Goal: Task Accomplishment & Management: Manage account settings

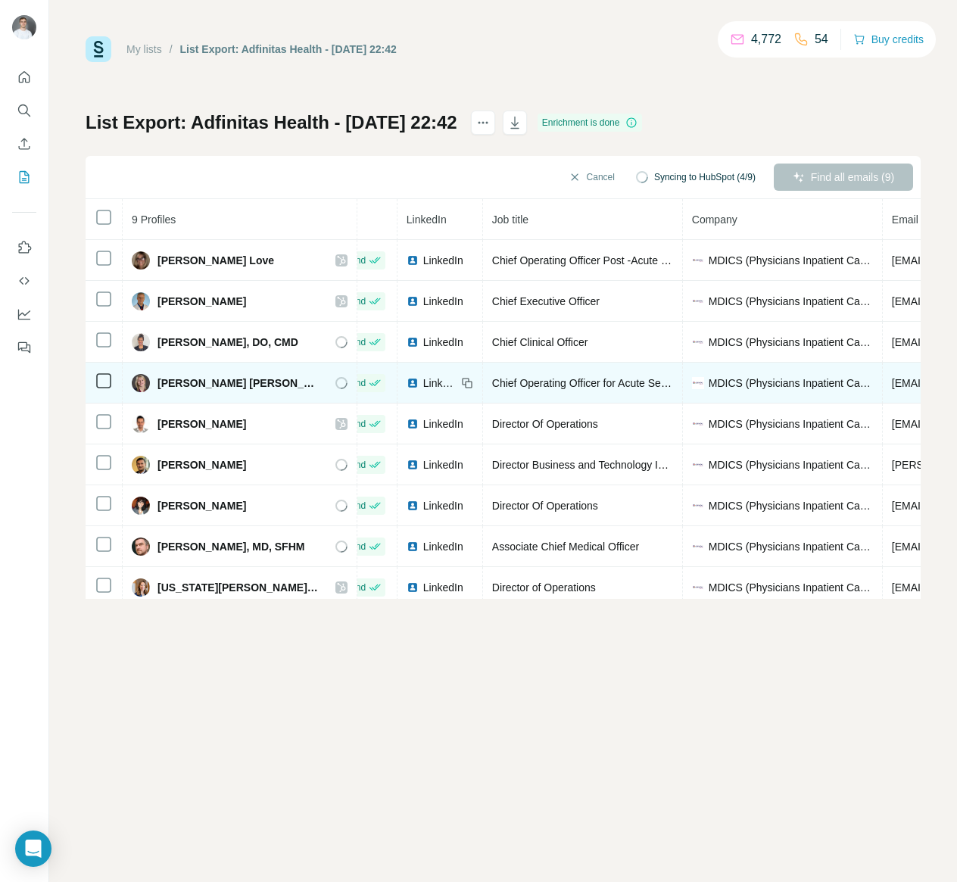
scroll to position [0, 55]
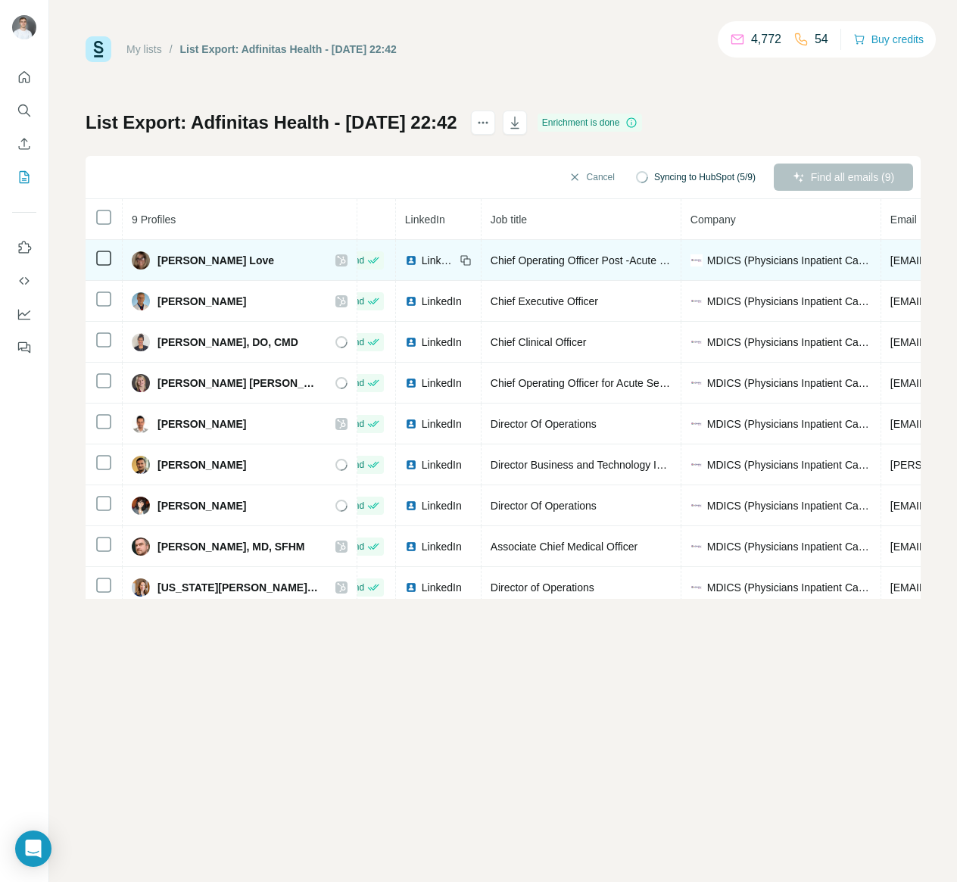
click at [707, 254] on span "MDICS (Physicians Inpatient Care Specialists)" at bounding box center [789, 260] width 164 height 15
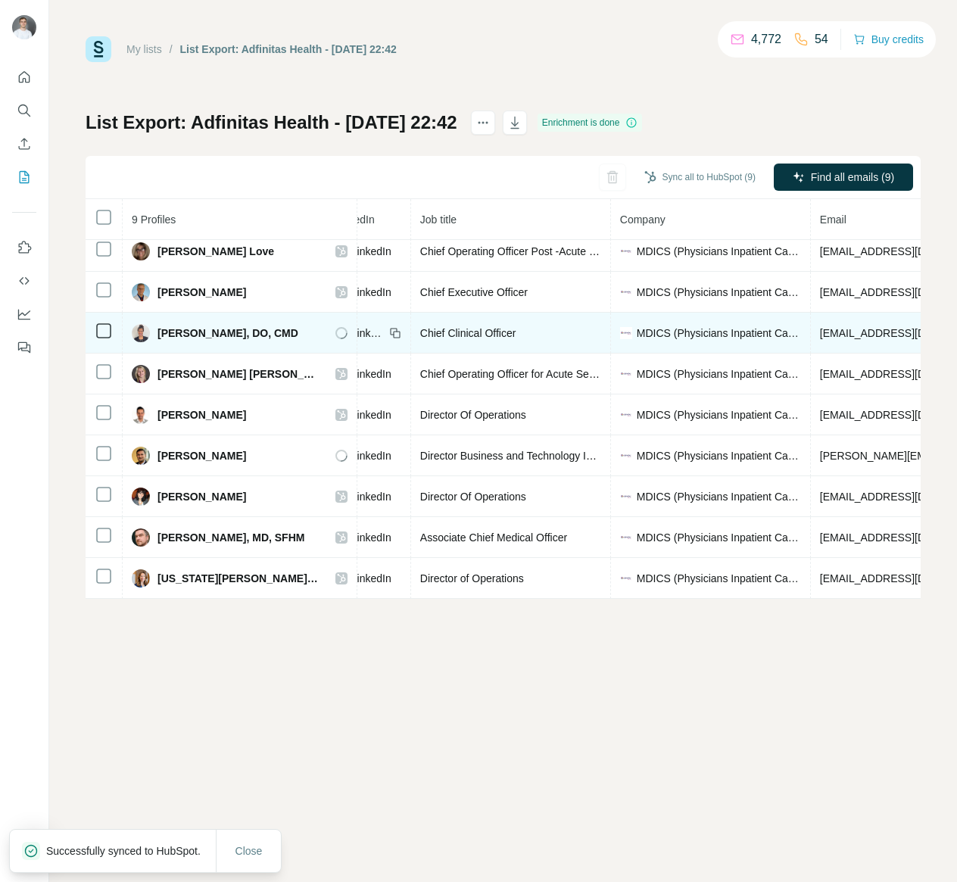
scroll to position [0, 125]
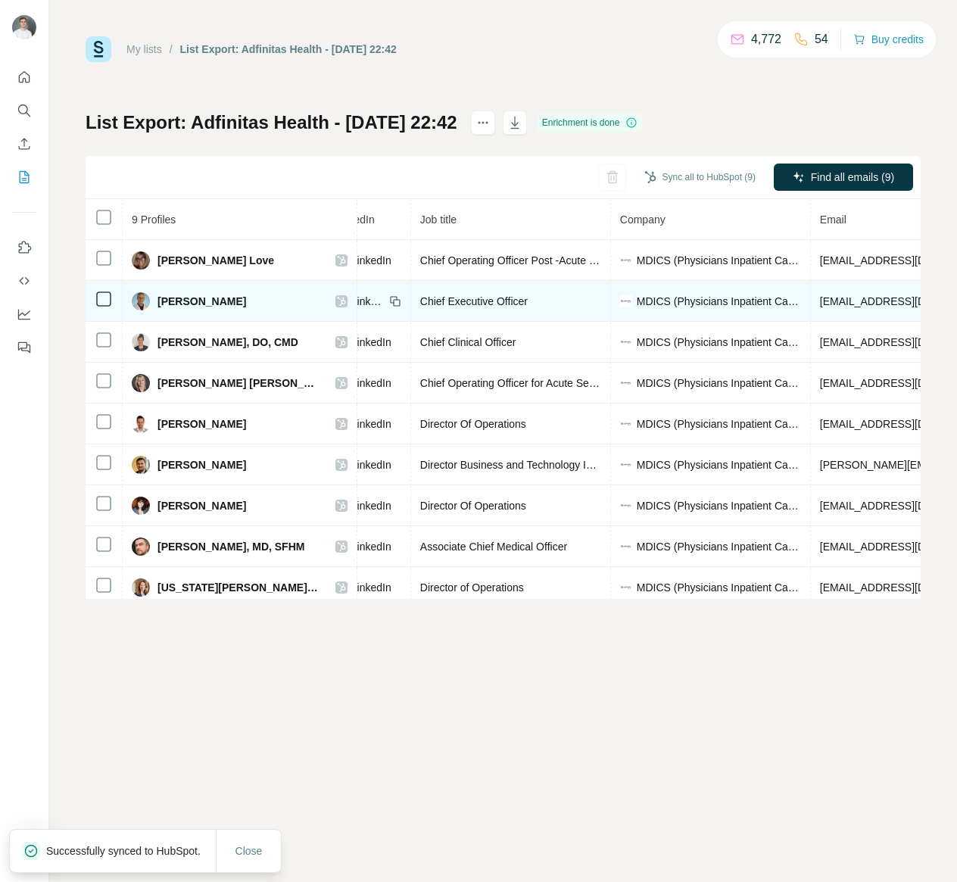
click at [207, 303] on span "Doug Mitchell" at bounding box center [201, 301] width 89 height 15
click at [281, 301] on div "Doug Mitchell" at bounding box center [240, 301] width 216 height 18
click at [335, 298] on div at bounding box center [341, 301] width 12 height 12
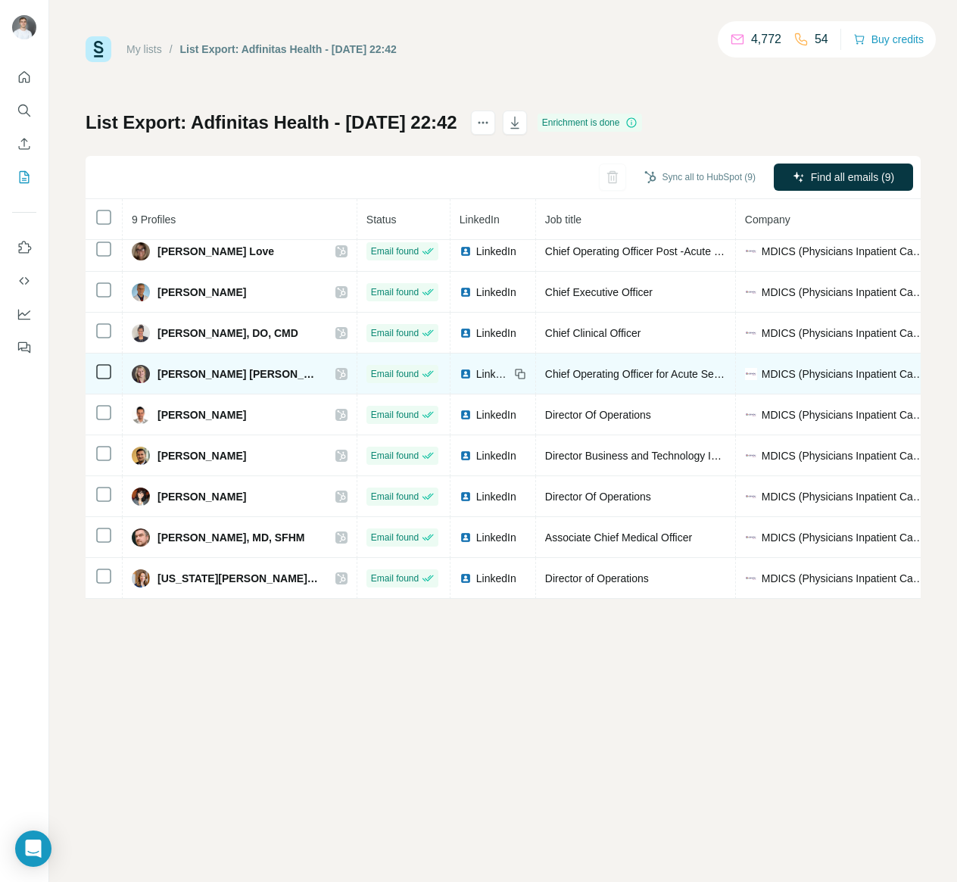
scroll to position [0, 0]
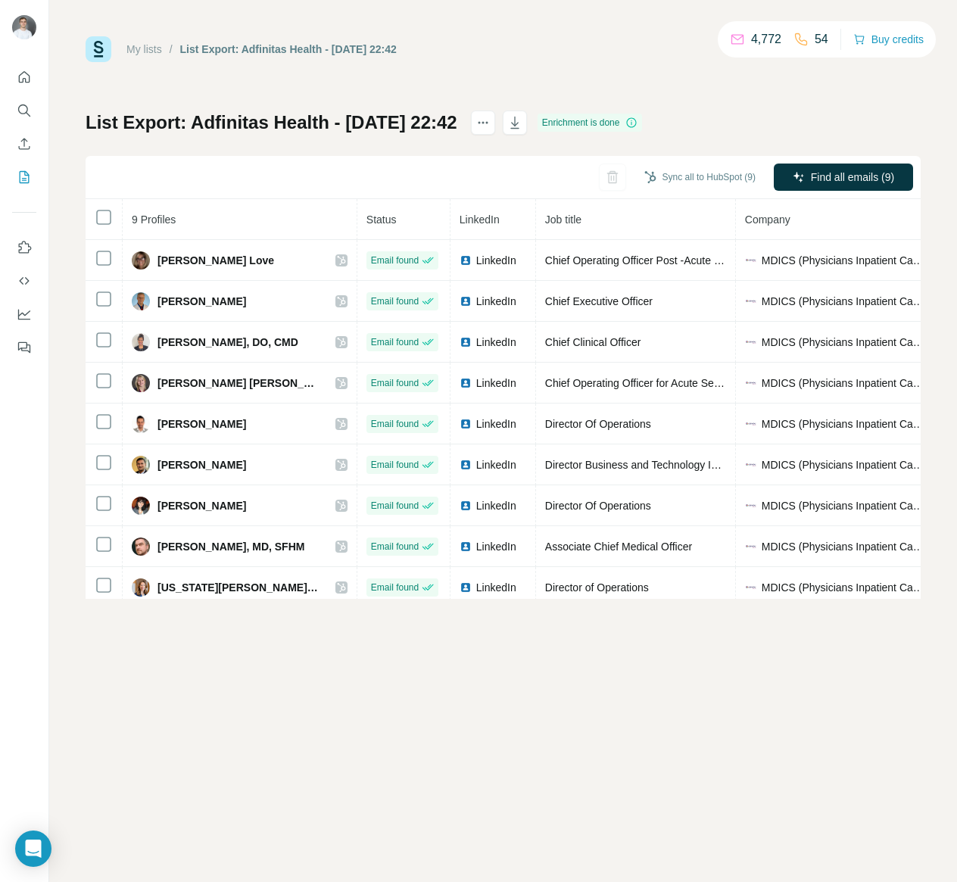
click at [838, 85] on div "My lists / List Export: Adfinitas Health - 06/09/2025 22:42 4,772 54 Buy credit…" at bounding box center [503, 317] width 835 height 562
click at [527, 123] on button "button" at bounding box center [515, 123] width 24 height 24
click at [839, 121] on div "List Export: Adfinitas Health - 06/09/2025 22:42 Enrichment is done Sync all to…" at bounding box center [503, 355] width 835 height 488
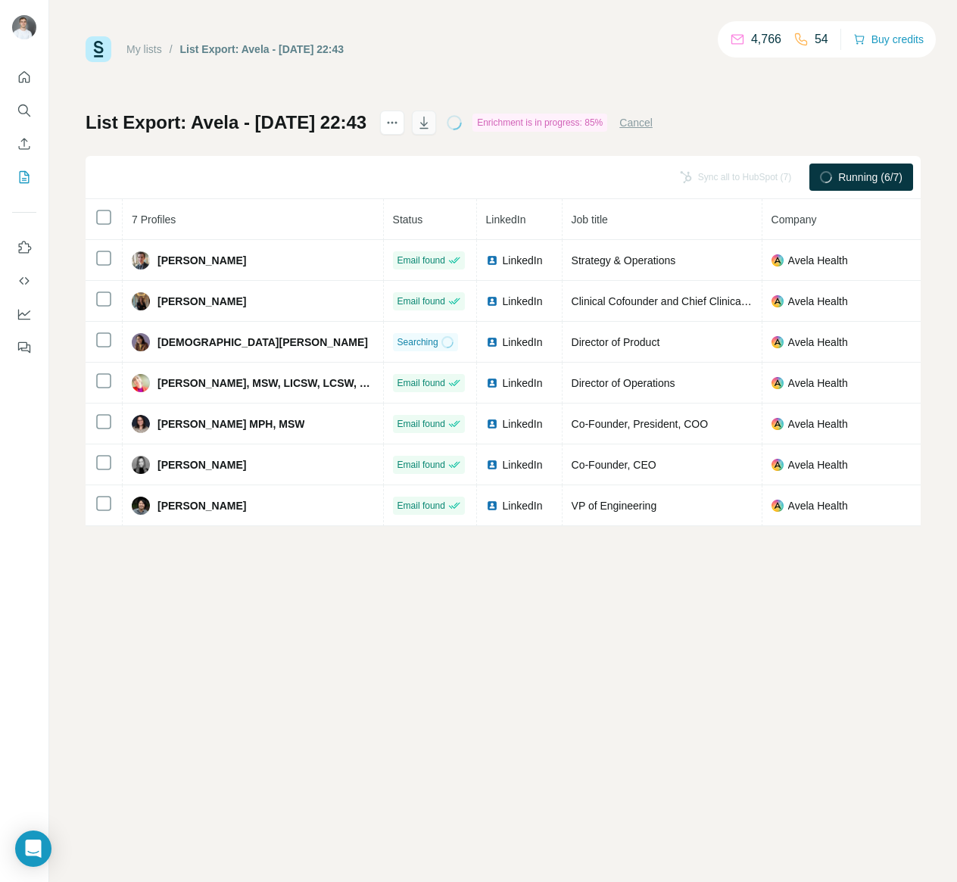
click at [428, 124] on icon "button" at bounding box center [424, 124] width 8 height 5
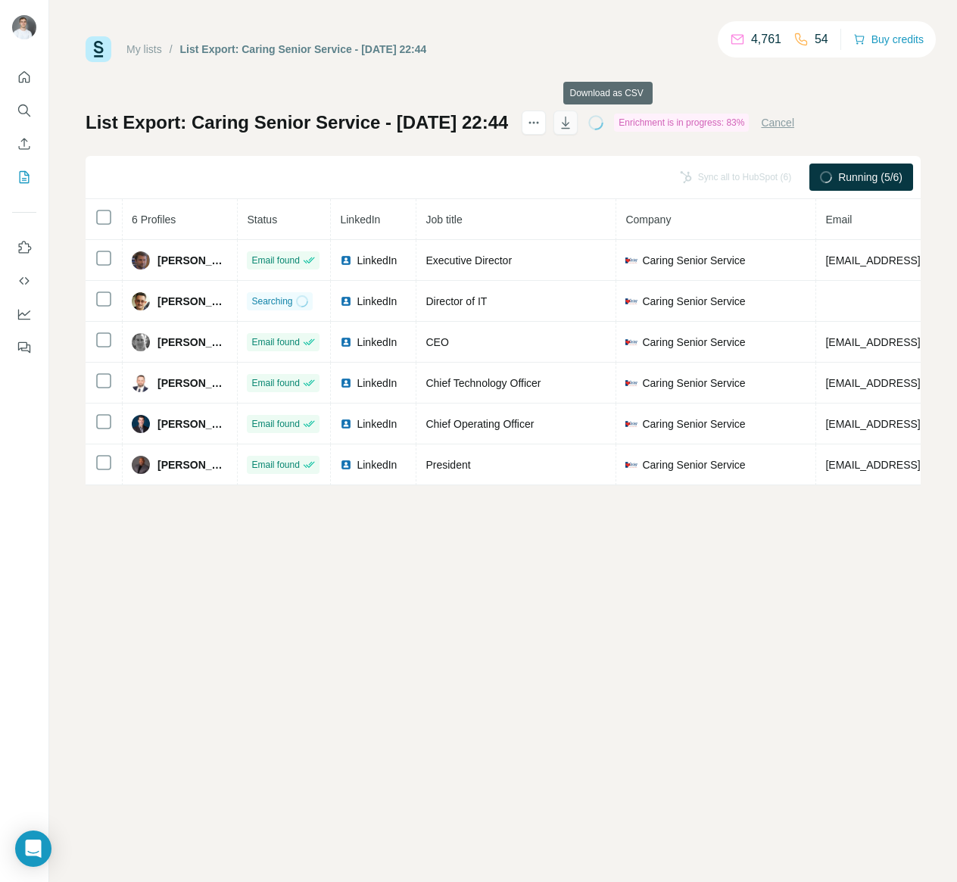
click at [573, 123] on icon "button" at bounding box center [565, 122] width 15 height 15
click at [903, 78] on div "My lists / List Export: Caring Senior Service - 06/09/2025 22:44 4,761 54 Buy c…" at bounding box center [503, 260] width 835 height 449
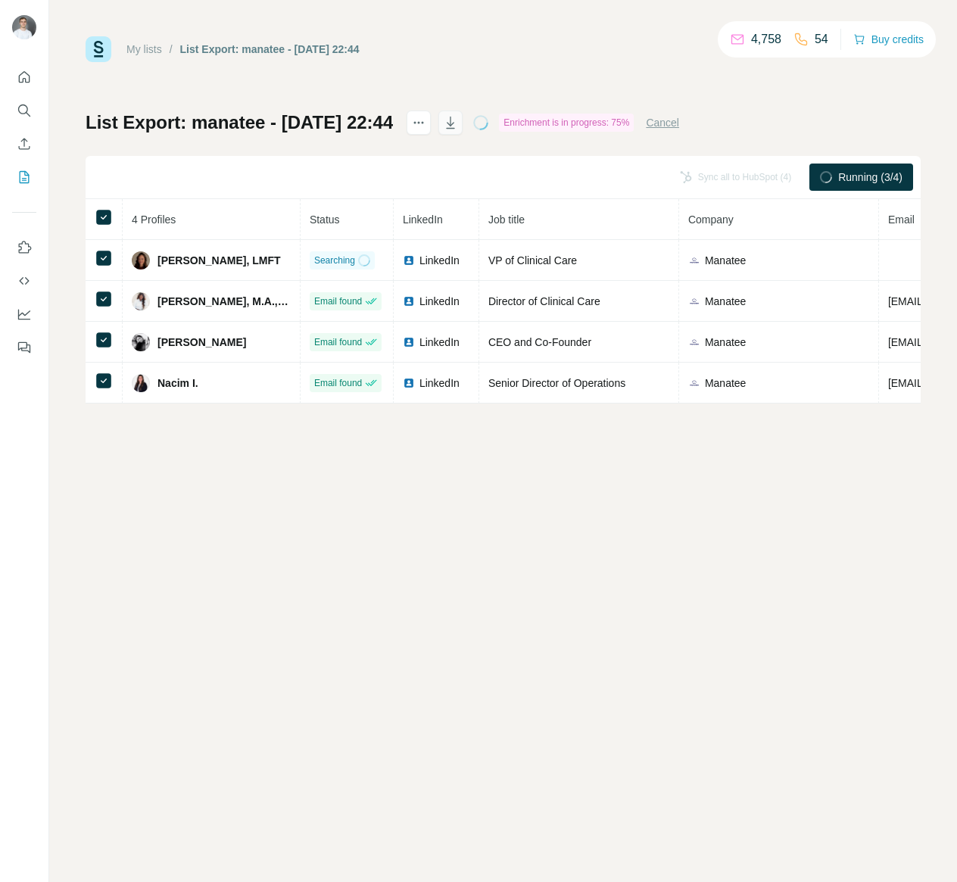
click at [458, 117] on icon "button" at bounding box center [450, 122] width 15 height 15
click at [816, 603] on div "My lists / List Export: manatee - 06/09/2025 22:44 4,758 54 Buy credits List Ex…" at bounding box center [503, 441] width 908 height 882
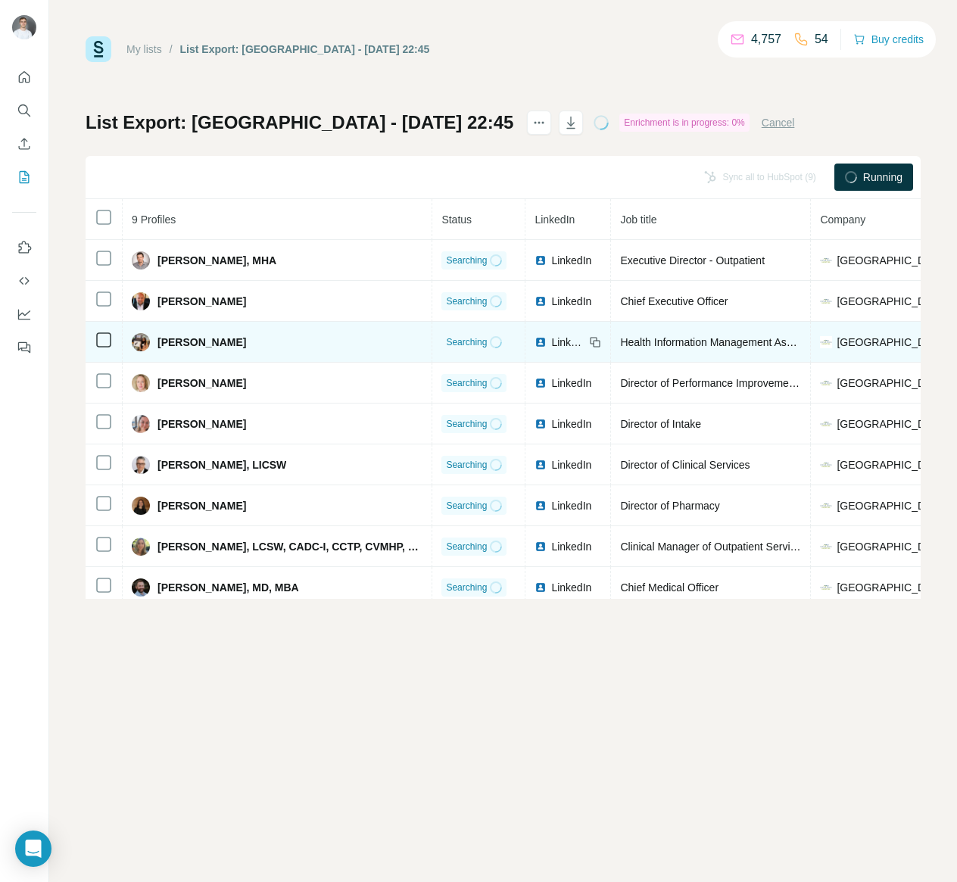
scroll to position [20, 13]
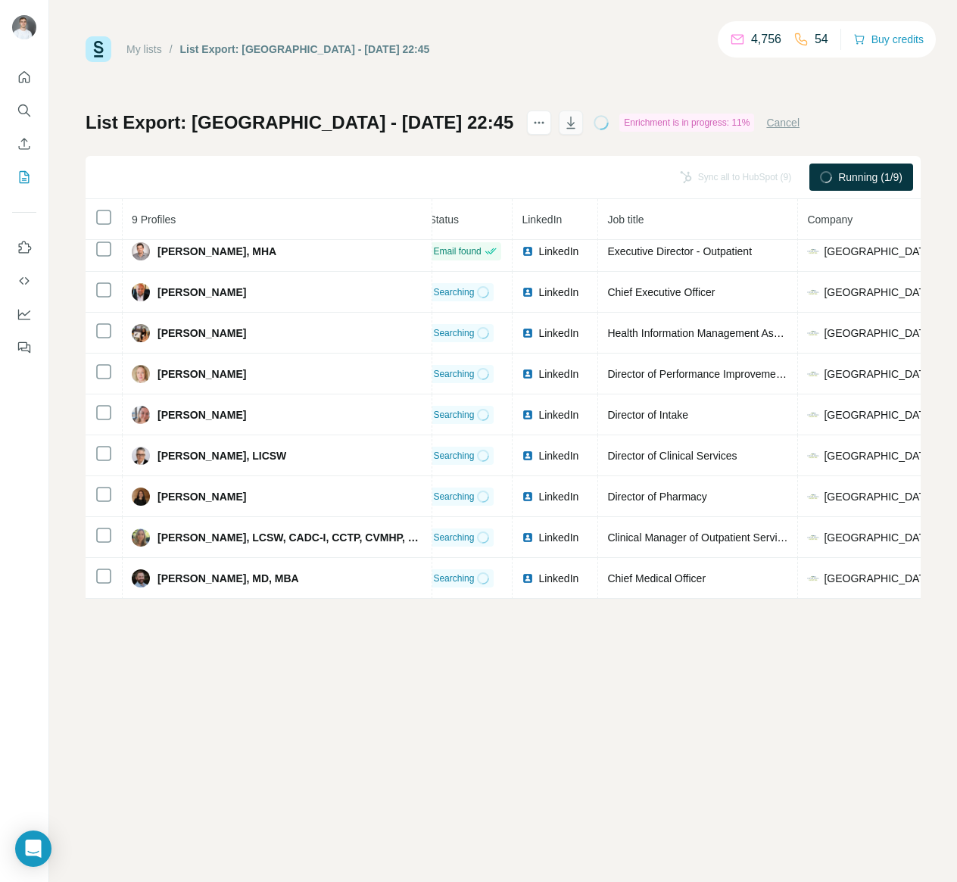
click at [578, 127] on icon "button" at bounding box center [570, 122] width 15 height 15
click at [341, 105] on div "My lists / List Export: [GEOGRAPHIC_DATA] - [DATE] 22:45 4,756 54 Buy credits L…" at bounding box center [503, 317] width 835 height 562
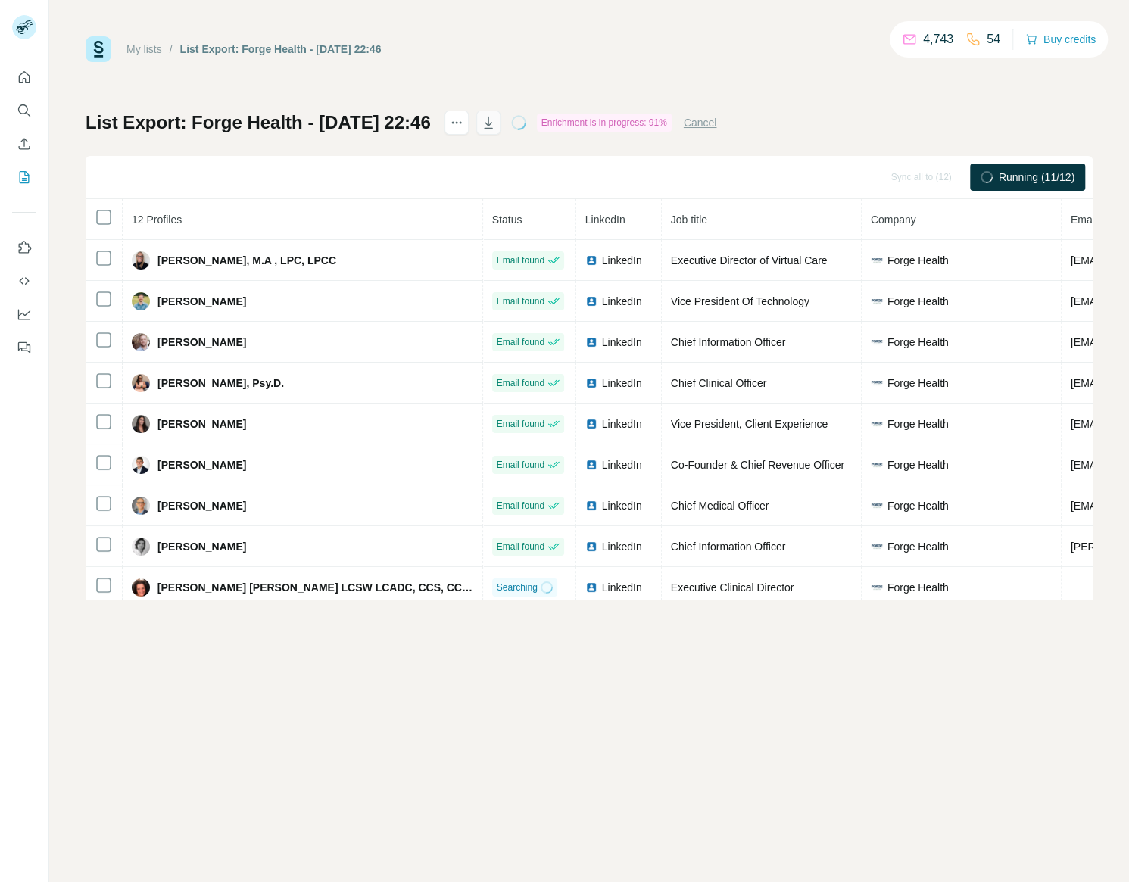
click at [496, 119] on icon "button" at bounding box center [488, 122] width 15 height 15
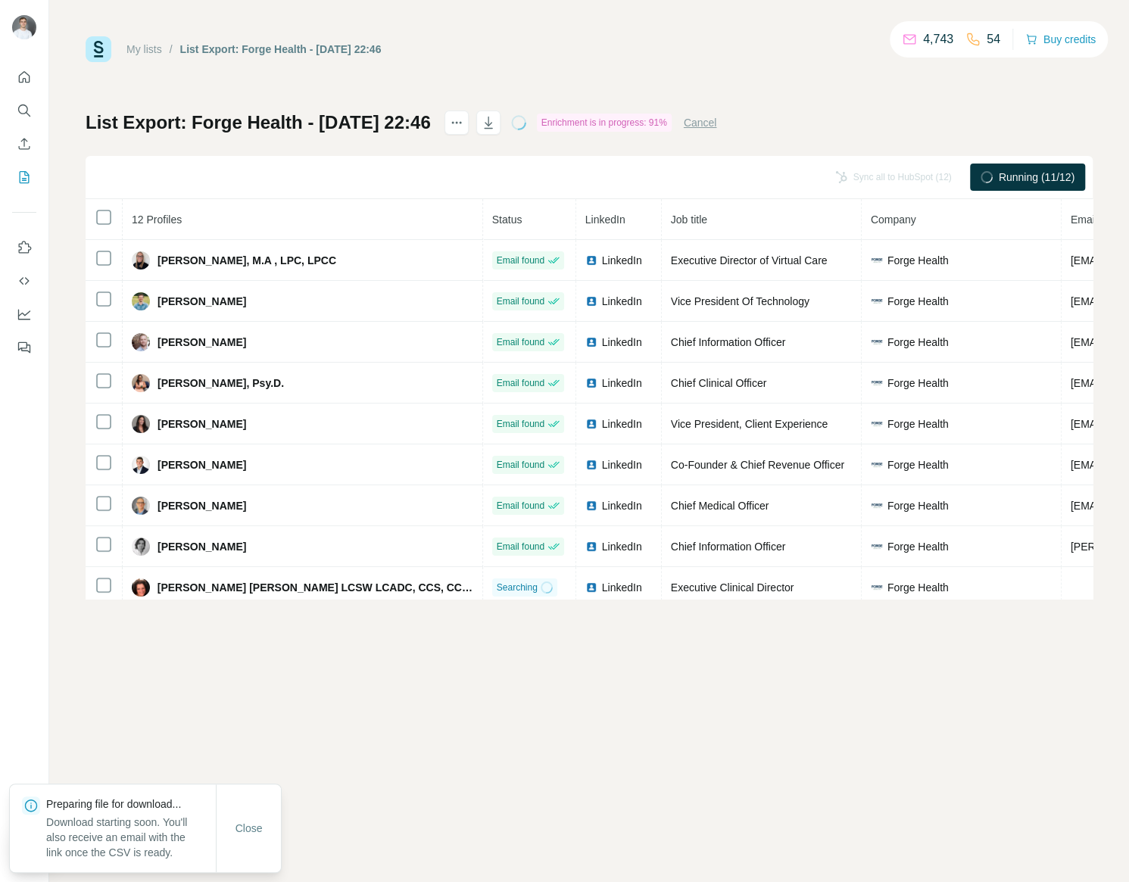
click at [811, 715] on div "My lists / List Export: Forge Health - 06/09/2025 22:46 4,743 54 Buy credits Li…" at bounding box center [588, 441] width 1079 height 882
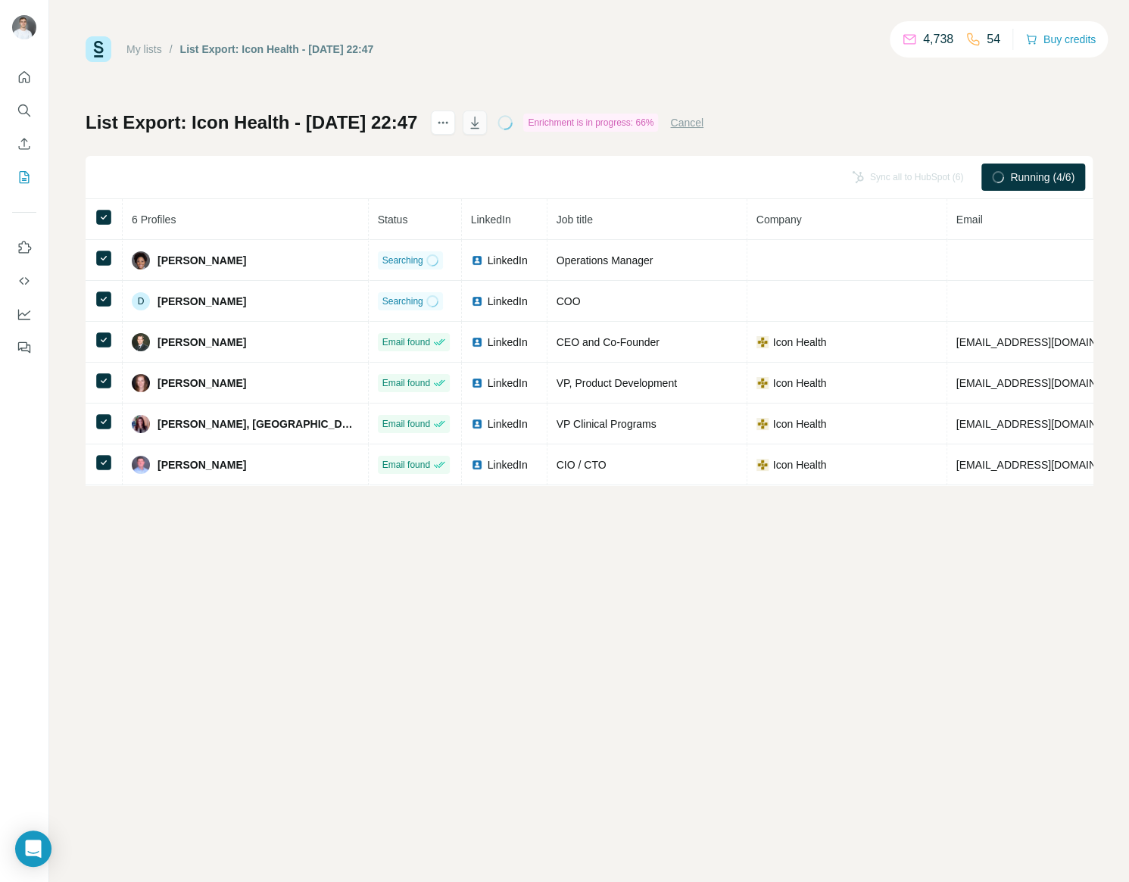
click at [487, 119] on button "button" at bounding box center [474, 123] width 24 height 24
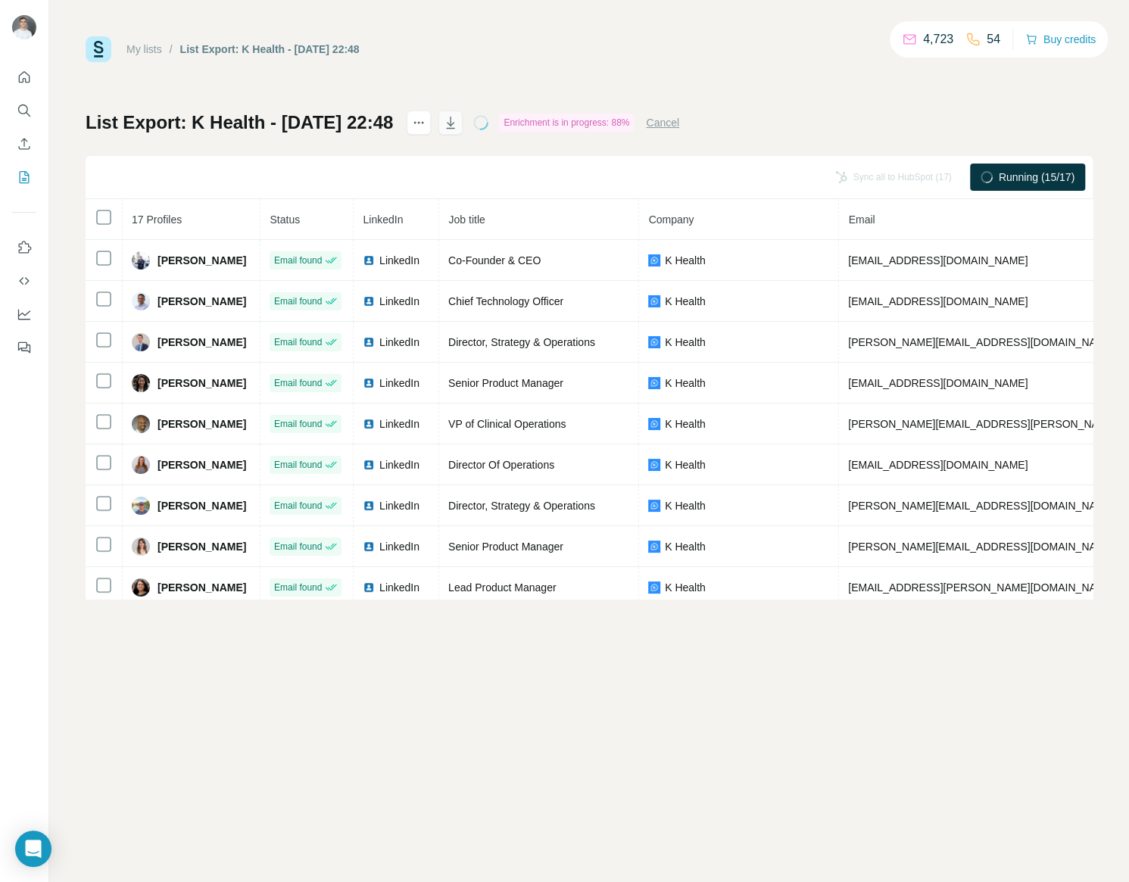
click at [458, 117] on icon "button" at bounding box center [450, 122] width 15 height 15
click at [963, 742] on div "My lists / List Export: K Health - 06/09/2025 22:48 4,723 54 Buy credits List E…" at bounding box center [588, 441] width 1079 height 882
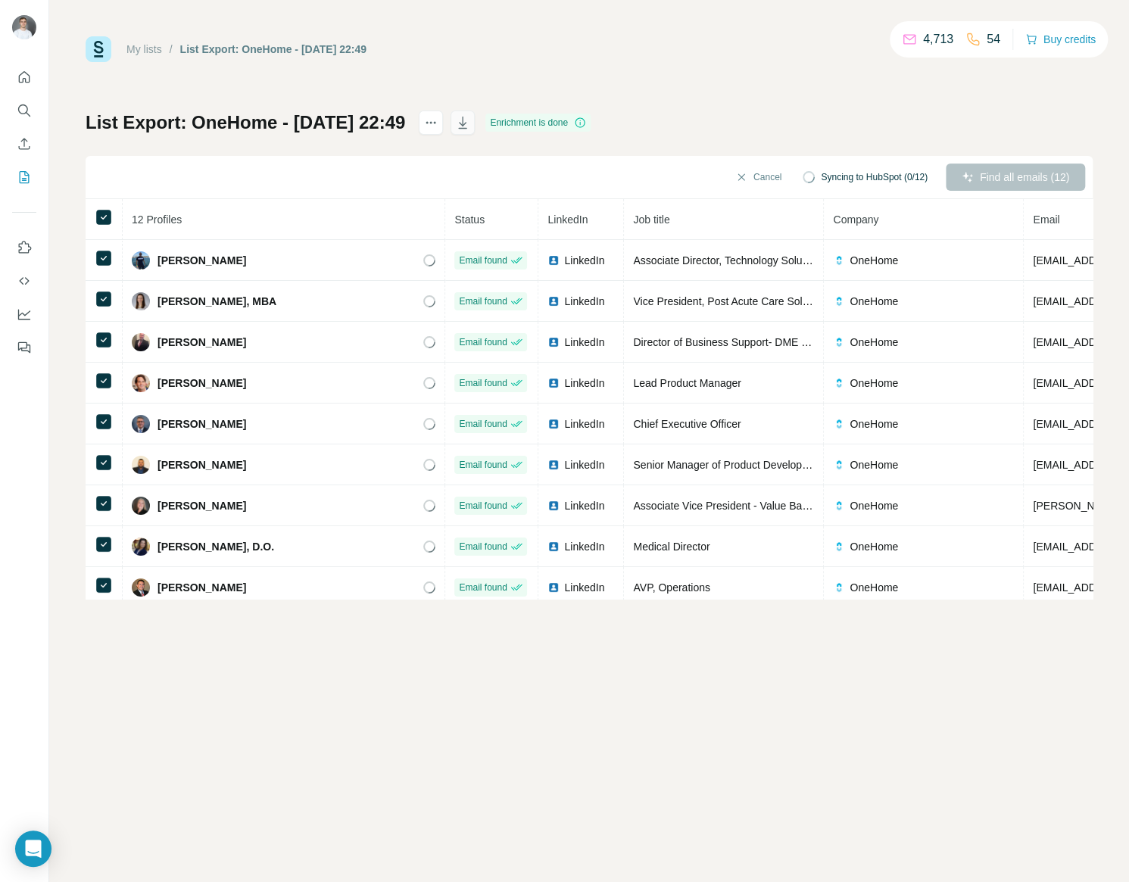
click at [470, 118] on icon "button" at bounding box center [462, 122] width 15 height 15
click at [537, 680] on div "My lists / List Export: OneHome - 06/09/2025 22:49 4,713 54 Buy credits List Ex…" at bounding box center [588, 441] width 1079 height 882
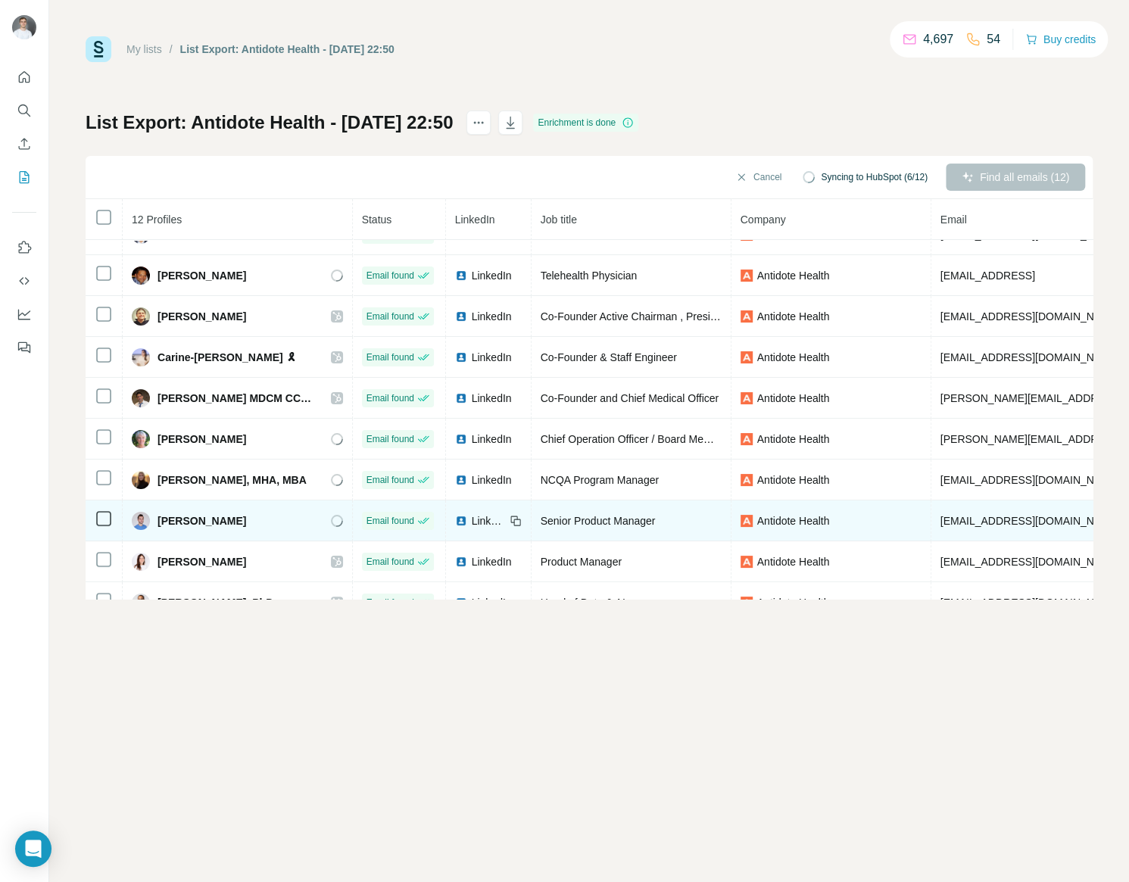
scroll to position [61, 0]
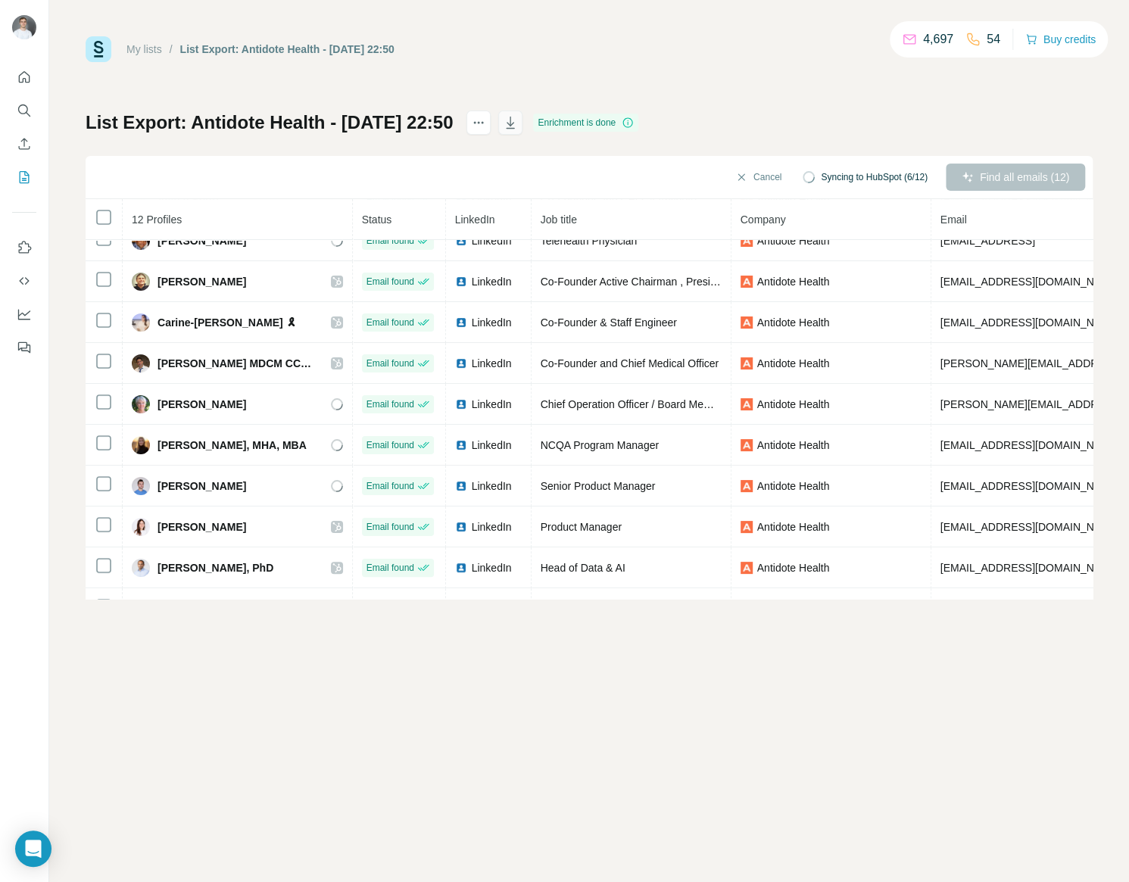
click at [518, 120] on icon "button" at bounding box center [510, 122] width 15 height 15
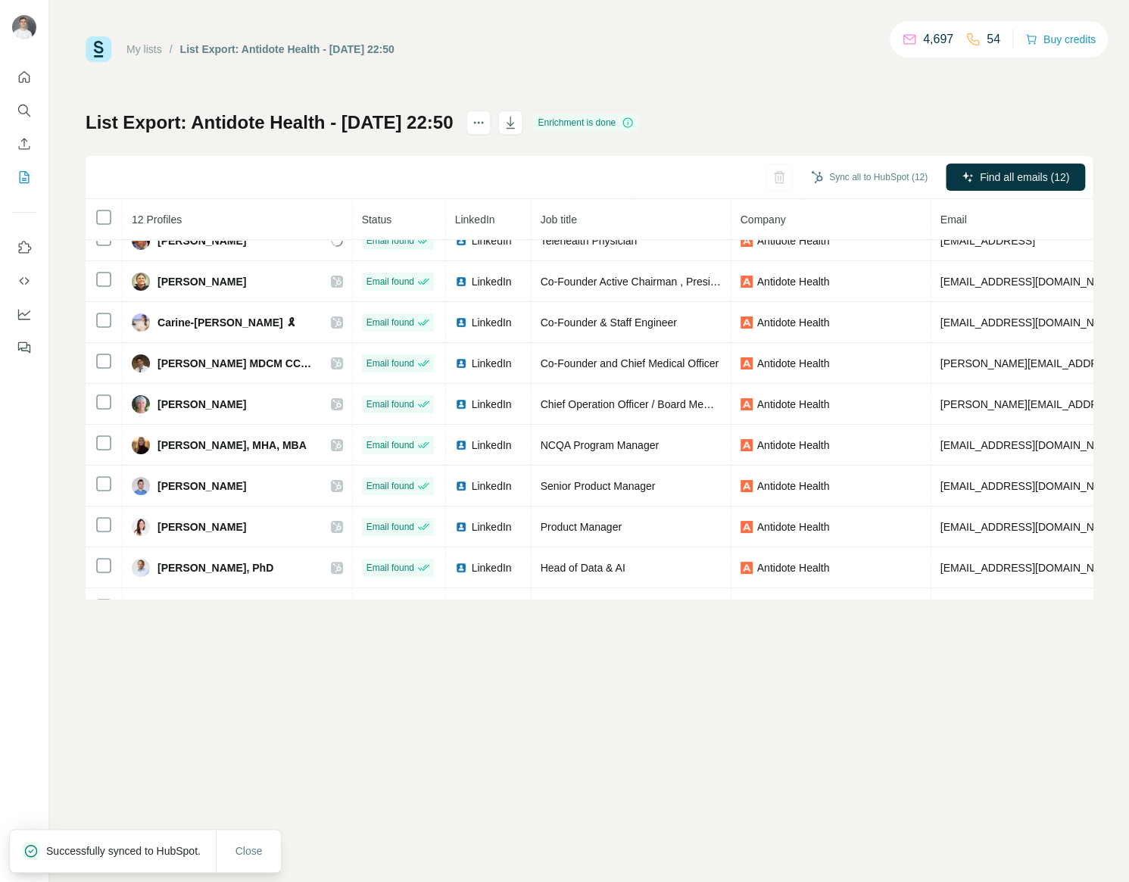
click at [822, 701] on div "My lists / List Export: Antidote Health - 06/09/2025 22:50 4,697 54 Buy credits…" at bounding box center [588, 441] width 1079 height 882
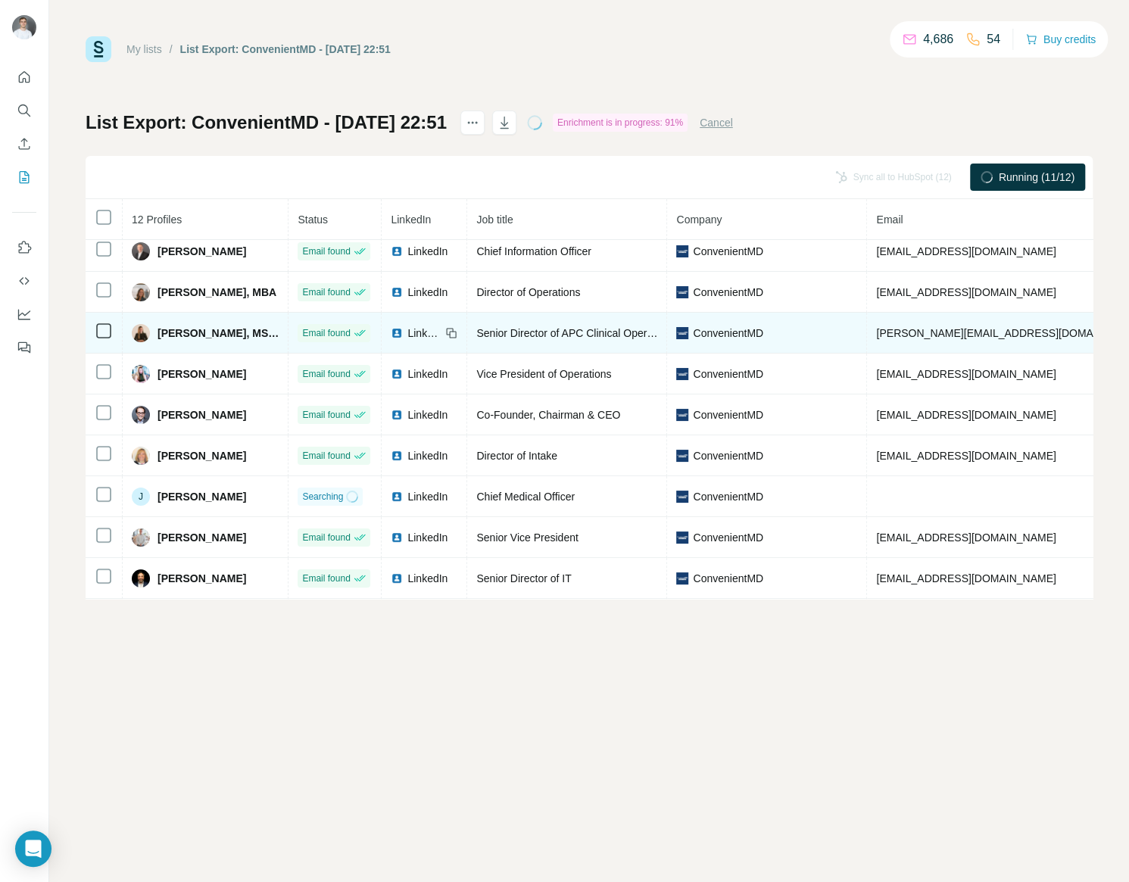
scroll to position [61, 0]
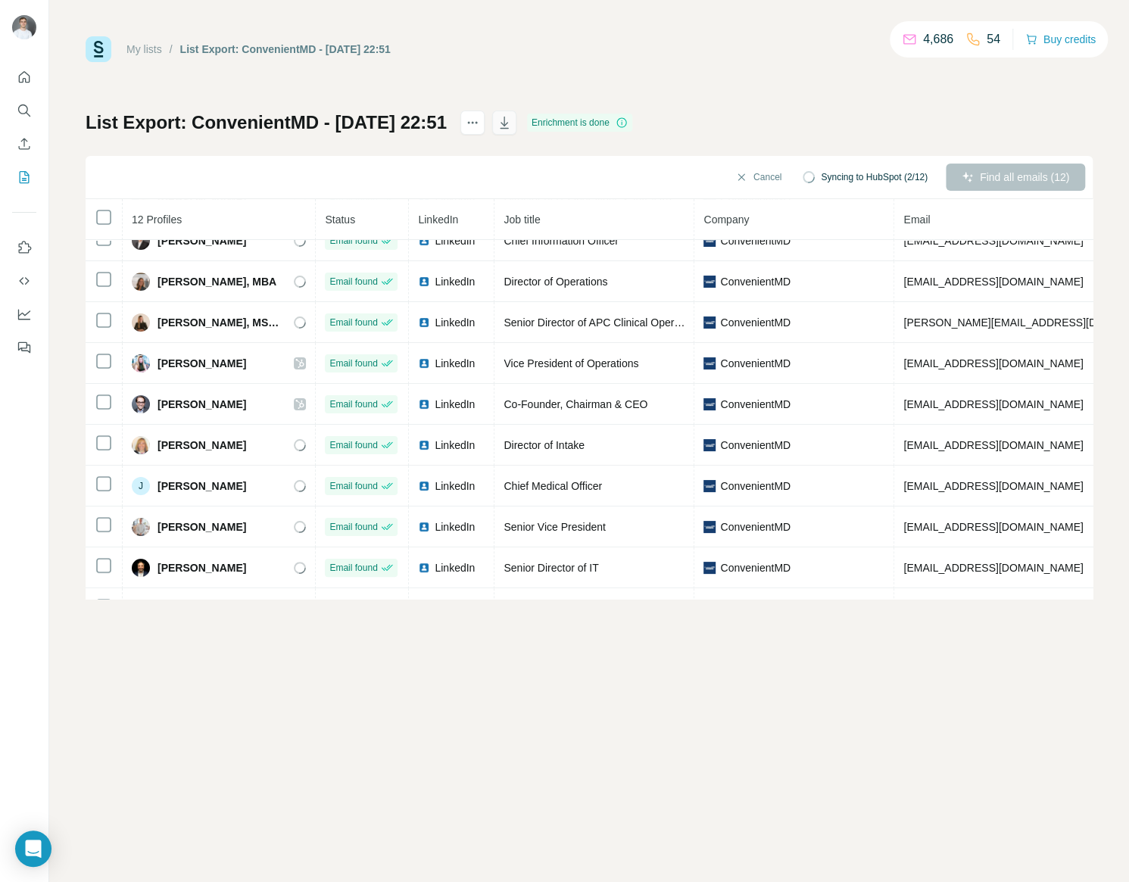
click at [512, 122] on icon "button" at bounding box center [504, 122] width 15 height 15
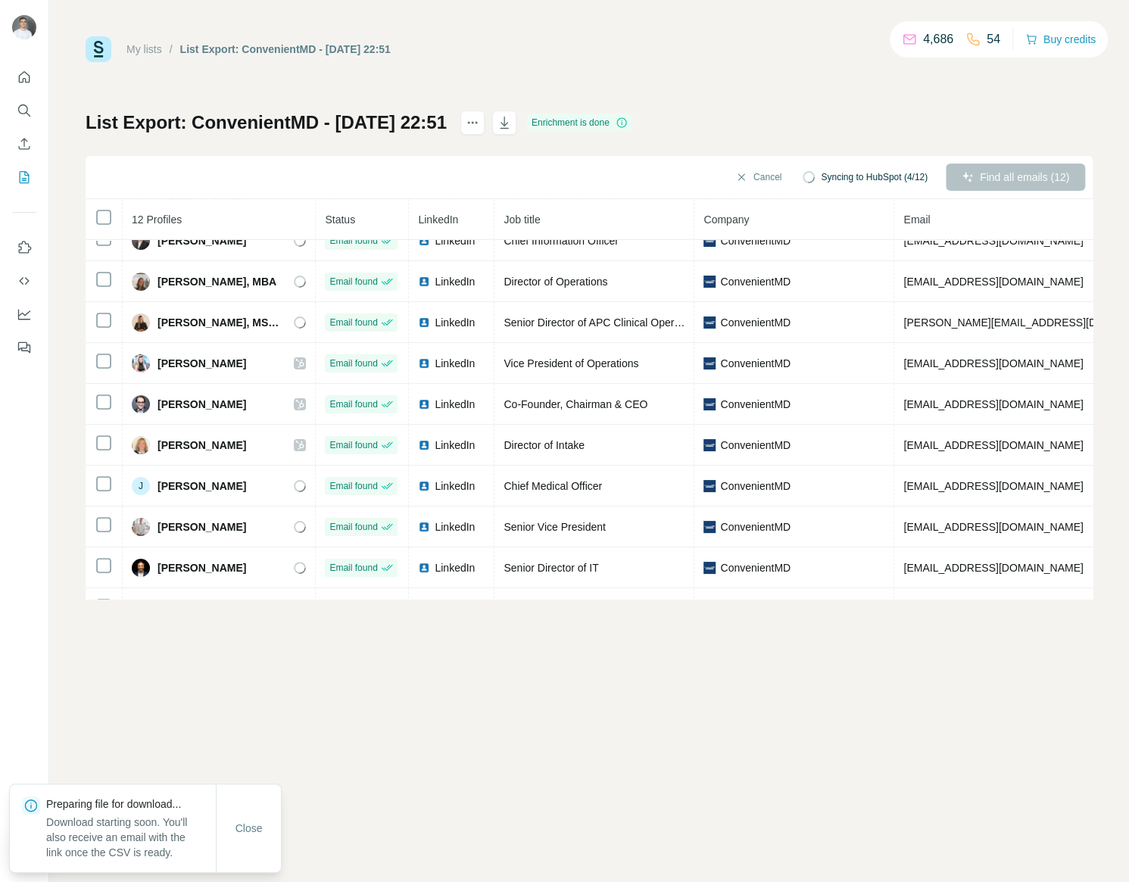
click at [656, 690] on div "My lists / List Export: ConvenientMD - 06/09/2025 22:51 4,686 54 Buy credits Li…" at bounding box center [588, 441] width 1079 height 882
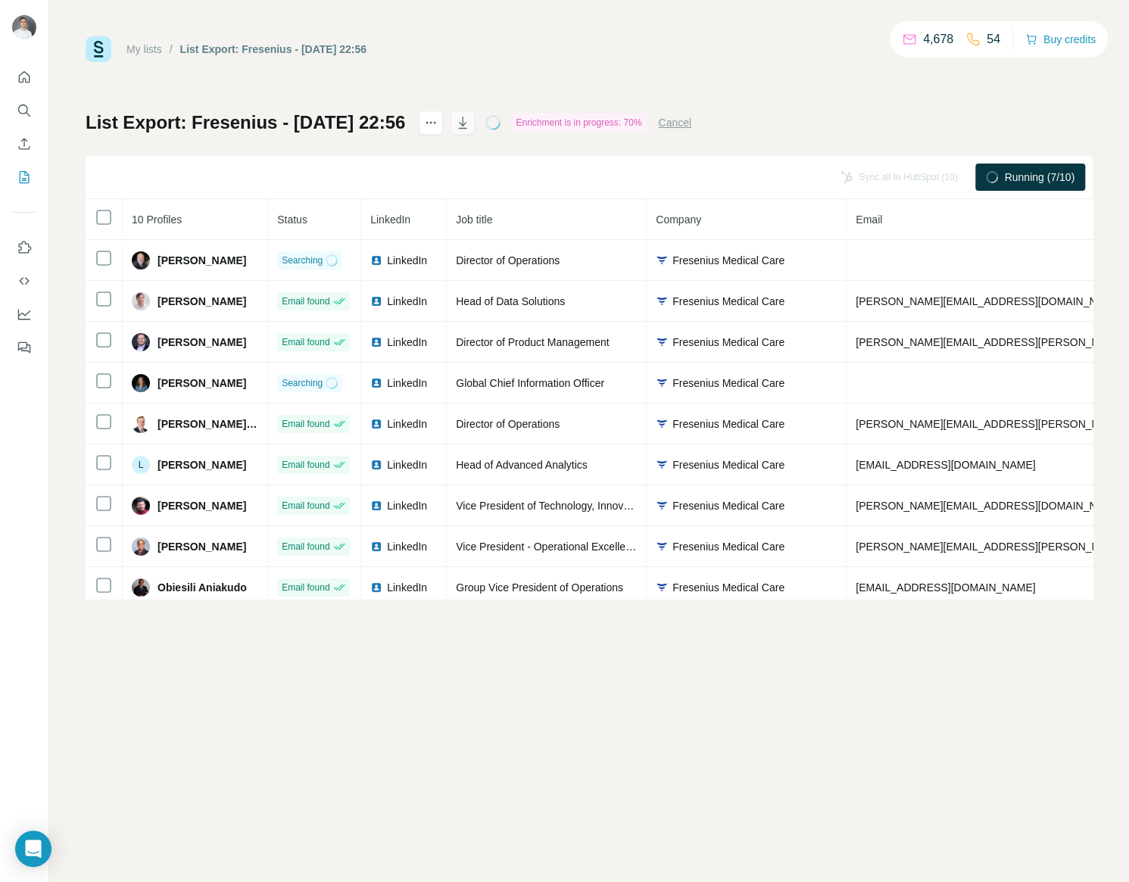
click at [470, 129] on icon "button" at bounding box center [462, 122] width 15 height 15
click at [821, 627] on div "My lists / List Export: Fresenius - 06/09/2025 22:56 4,678 54 Buy credits List …" at bounding box center [588, 441] width 1079 height 882
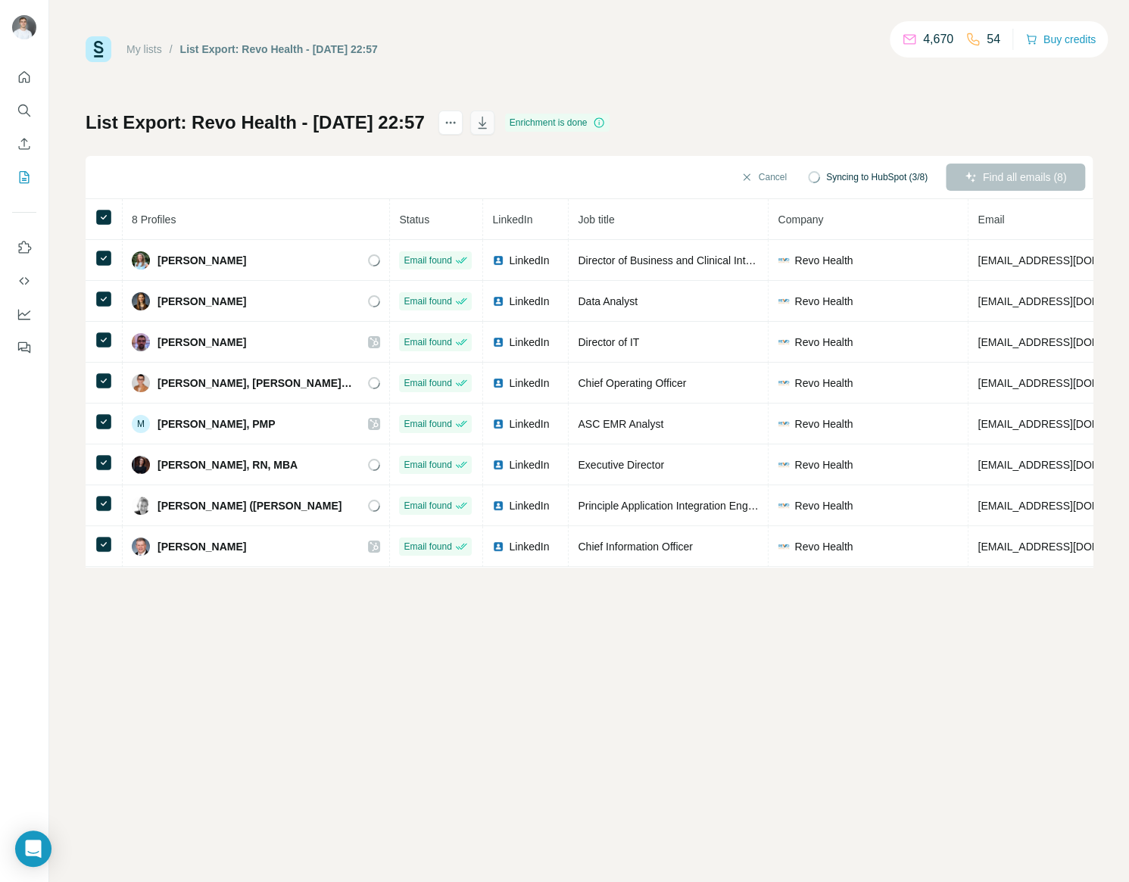
click at [490, 126] on icon "button" at bounding box center [482, 122] width 15 height 15
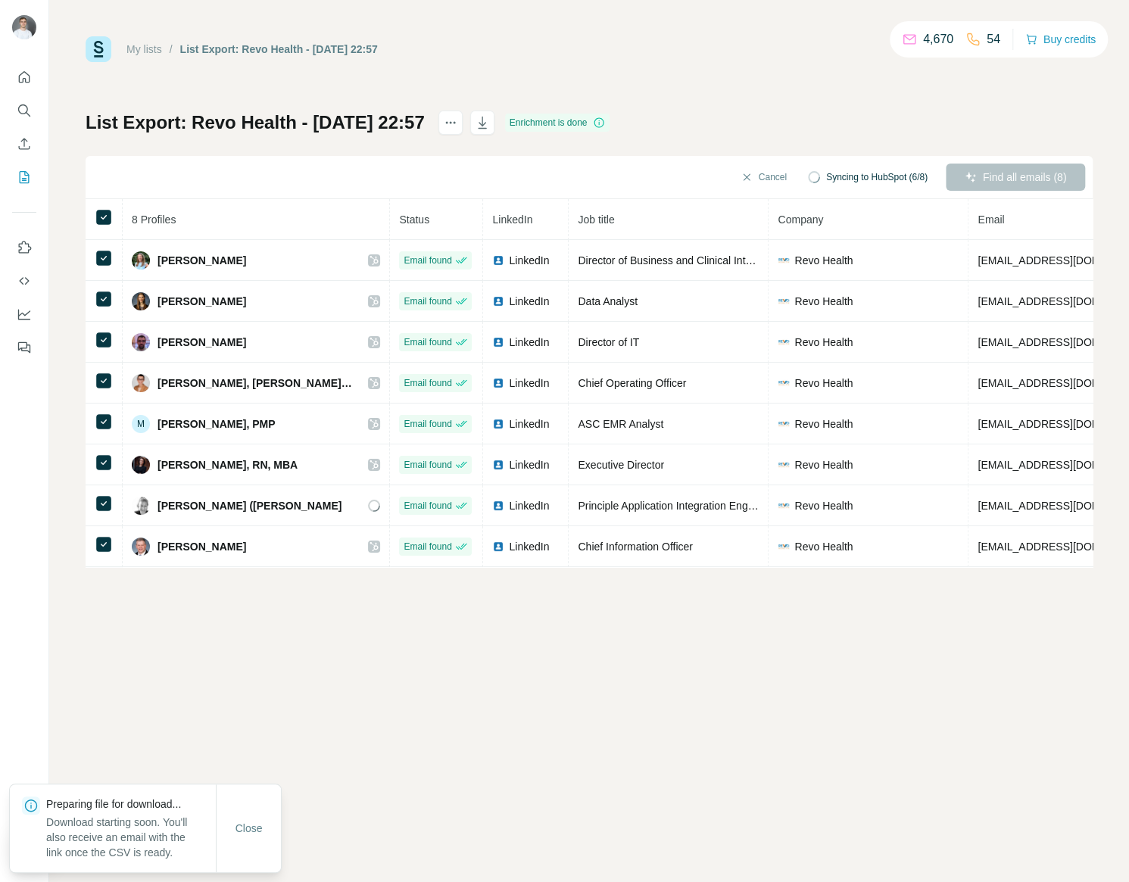
click at [710, 642] on div "My lists / List Export: Revo Health - 06/09/2025 22:57 4,670 54 Buy credits Lis…" at bounding box center [588, 441] width 1079 height 882
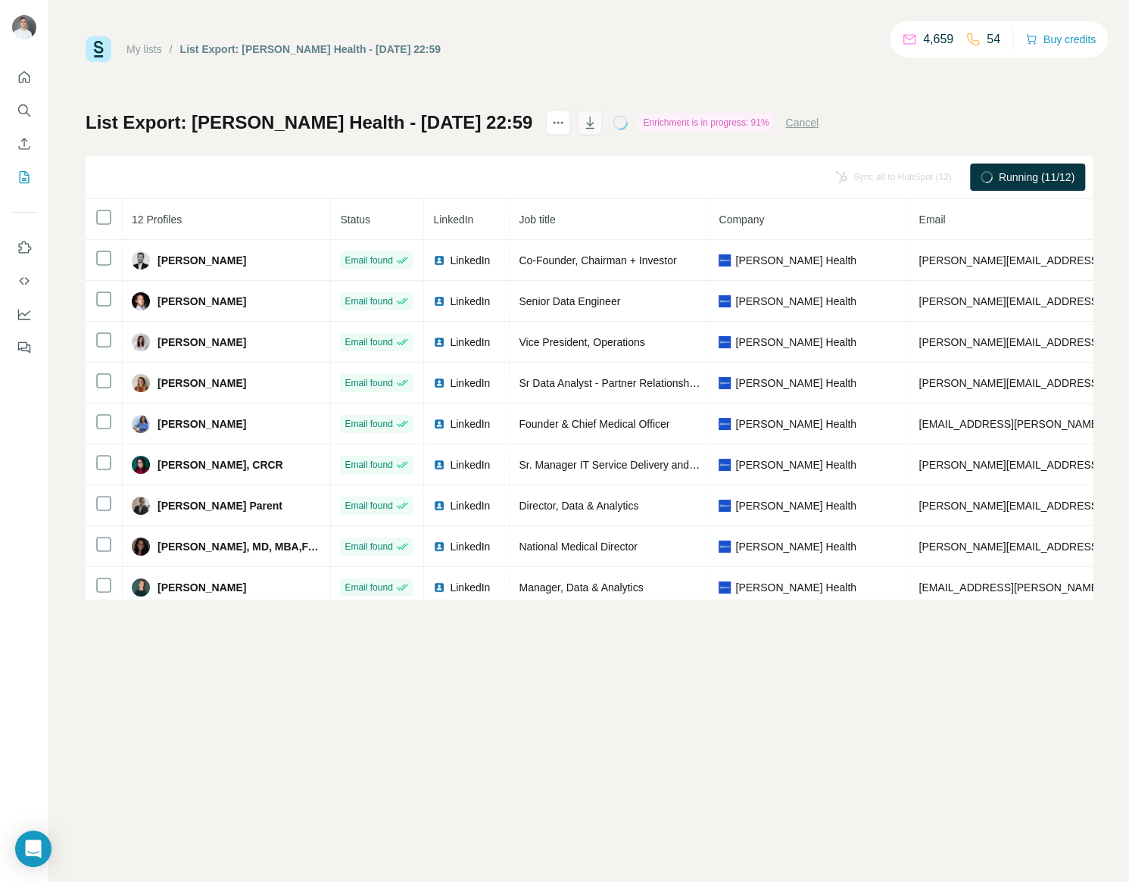
click at [582, 124] on icon "button" at bounding box center [589, 122] width 15 height 15
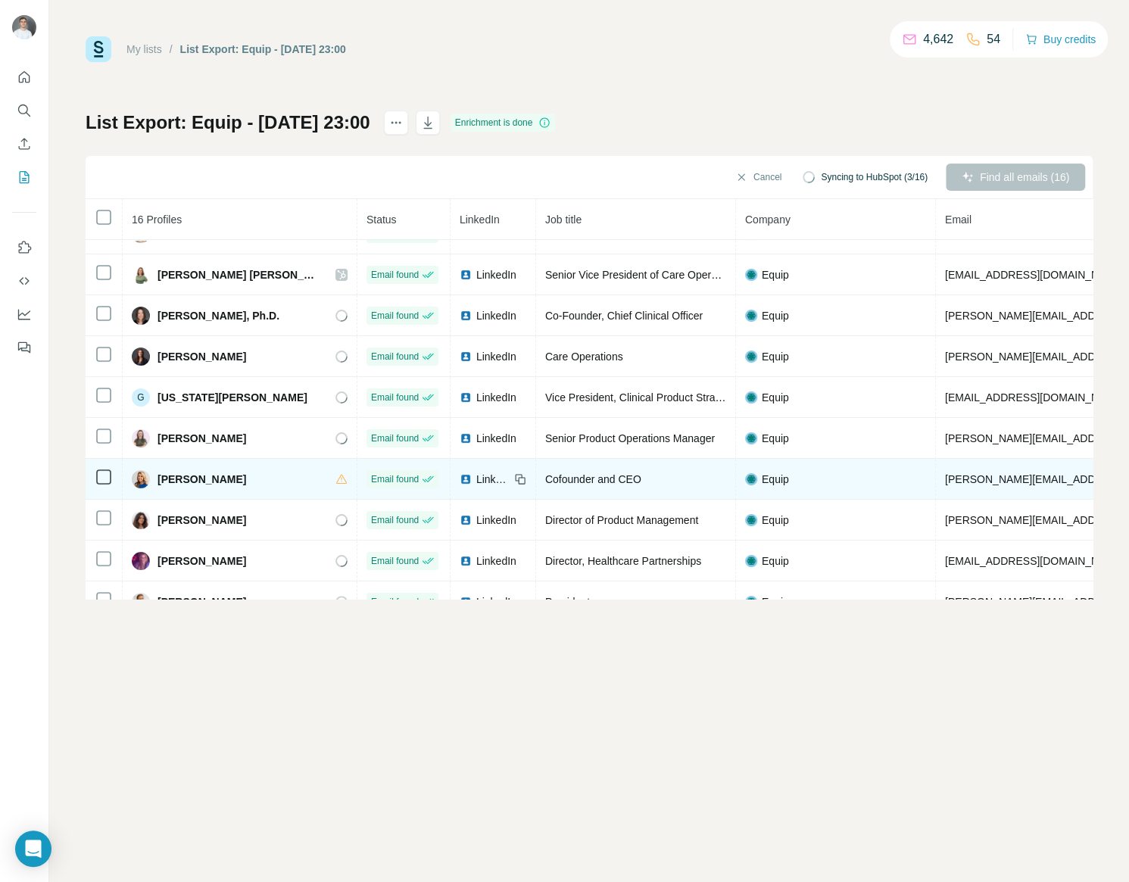
scroll to position [61, 0]
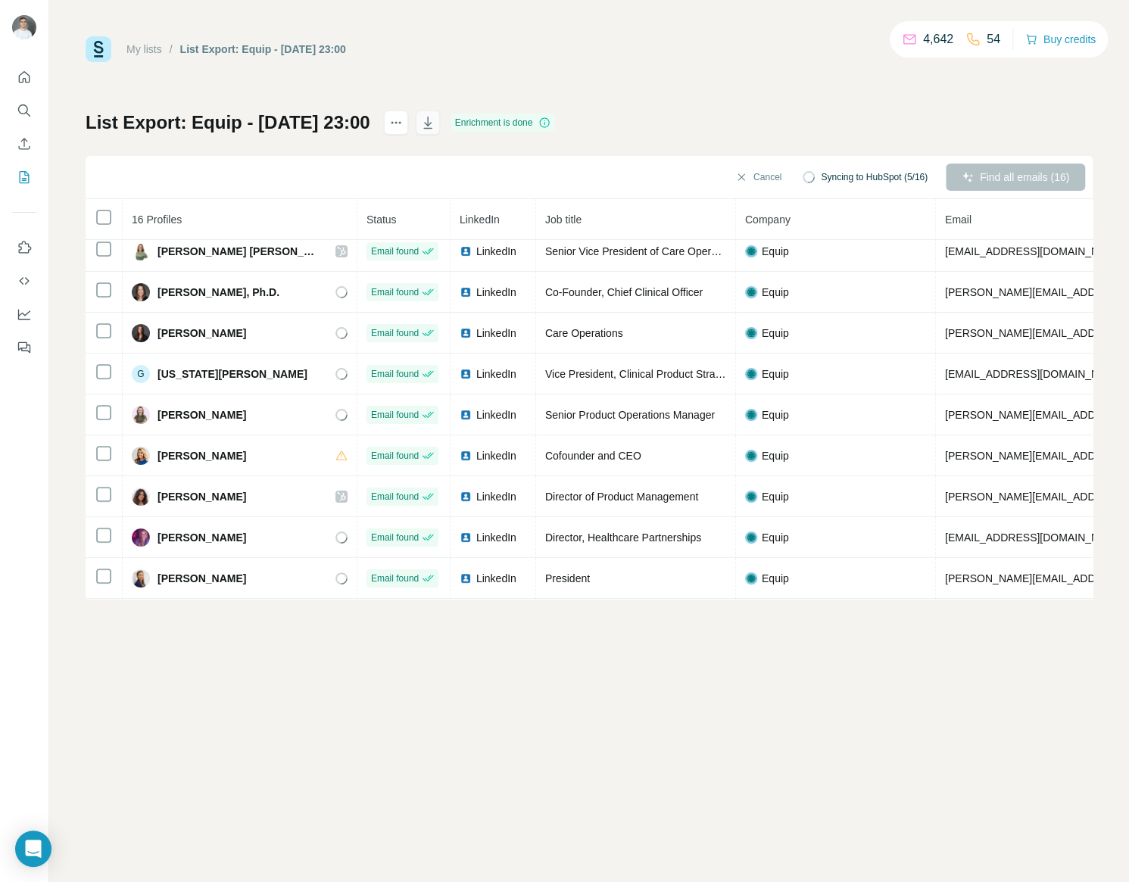
click at [435, 123] on icon "button" at bounding box center [427, 122] width 15 height 15
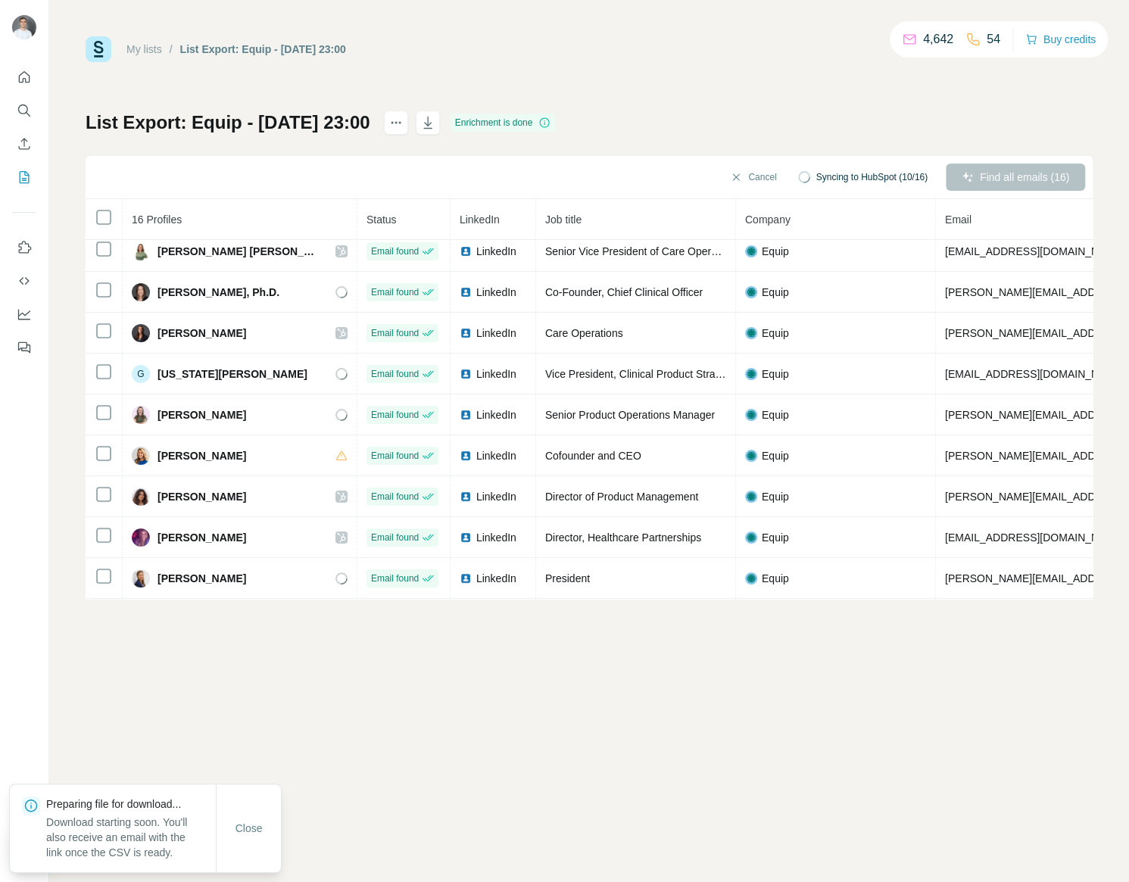
click at [606, 699] on div "My lists / List Export: Equip - 06/09/2025 23:00 4,642 54 Buy credits List Expo…" at bounding box center [588, 441] width 1079 height 882
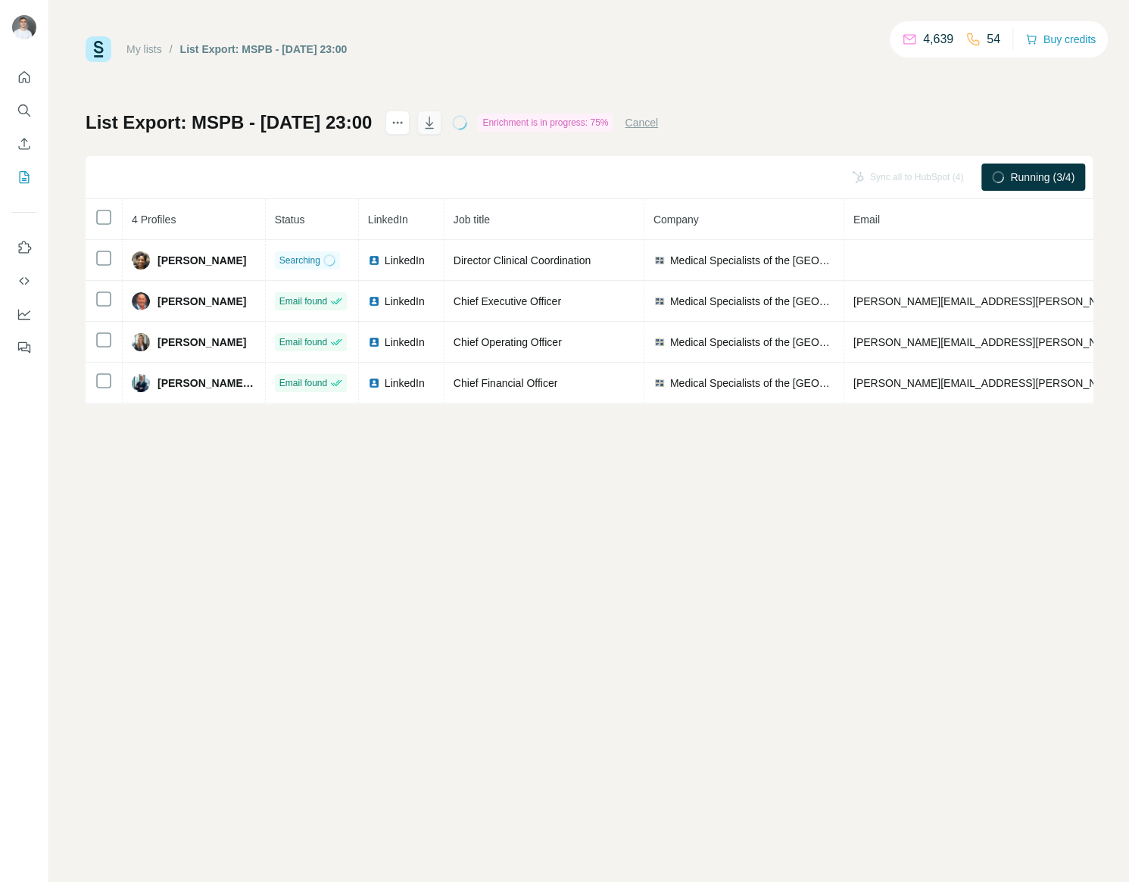
click at [437, 120] on icon "button" at bounding box center [429, 122] width 15 height 15
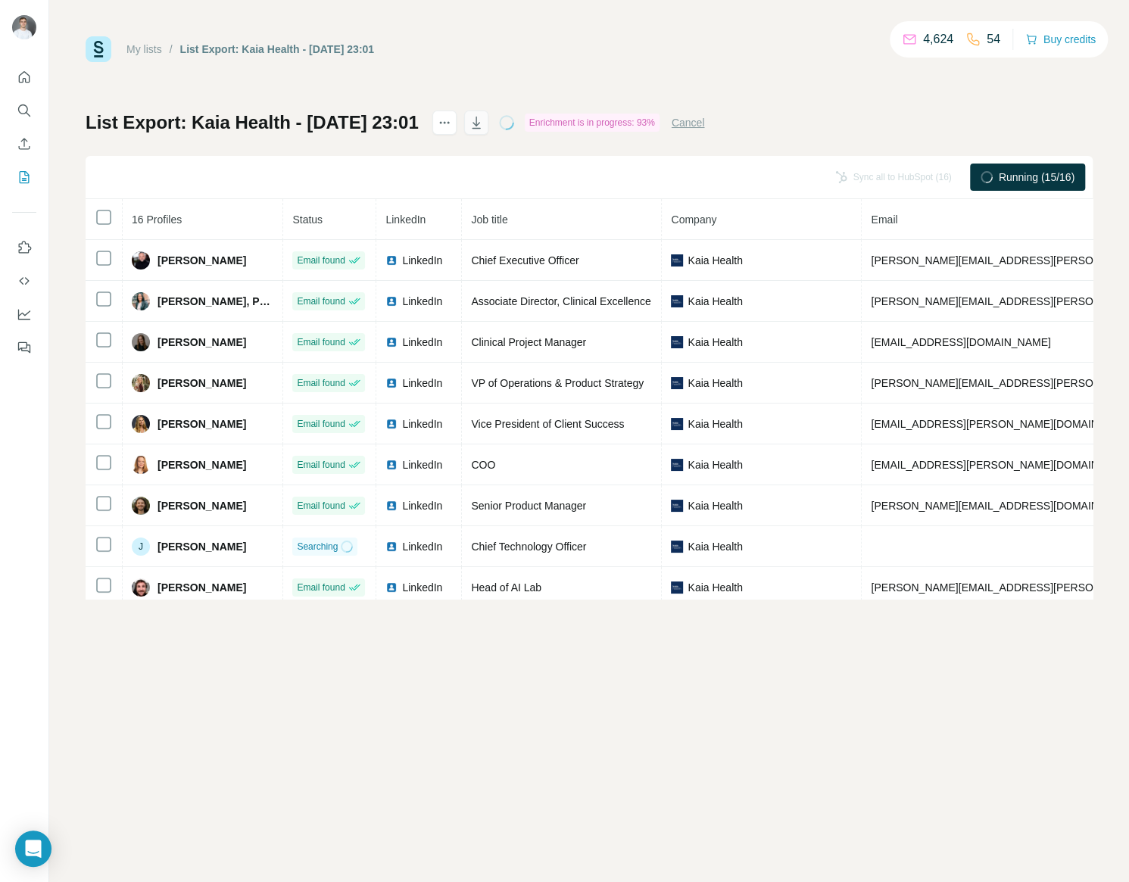
click at [484, 122] on icon "button" at bounding box center [476, 122] width 15 height 15
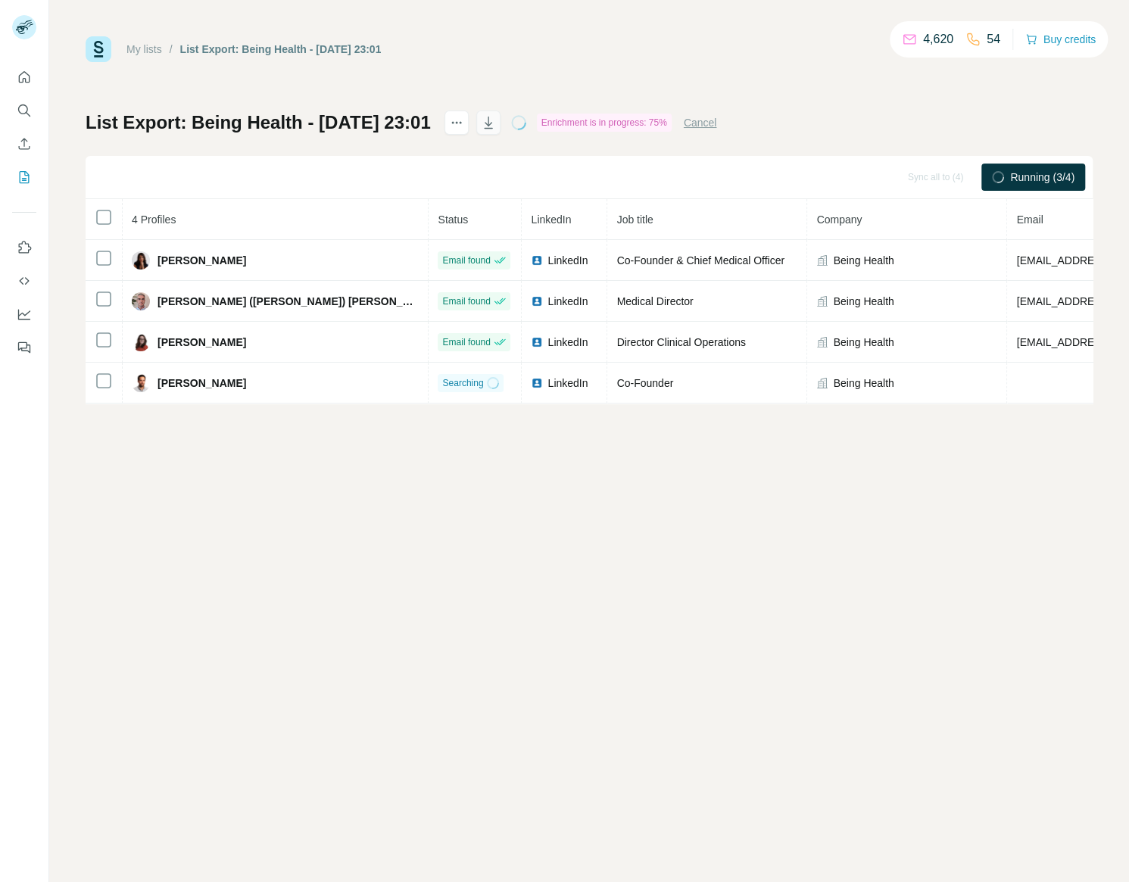
click at [496, 125] on icon "button" at bounding box center [488, 122] width 15 height 15
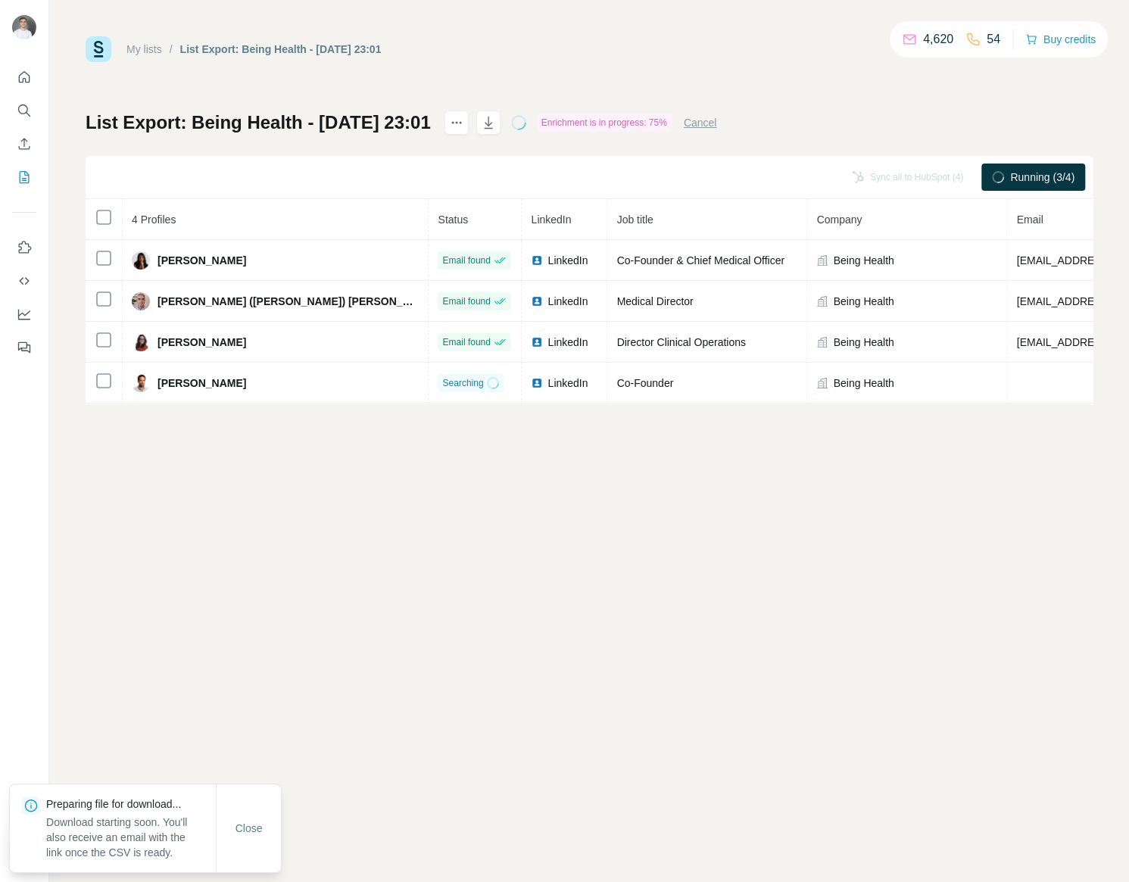
click at [629, 613] on div "My lists / List Export: Being Health - 06/09/2025 23:01 4,620 54 Buy credits Li…" at bounding box center [588, 441] width 1079 height 882
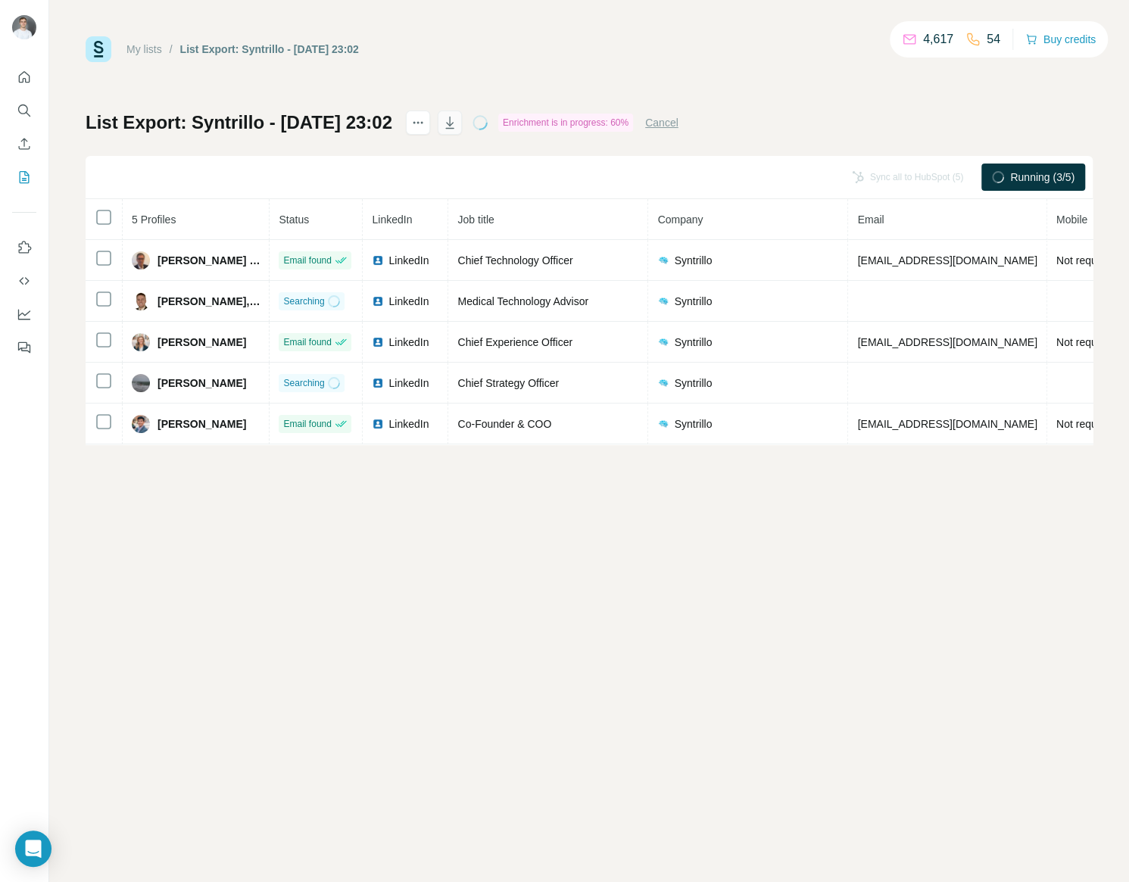
click at [457, 122] on icon "button" at bounding box center [449, 122] width 15 height 15
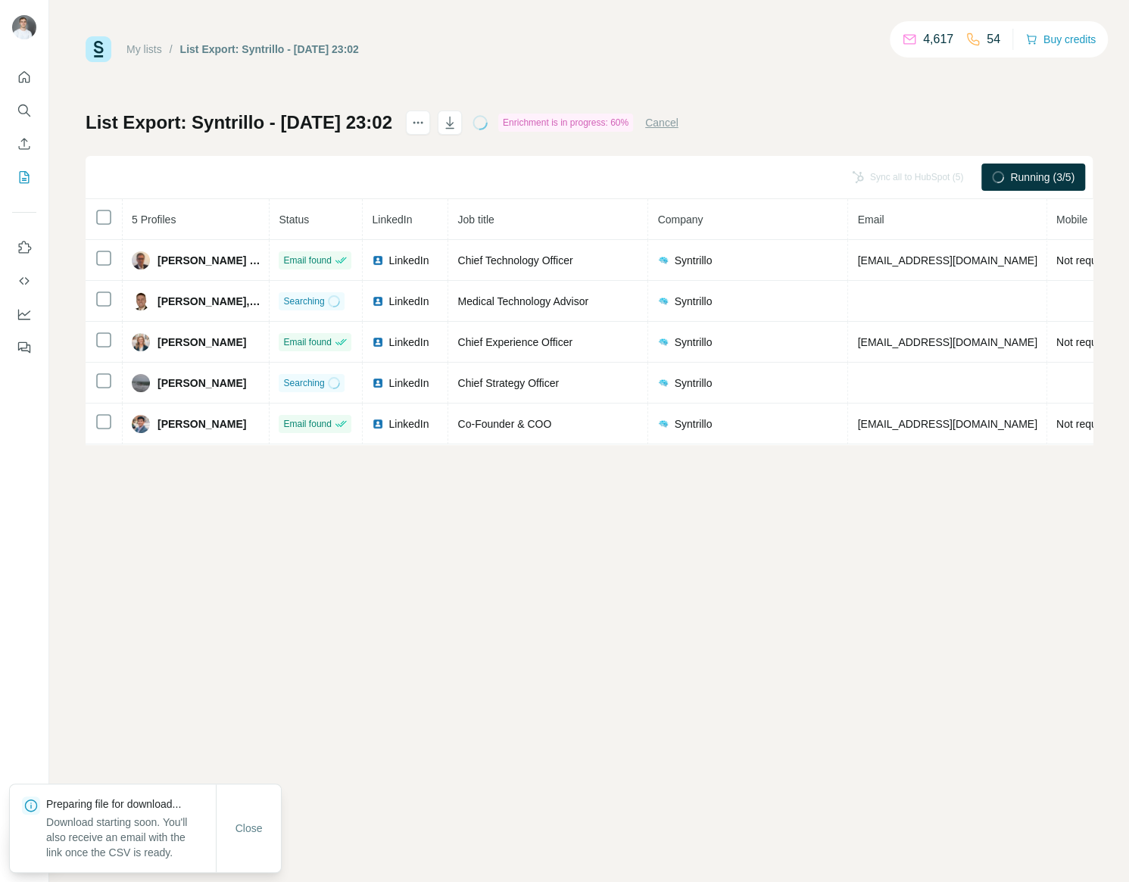
click at [684, 548] on div "My lists / List Export: Syntrillo - 06/09/2025 23:02 4,617 54 Buy credits List …" at bounding box center [588, 441] width 1079 height 882
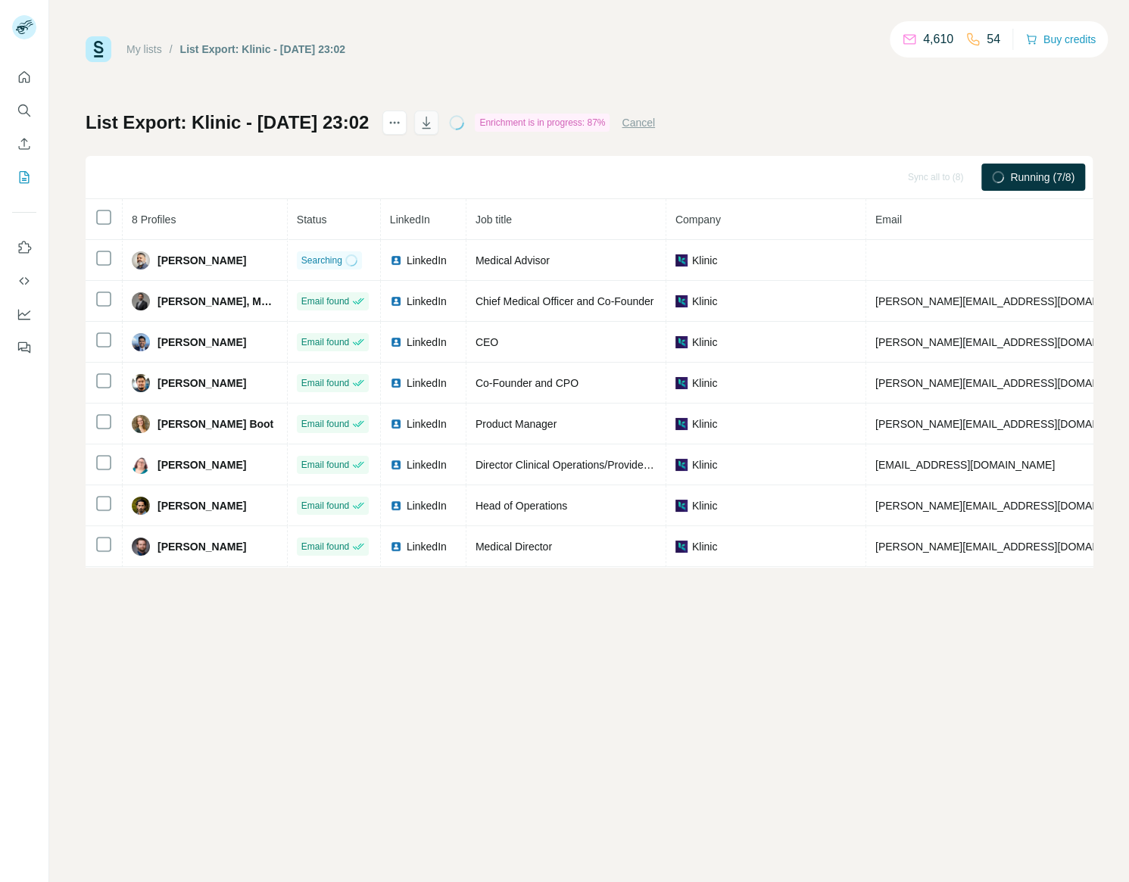
click at [434, 123] on icon "button" at bounding box center [426, 122] width 15 height 15
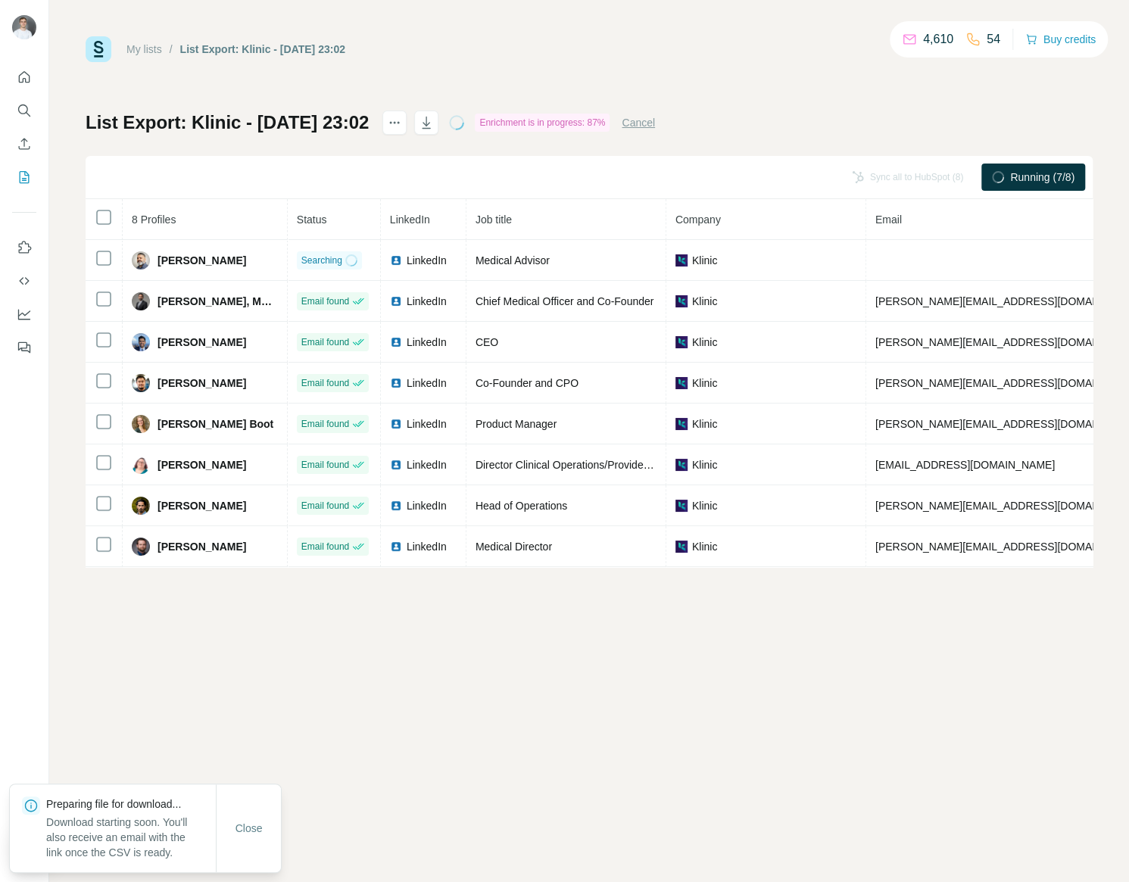
click at [434, 37] on div "My lists / List Export: Klinic - 06/09/2025 23:02 4,610 54 Buy credits List Exp…" at bounding box center [588, 441] width 1079 height 882
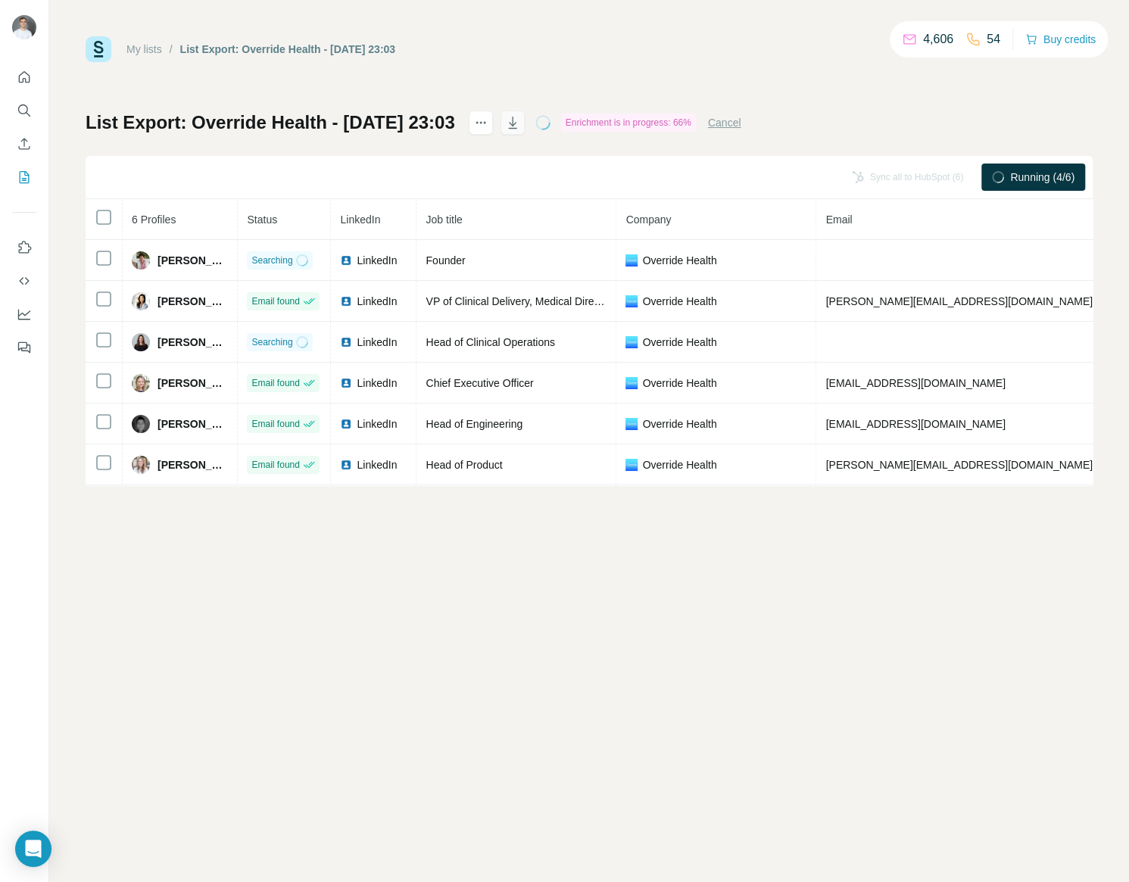
click at [520, 117] on icon "button" at bounding box center [512, 122] width 15 height 15
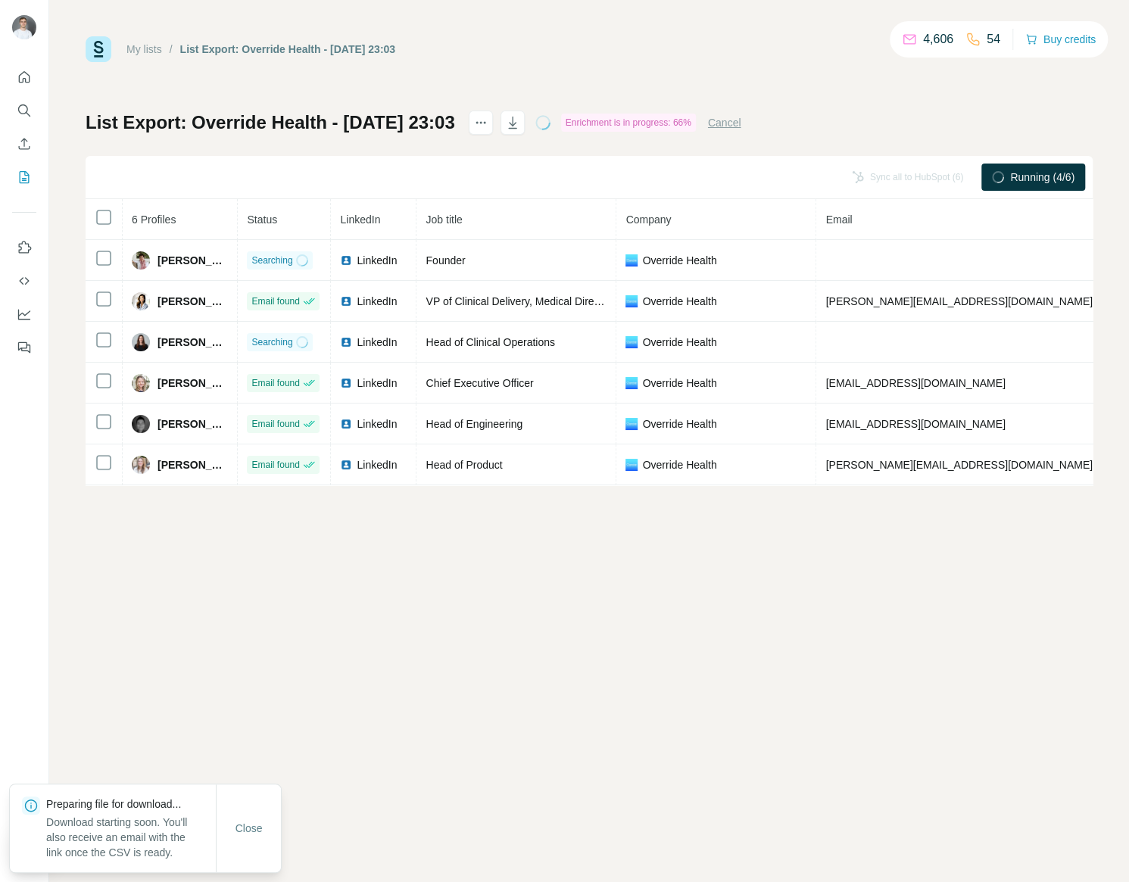
click at [508, 41] on div "My lists / List Export: Override Health - 06/09/2025 23:03 4,606 54 Buy credits" at bounding box center [589, 49] width 1007 height 26
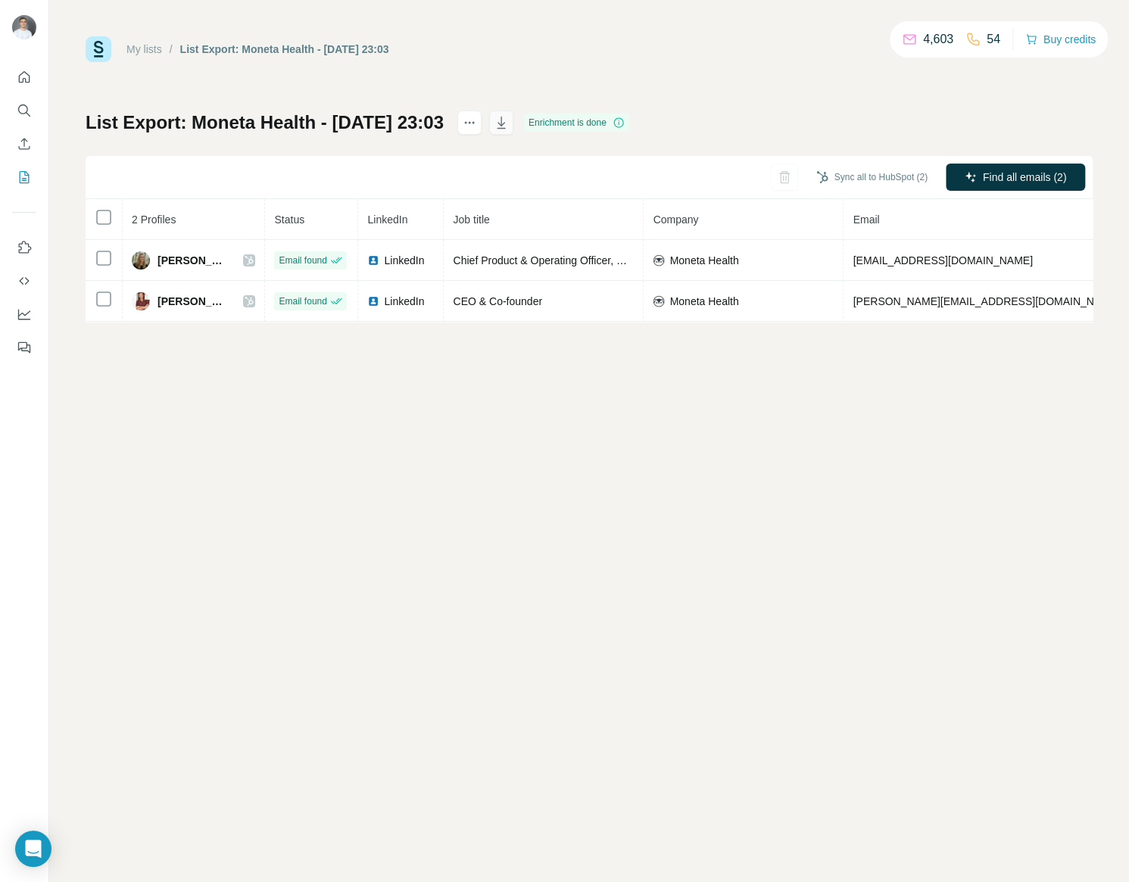
click at [505, 124] on icon "button" at bounding box center [501, 124] width 8 height 5
drag, startPoint x: 441, startPoint y: 488, endPoint x: 477, endPoint y: 426, distance: 71.9
click at [444, 481] on div "My lists / List Export: Moneta Health - 06/09/2025 23:03 4,603 54 Buy credits L…" at bounding box center [588, 441] width 1079 height 882
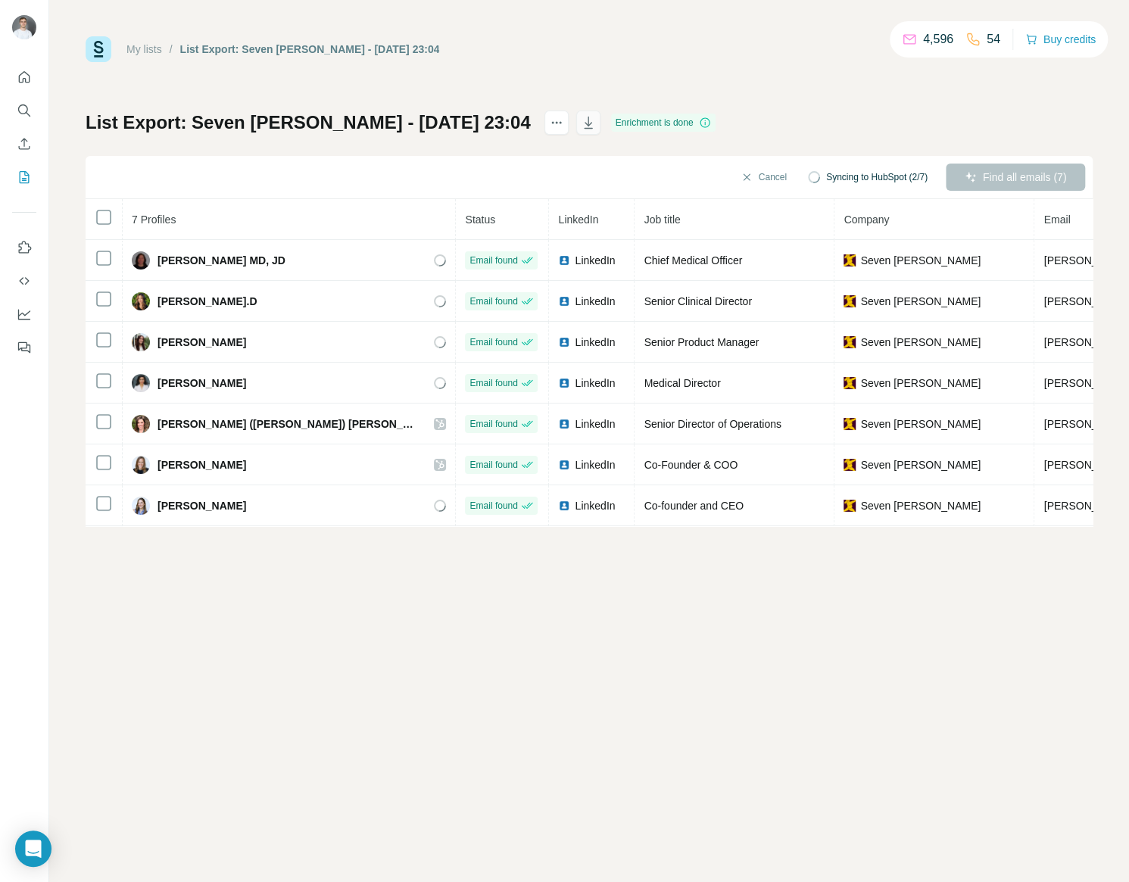
click at [581, 126] on icon "button" at bounding box center [588, 122] width 15 height 15
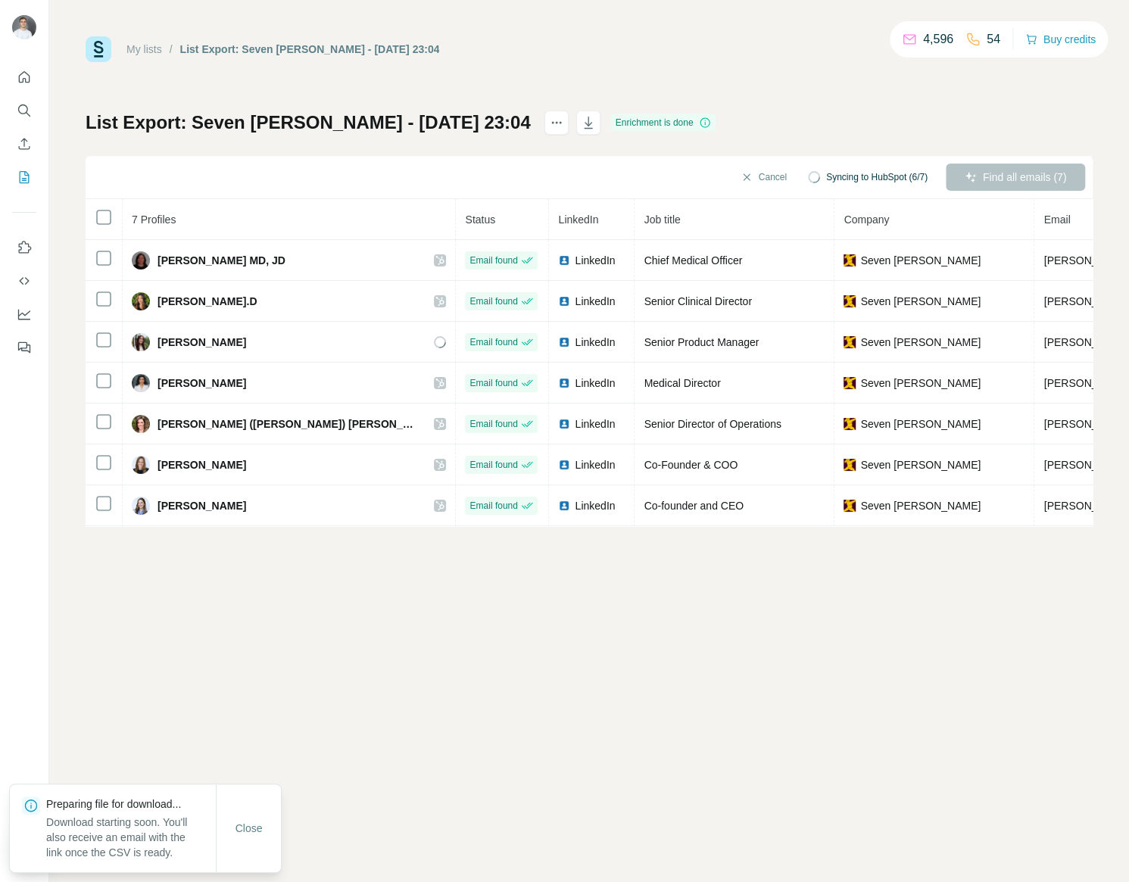
click at [780, 613] on div "My lists / List Export: Seven Starling - 06/09/2025 23:04 4,596 54 Buy credits …" at bounding box center [588, 441] width 1079 height 882
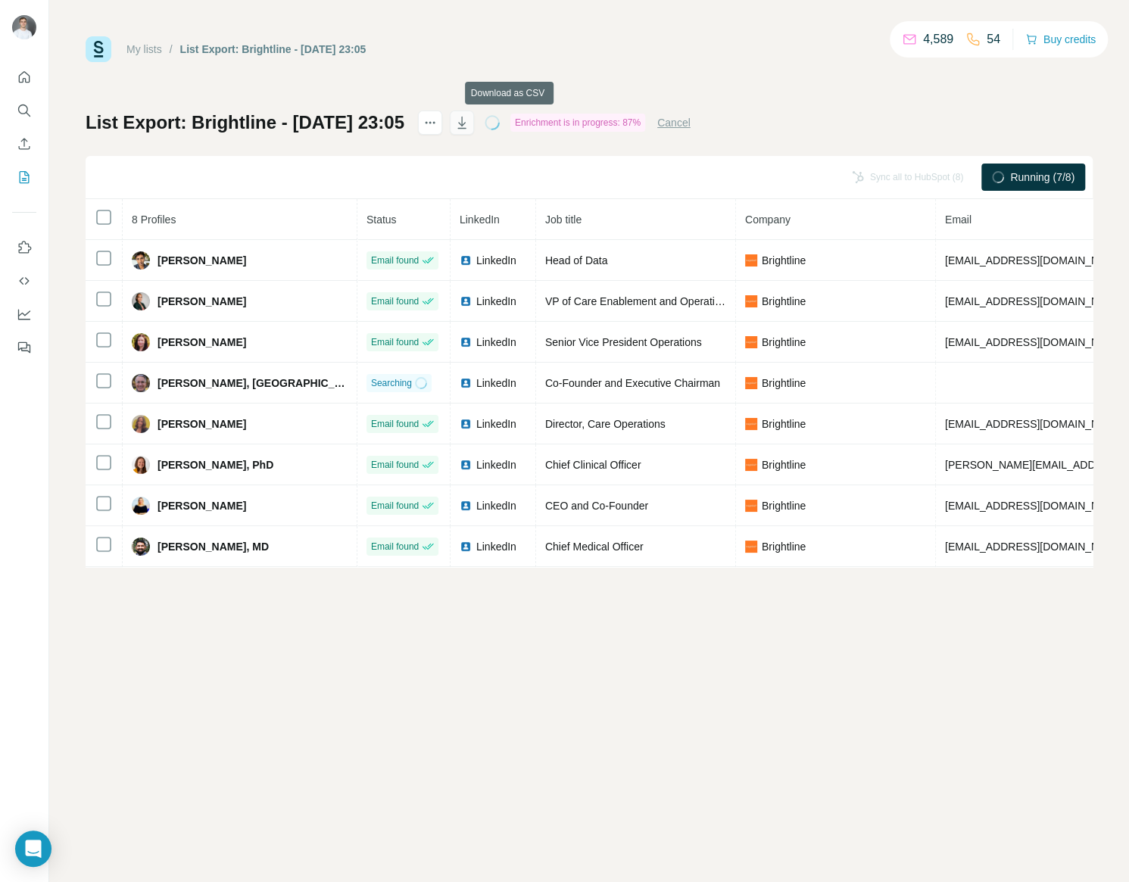
click at [469, 122] on icon "button" at bounding box center [461, 122] width 15 height 15
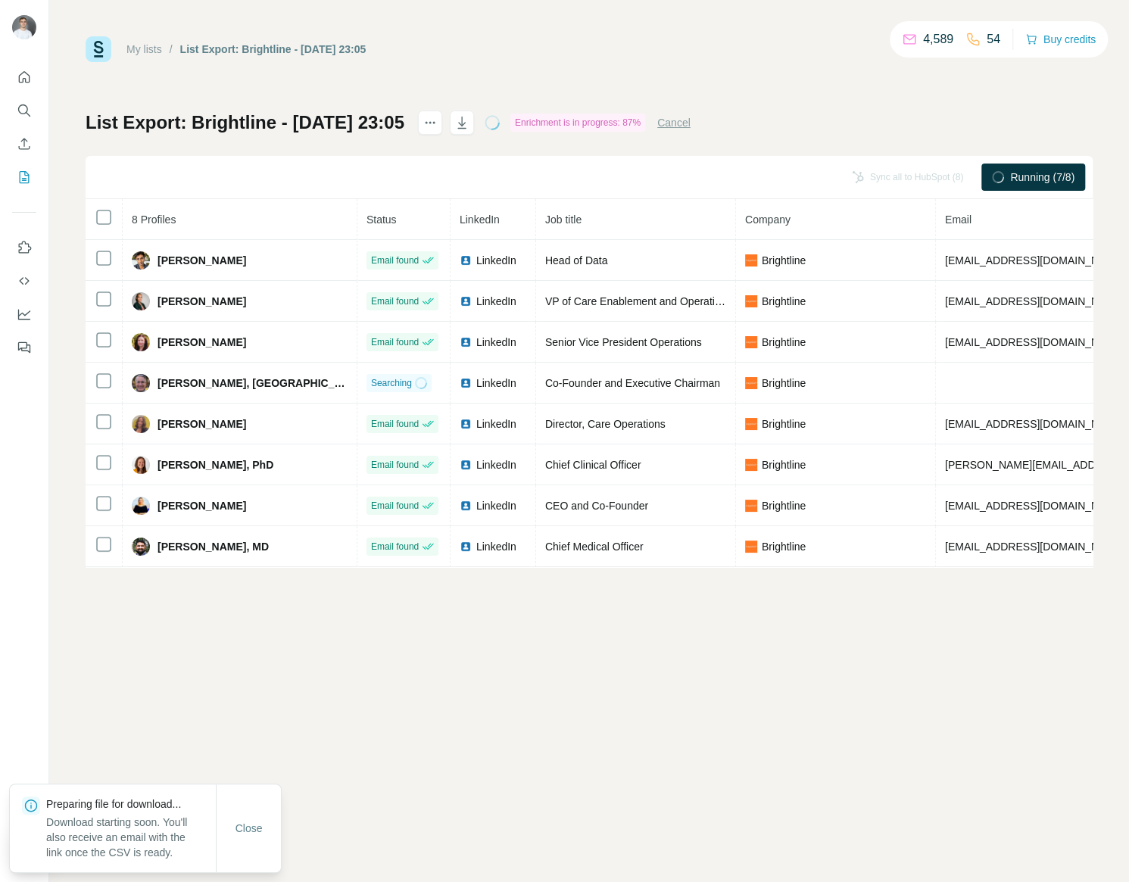
click at [897, 709] on div "My lists / List Export: Brightline - 06/09/2025 23:05 4,589 54 Buy credits List…" at bounding box center [588, 441] width 1079 height 882
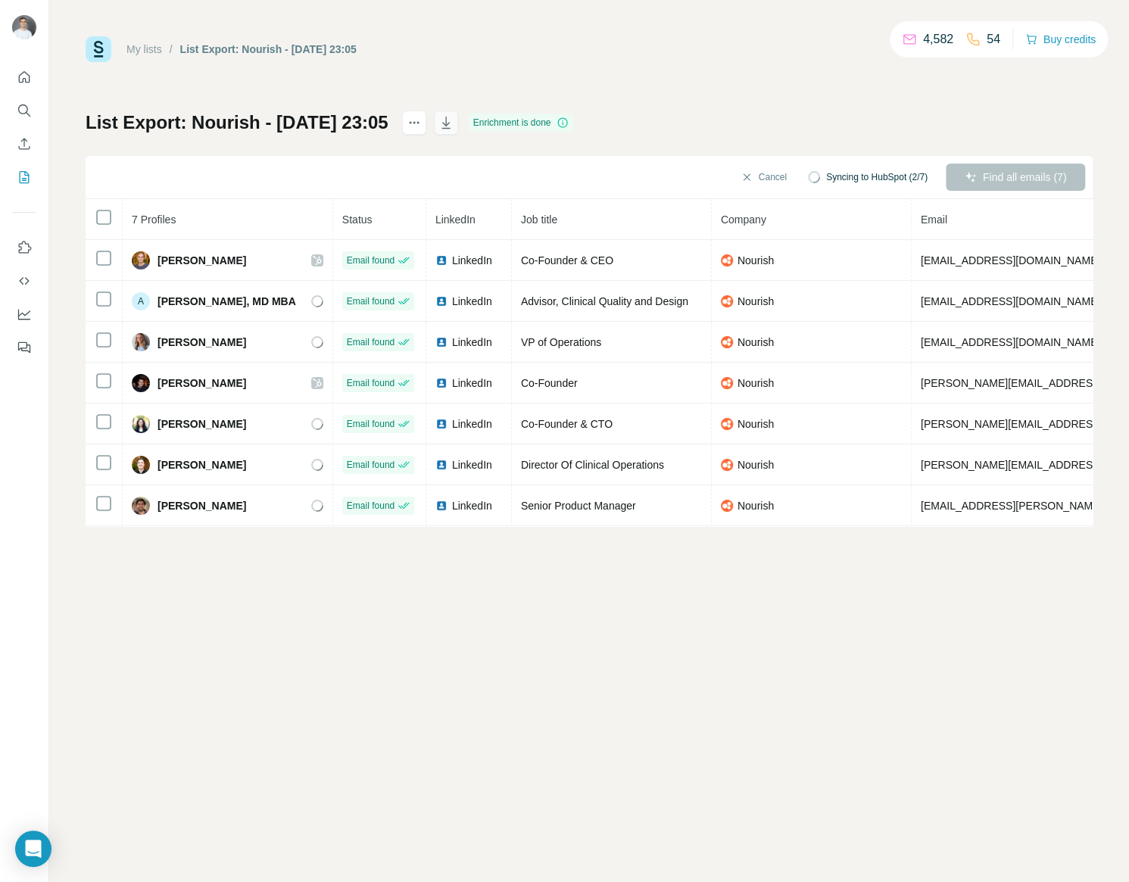
click at [453, 123] on icon "button" at bounding box center [445, 122] width 15 height 15
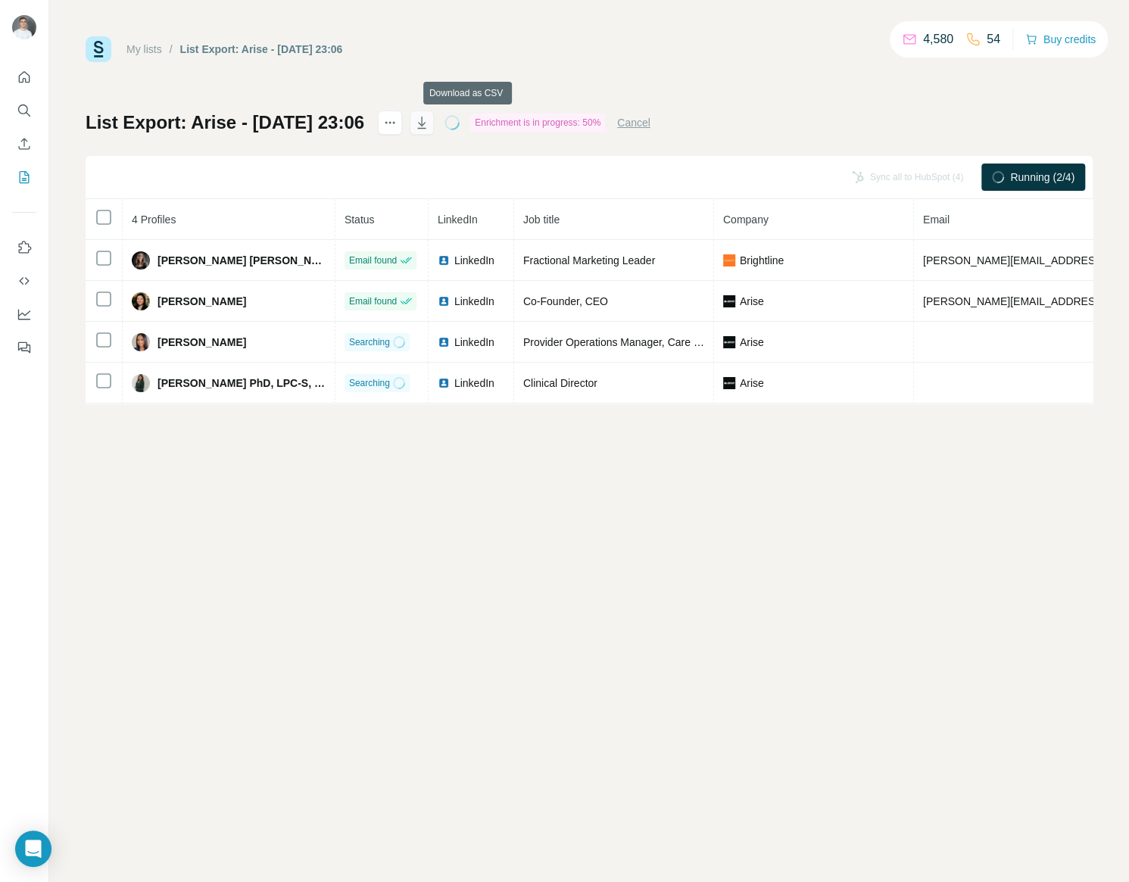
click at [425, 120] on icon "button" at bounding box center [421, 123] width 8 height 12
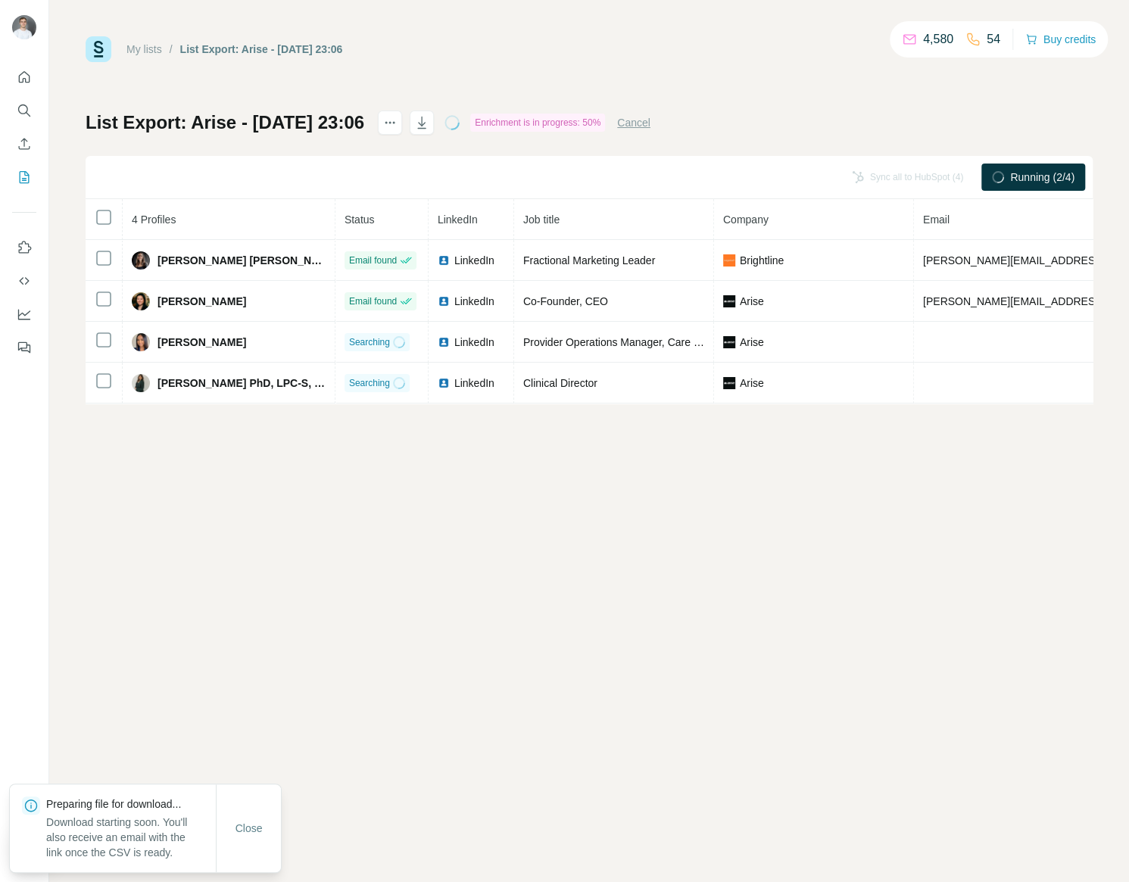
click at [497, 524] on div "My lists / List Export: Arise - 06/09/2025 23:06 4,580 54 Buy credits List Expo…" at bounding box center [588, 441] width 1079 height 882
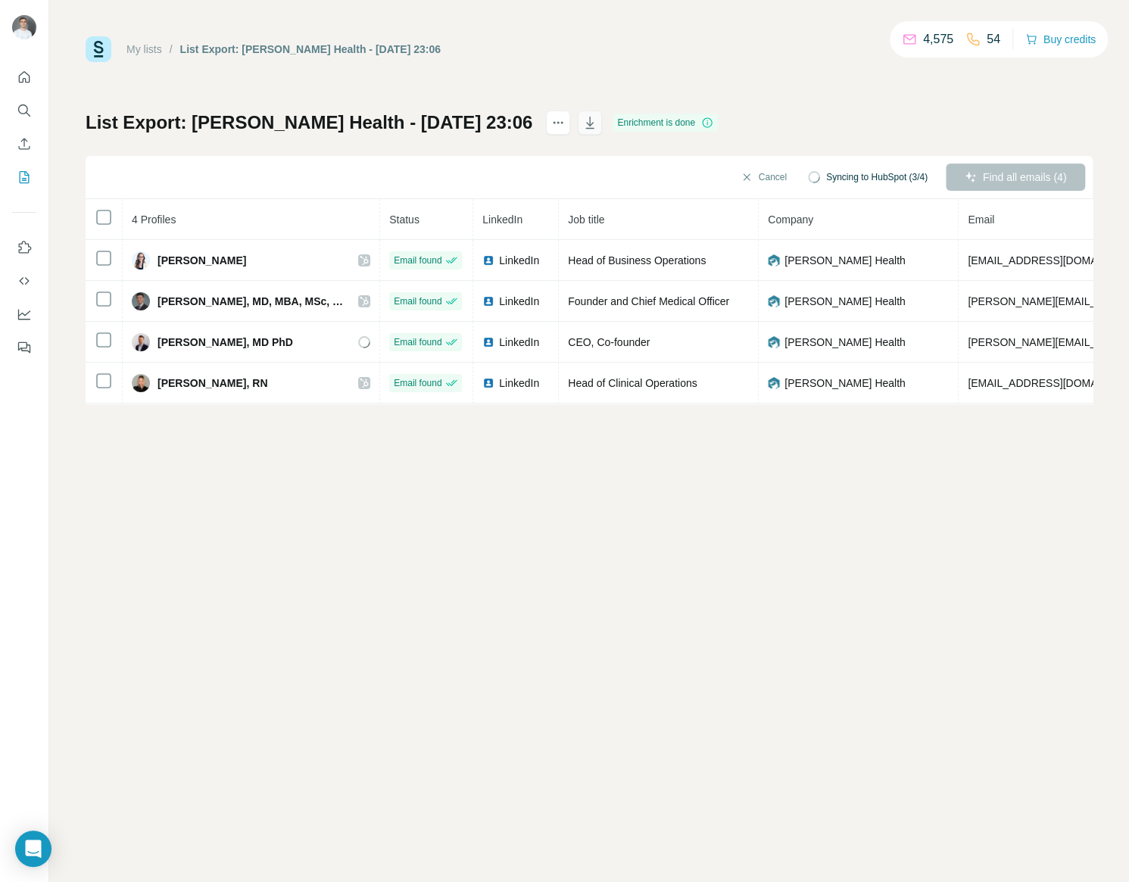
click at [578, 115] on button "button" at bounding box center [590, 123] width 24 height 24
click at [582, 126] on icon "button" at bounding box center [589, 122] width 15 height 15
click at [637, 484] on div "My lists / List Export: Isaac Health - 06/09/2025 23:06 4,575 54 Buy credits Li…" at bounding box center [588, 441] width 1079 height 882
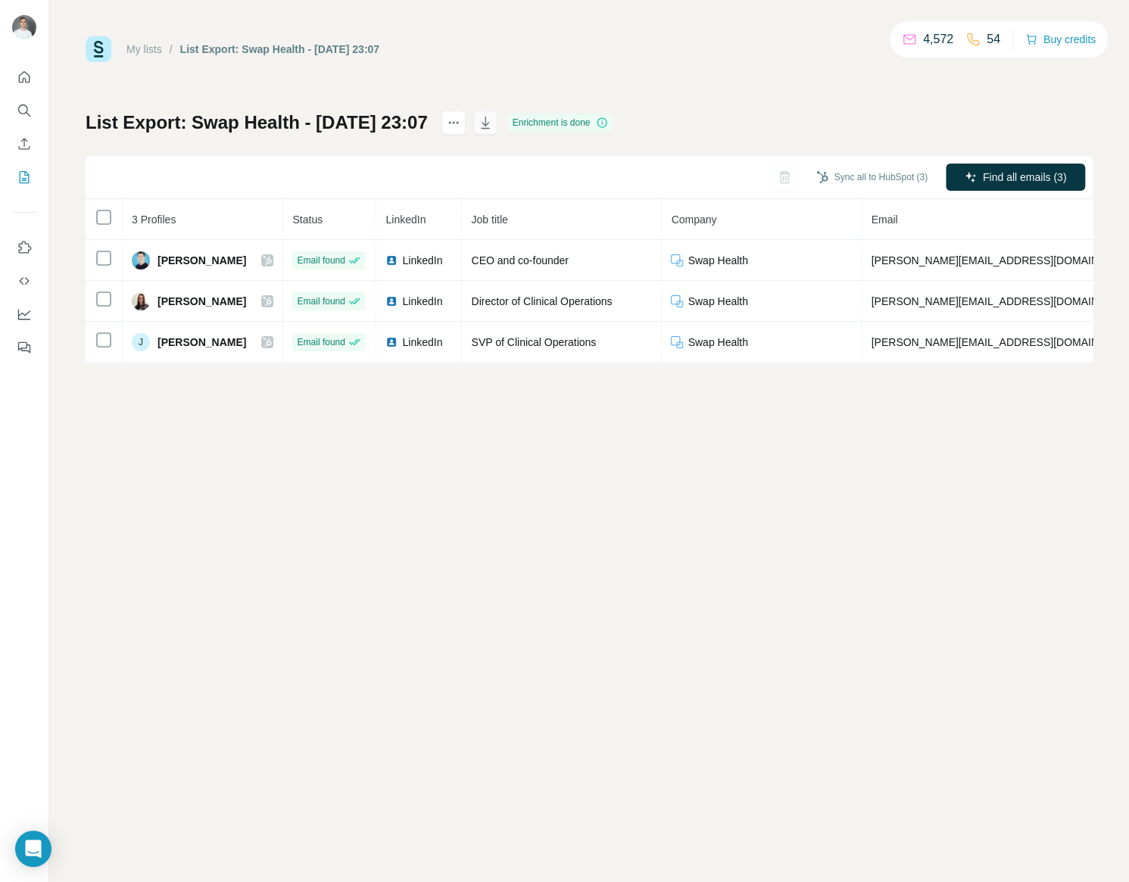
click at [493, 124] on icon "button" at bounding box center [485, 122] width 15 height 15
click at [744, 713] on div "My lists / List Export: Swap Health - 06/09/2025 23:07 4,572 54 Buy credits Lis…" at bounding box center [588, 441] width 1079 height 882
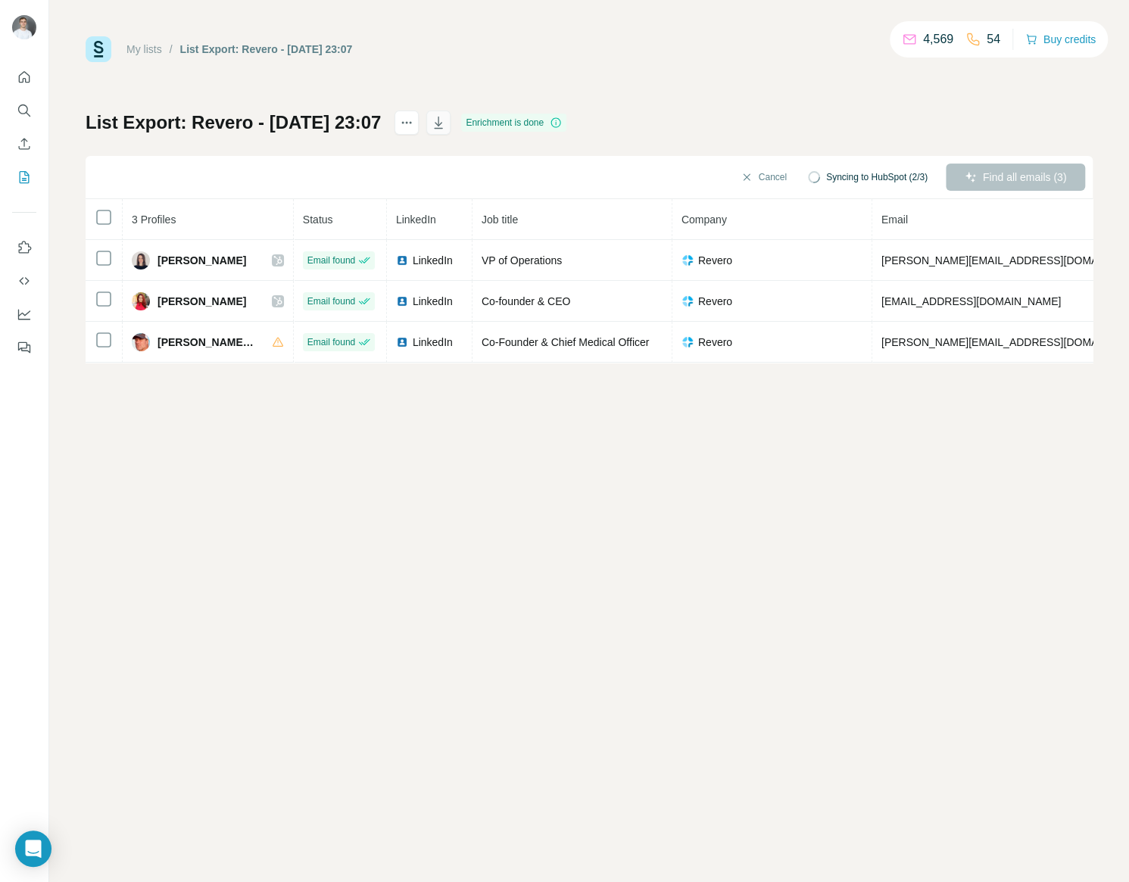
click at [446, 119] on icon "button" at bounding box center [438, 122] width 15 height 15
click at [703, 684] on div "My lists / List Export: Revero - [DATE] 23:07 4,569 54 Buy credits List Export:…" at bounding box center [588, 441] width 1079 height 882
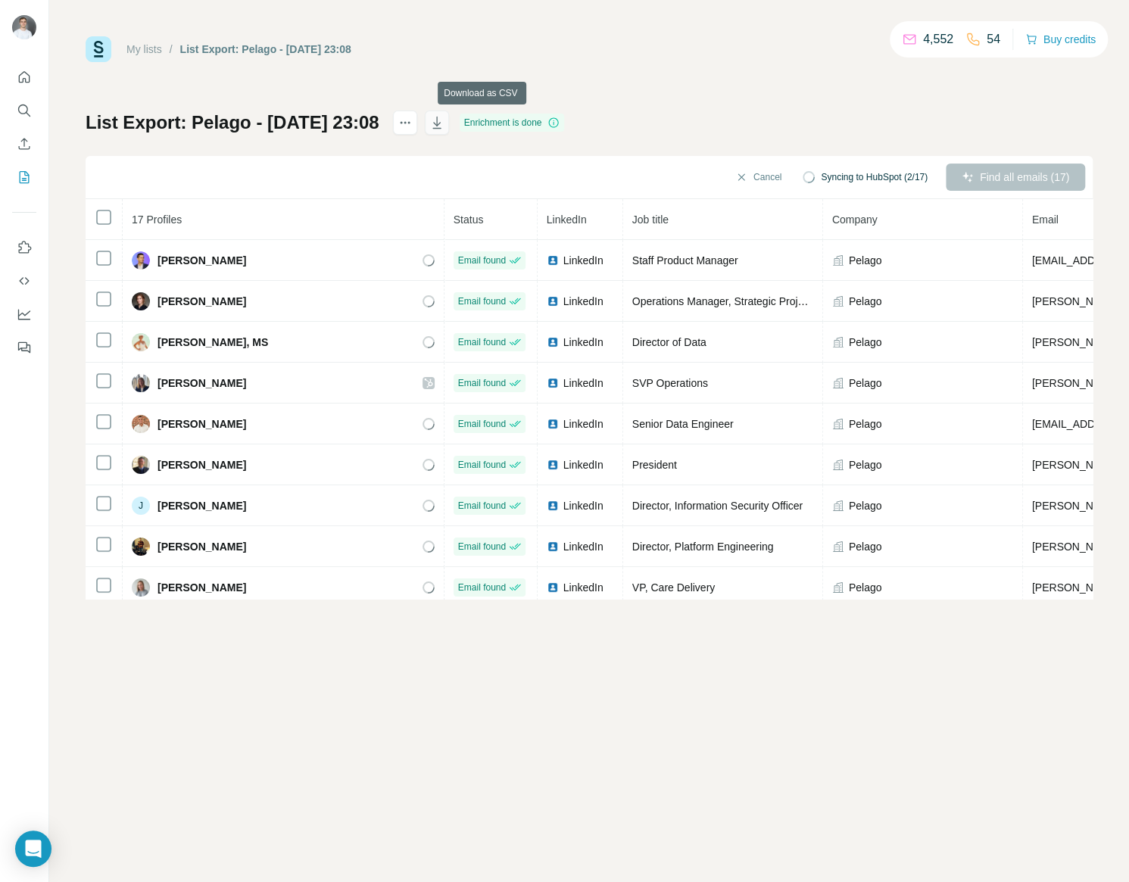
click at [449, 125] on button "button" at bounding box center [437, 123] width 24 height 24
click at [709, 771] on div "My lists / List Export: Pelago - 06/09/2025 23:08 4,552 54 Buy credits List Exp…" at bounding box center [588, 441] width 1079 height 882
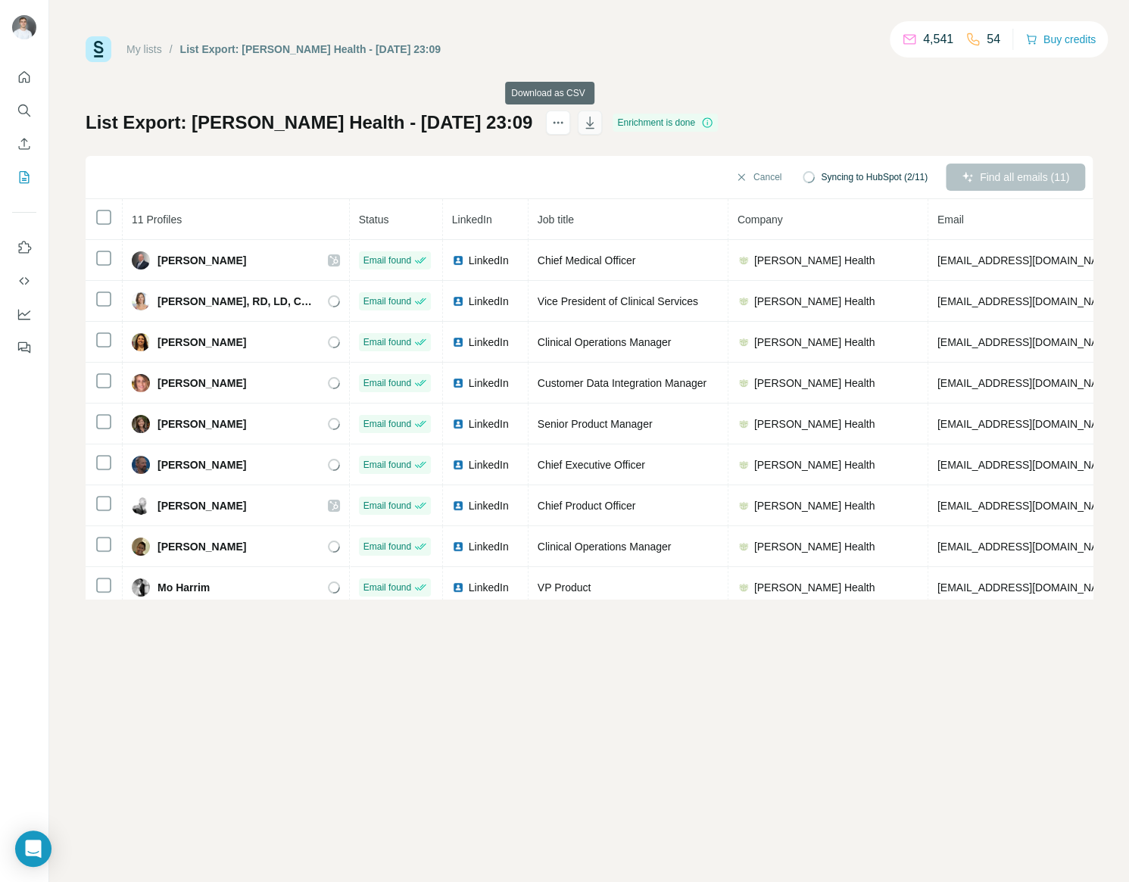
click at [586, 126] on icon "button" at bounding box center [590, 124] width 8 height 5
click at [911, 704] on div "My lists / List Export: Cecelia Health - 06/09/2025 23:09 4,541 54 Buy credits …" at bounding box center [588, 441] width 1079 height 882
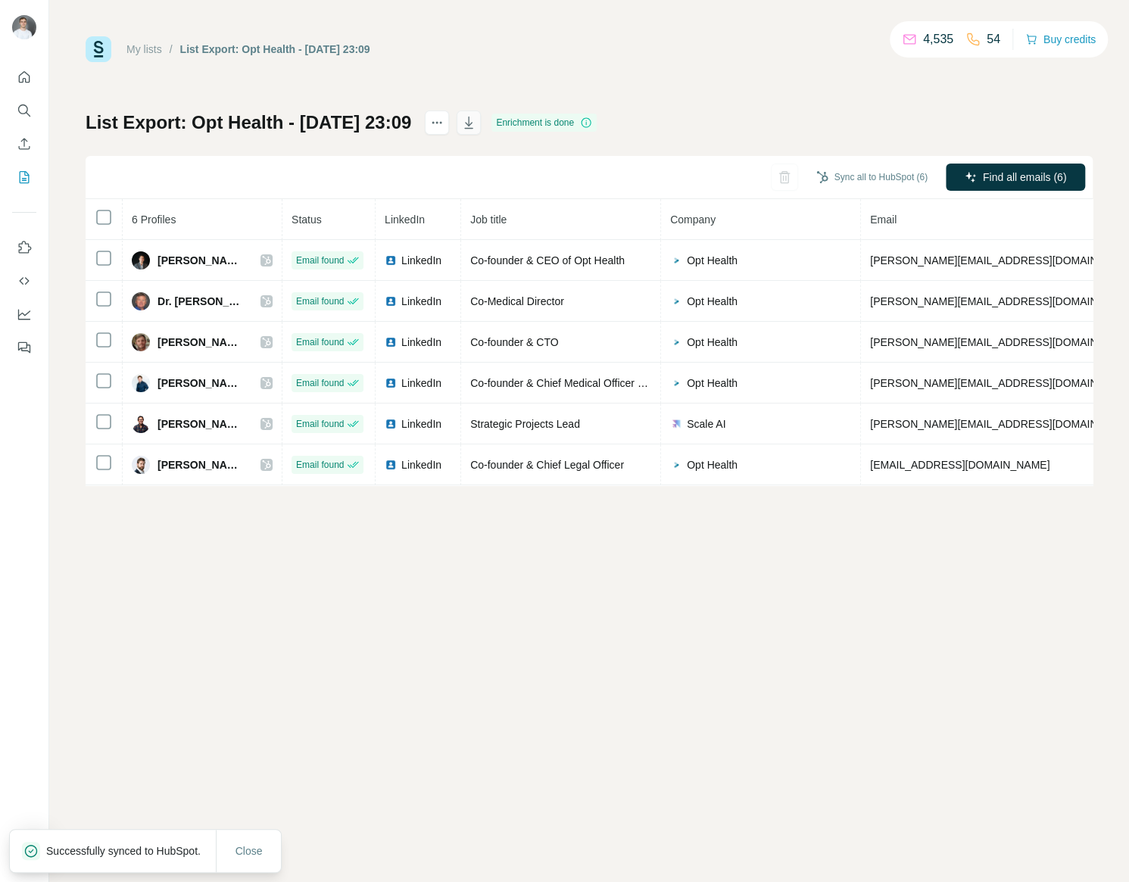
click at [473, 128] on icon "button" at bounding box center [469, 123] width 8 height 12
click at [742, 646] on div "My lists / List Export: Opt Health - 06/09/2025 23:09 4,535 54 Buy credits List…" at bounding box center [588, 441] width 1079 height 882
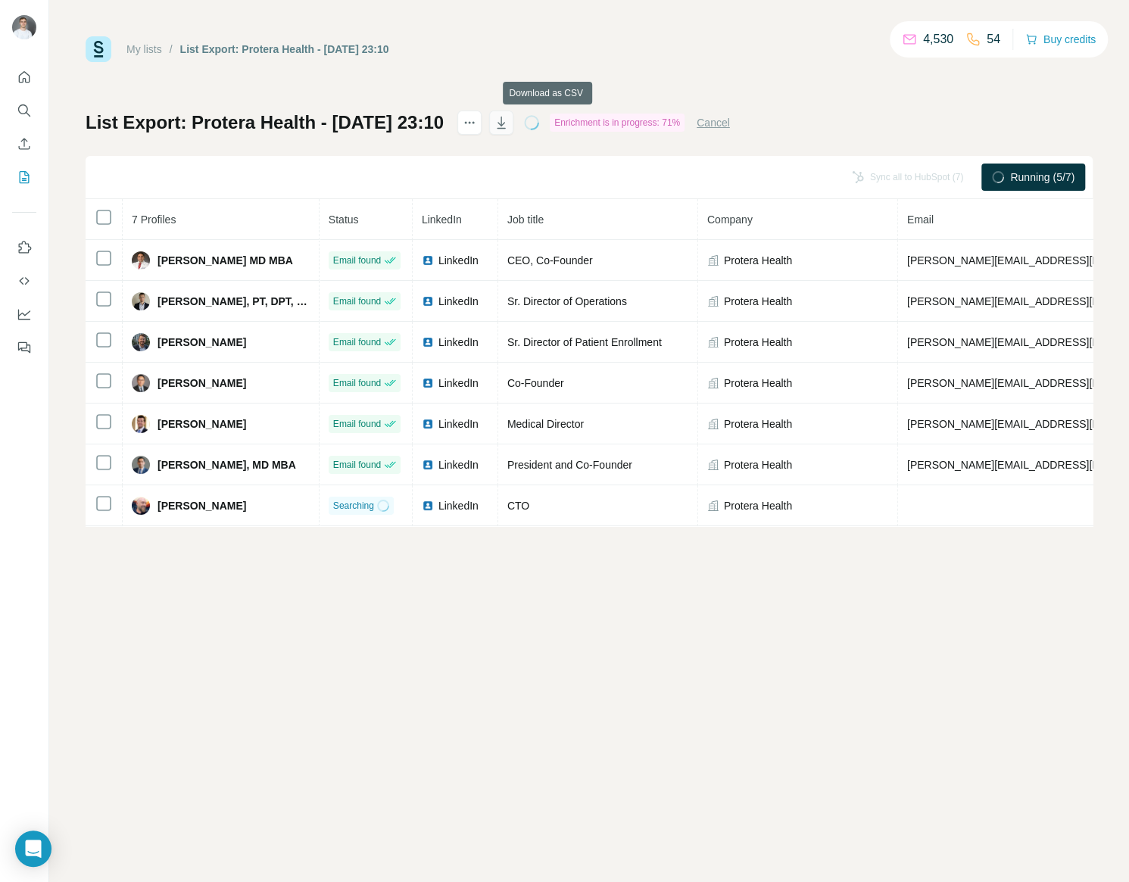
click at [505, 122] on icon "button" at bounding box center [501, 123] width 8 height 12
click at [708, 647] on div "My lists / List Export: Protera Health - 06/09/2025 23:10 4,529 54 Buy credits …" at bounding box center [588, 441] width 1079 height 882
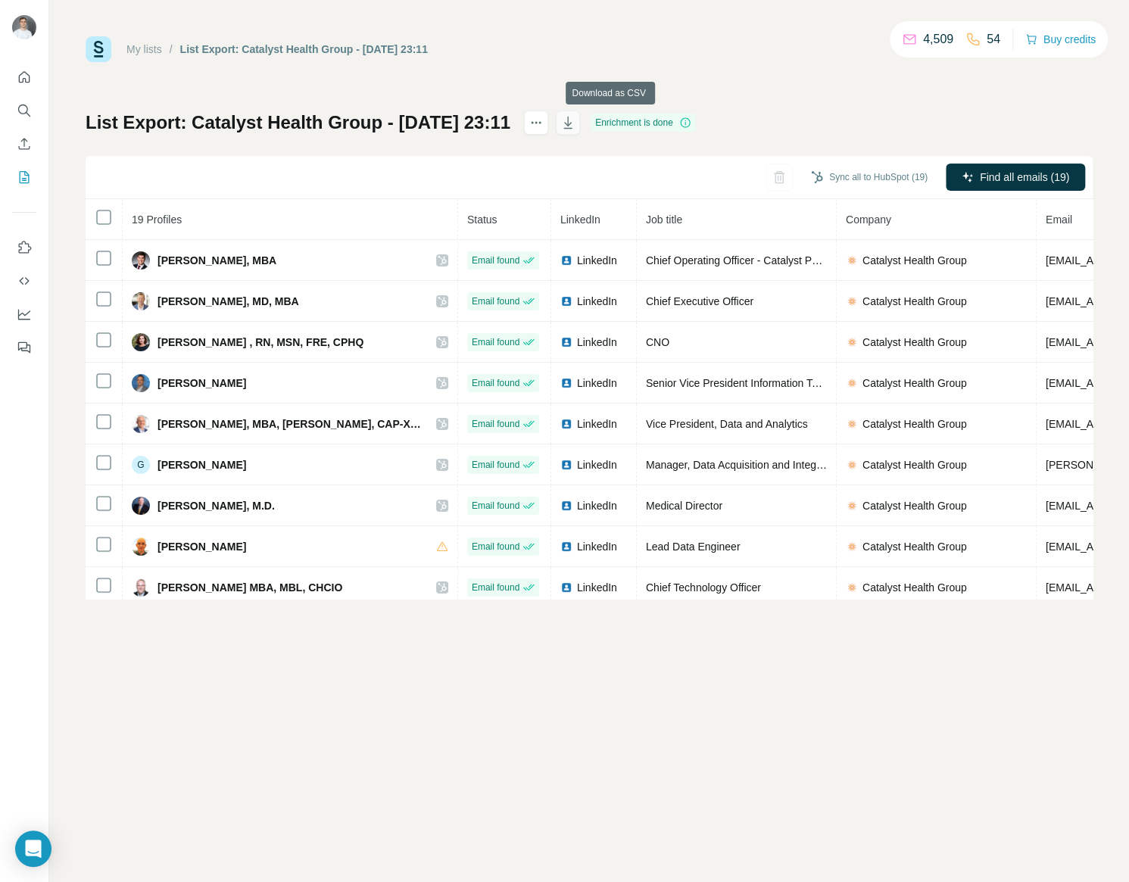
click at [575, 129] on icon "button" at bounding box center [567, 122] width 15 height 15
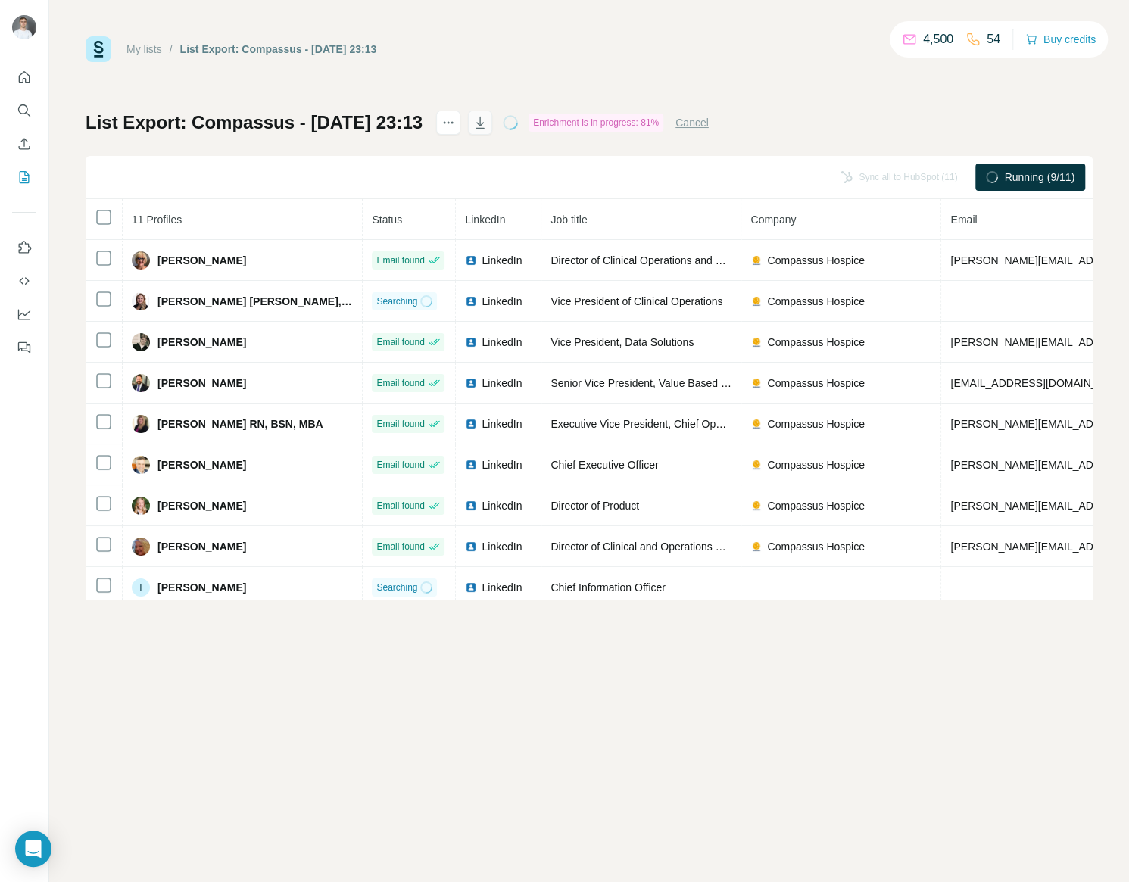
click at [487, 120] on icon "button" at bounding box center [479, 122] width 15 height 15
click at [886, 740] on div "My lists / List Export: Compassus - 06/09/2025 23:13 4,500 54 Buy credits List …" at bounding box center [588, 441] width 1079 height 882
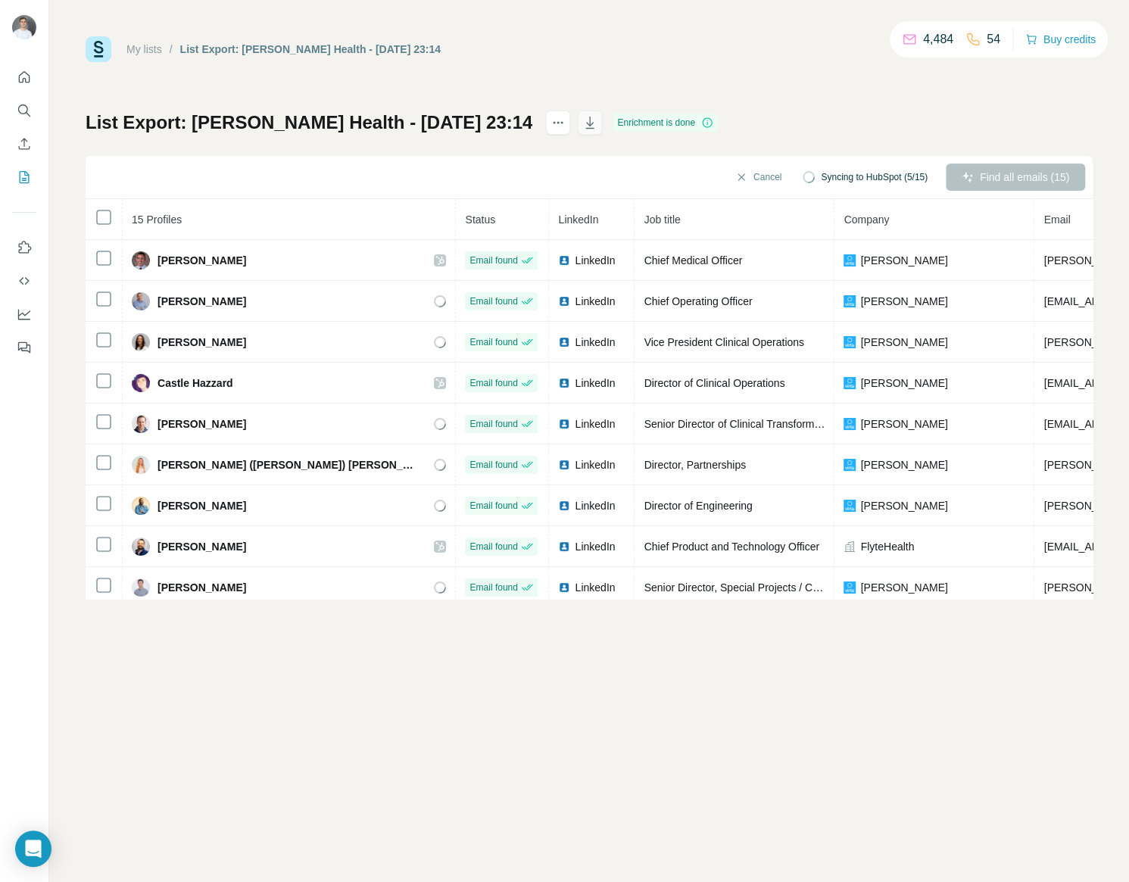
click at [582, 121] on icon "button" at bounding box center [589, 122] width 15 height 15
click at [888, 742] on div "My lists / List Export: Virta Health - 06/09/2025 23:14 4,484 54 Buy credits Li…" at bounding box center [588, 441] width 1079 height 882
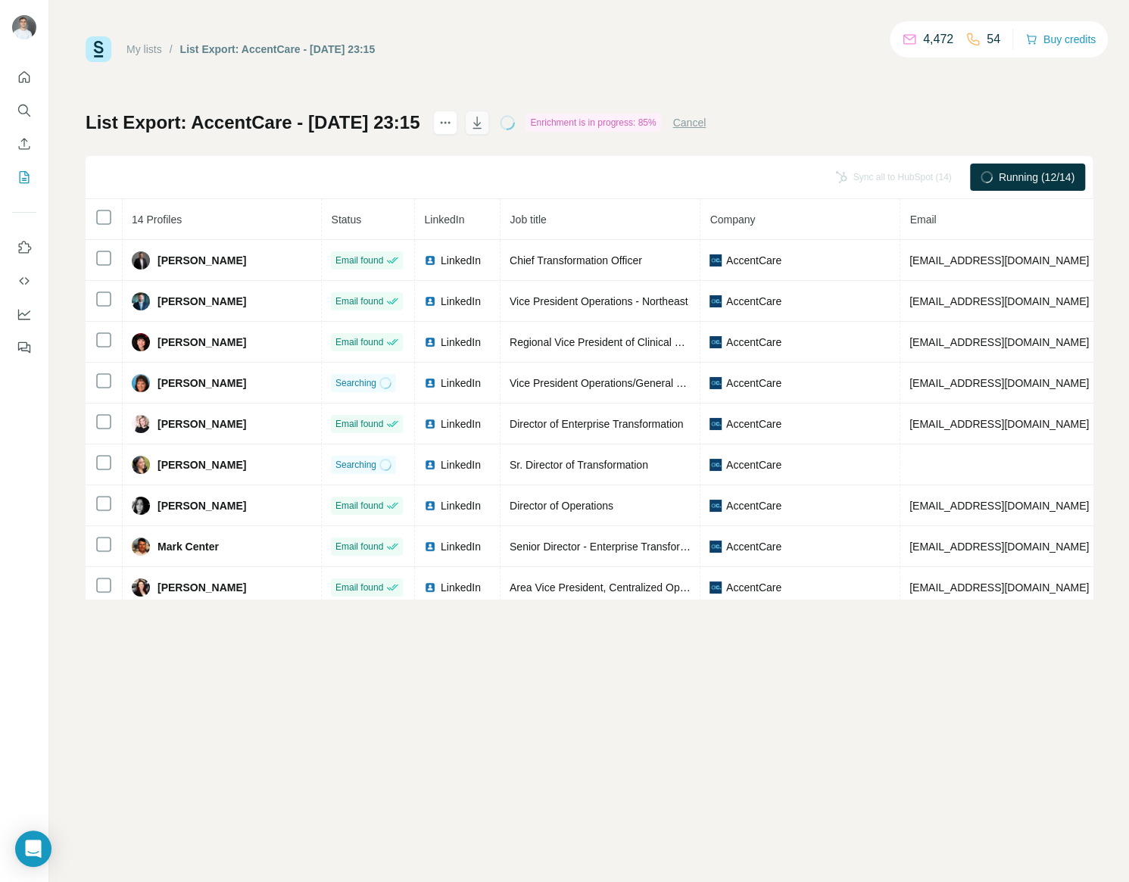
click at [484, 115] on icon "button" at bounding box center [476, 122] width 15 height 15
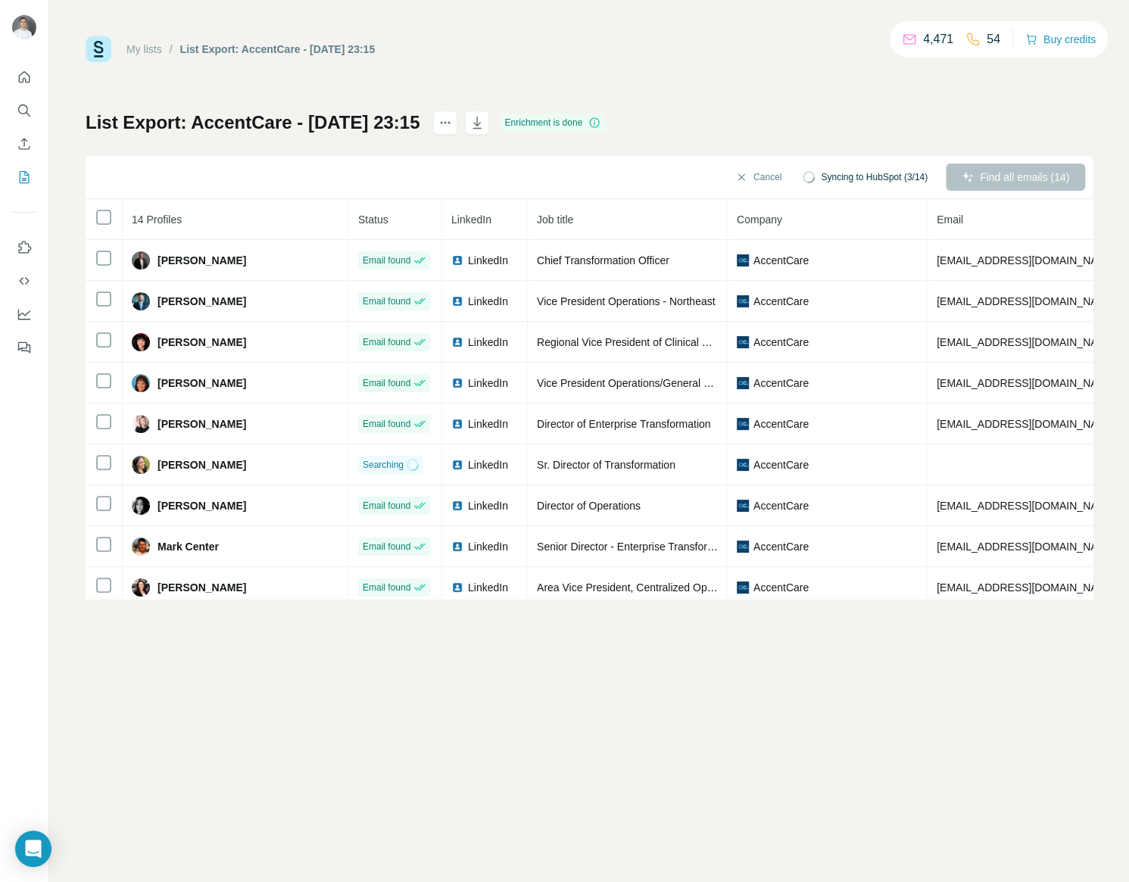
click at [542, 61] on div "My lists / List Export: AccentCare - 06/09/2025 23:15 4,471 54 Buy credits" at bounding box center [589, 49] width 1007 height 26
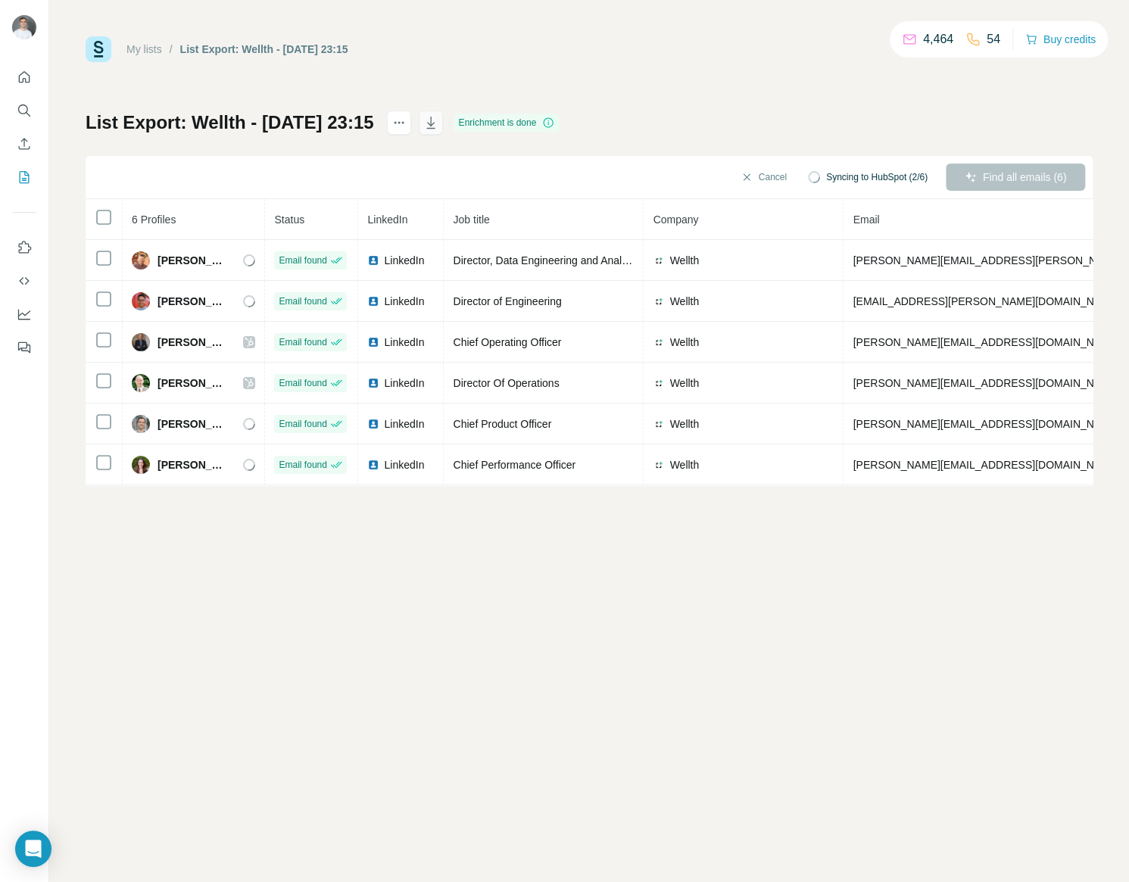
click at [438, 123] on icon "button" at bounding box center [430, 122] width 15 height 15
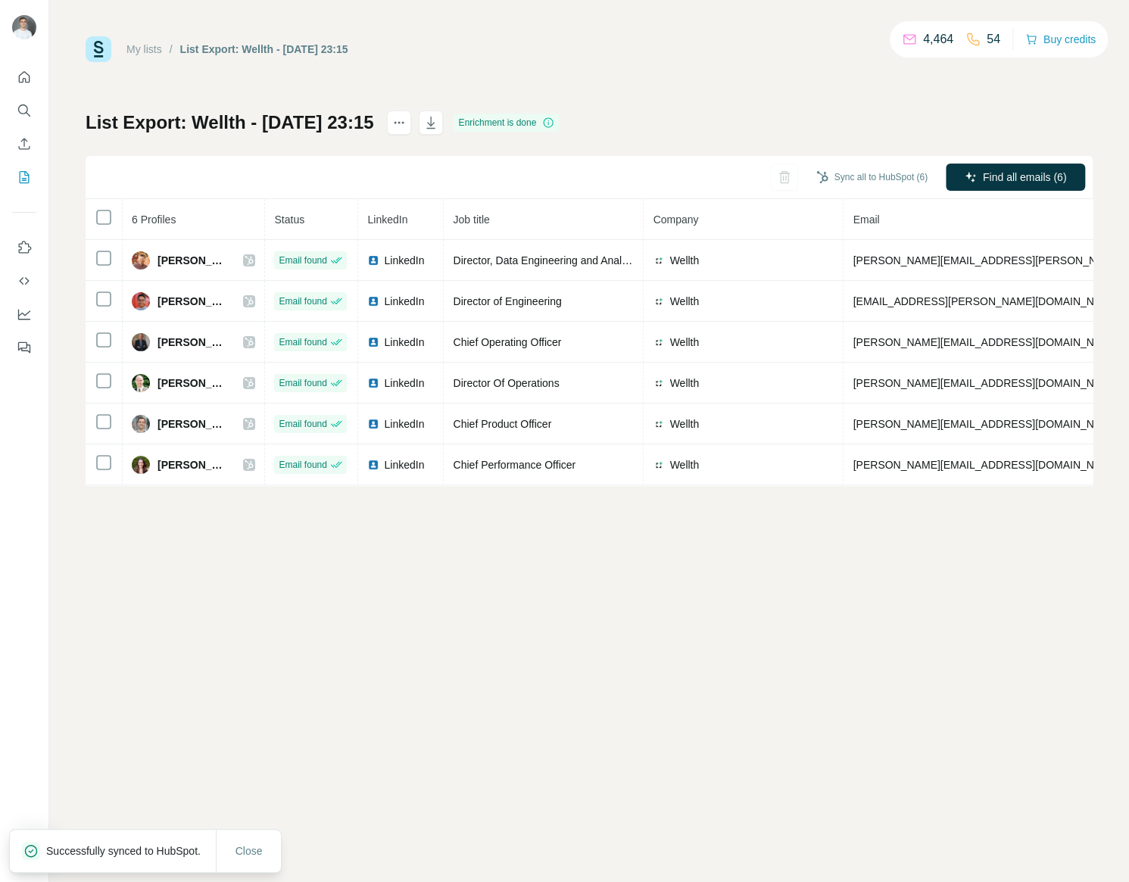
click at [613, 601] on div "My lists / List Export: Wellth - [DATE] 23:15 4,464 54 Buy credits List Export:…" at bounding box center [588, 441] width 1079 height 882
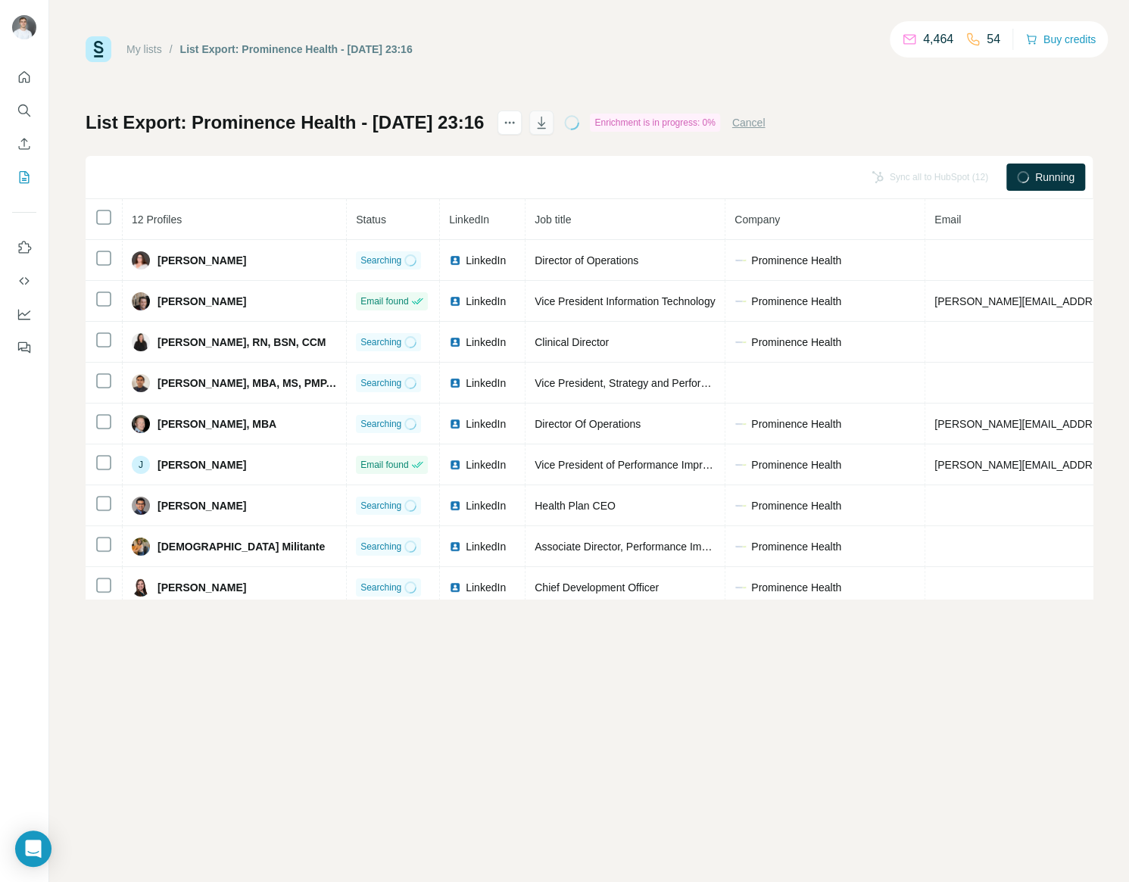
click at [549, 123] on icon "button" at bounding box center [541, 122] width 15 height 15
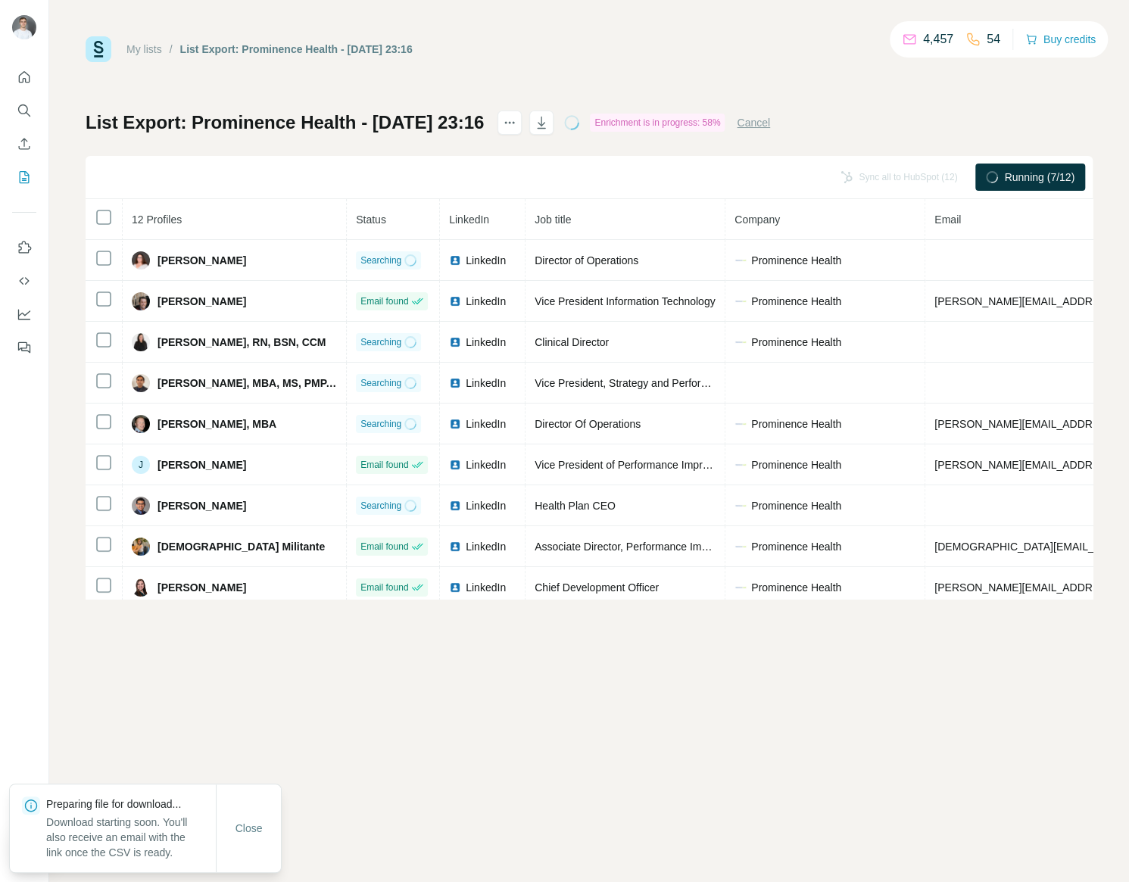
click at [829, 767] on div "My lists / List Export: Prominence Health - 06/09/2025 23:16 4,457 54 Buy credi…" at bounding box center [588, 441] width 1079 height 882
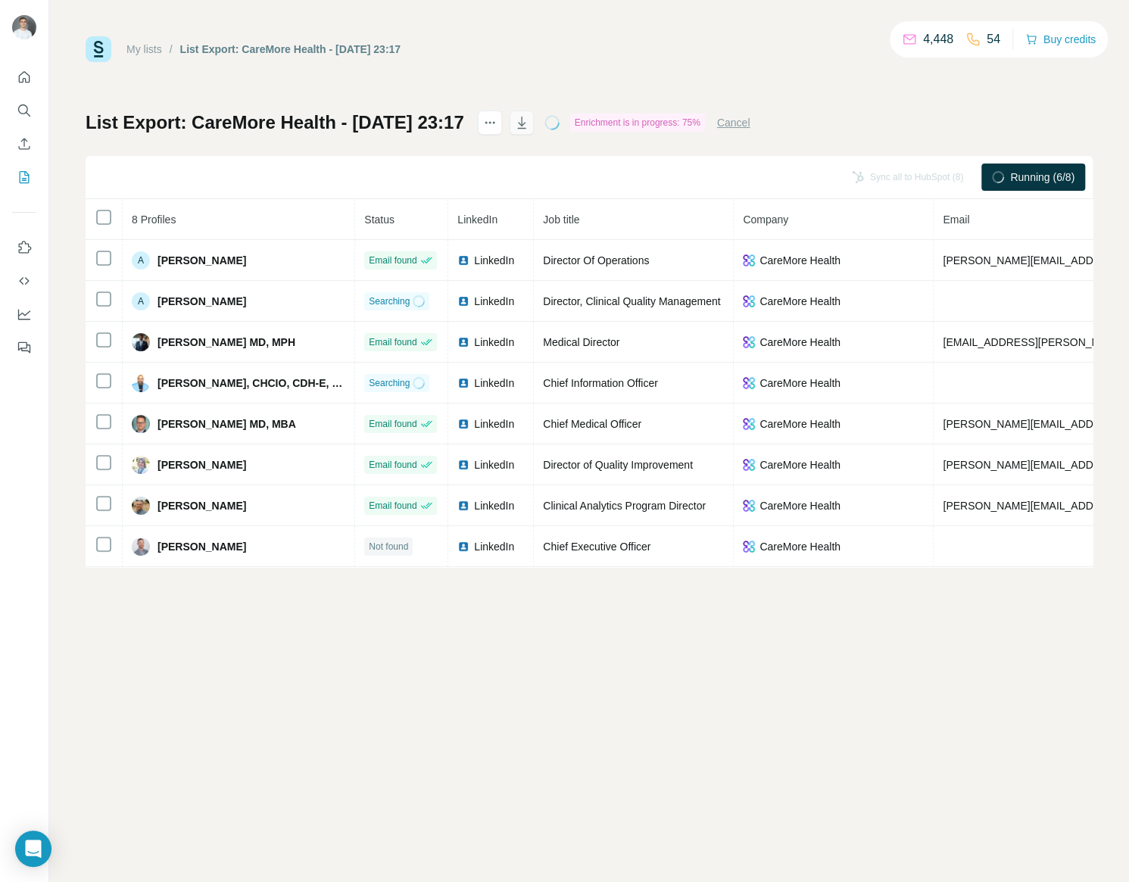
click at [529, 120] on icon "button" at bounding box center [521, 122] width 15 height 15
click at [434, 98] on div "My lists / List Export: CareMore Health - 06/09/2025 23:17 4,448 54 Buy credits…" at bounding box center [589, 301] width 1007 height 531
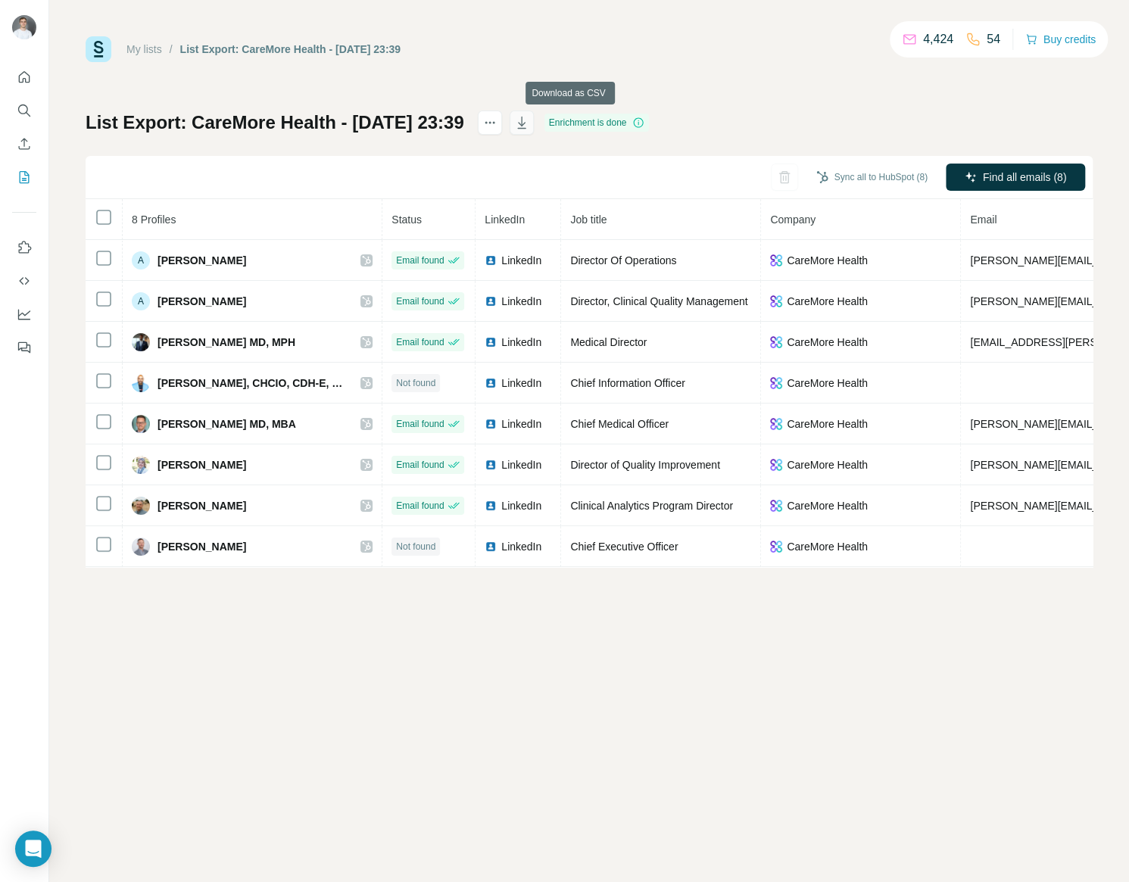
click at [534, 122] on button "button" at bounding box center [521, 123] width 24 height 24
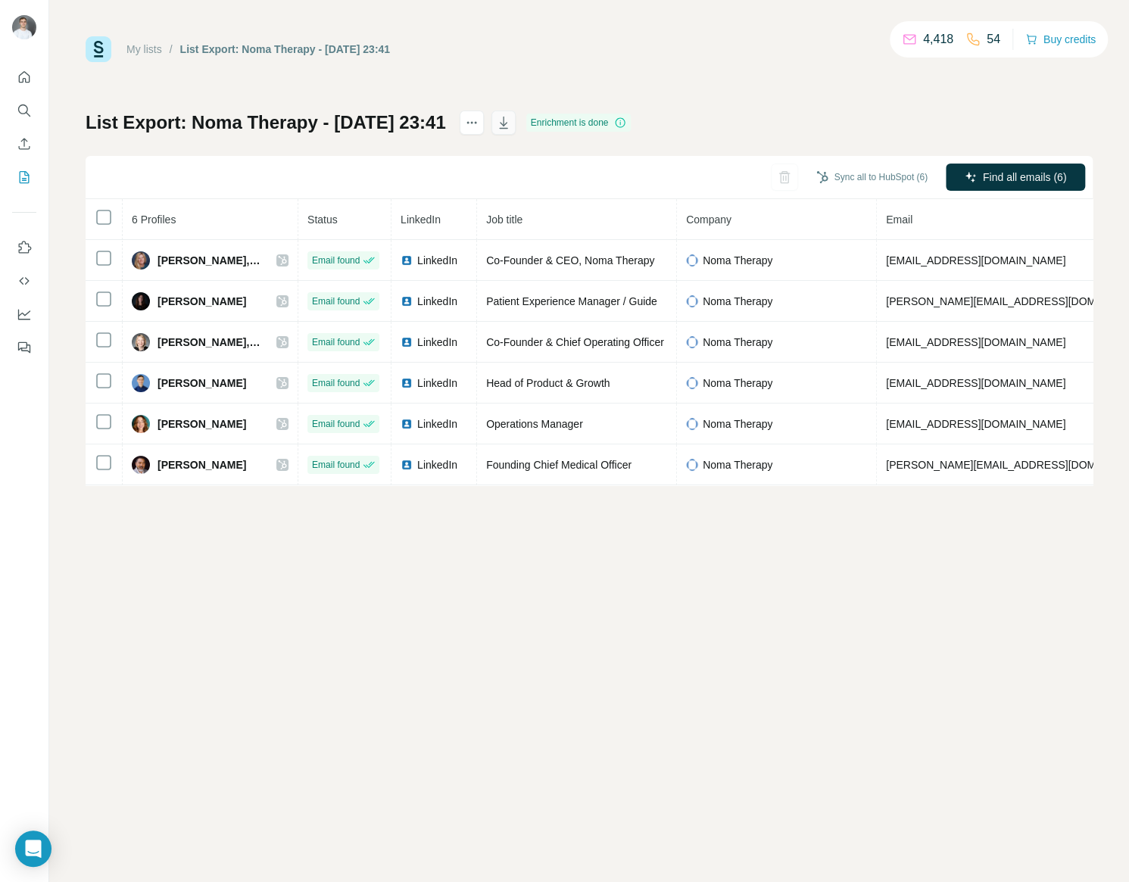
click at [511, 123] on icon "button" at bounding box center [503, 122] width 15 height 15
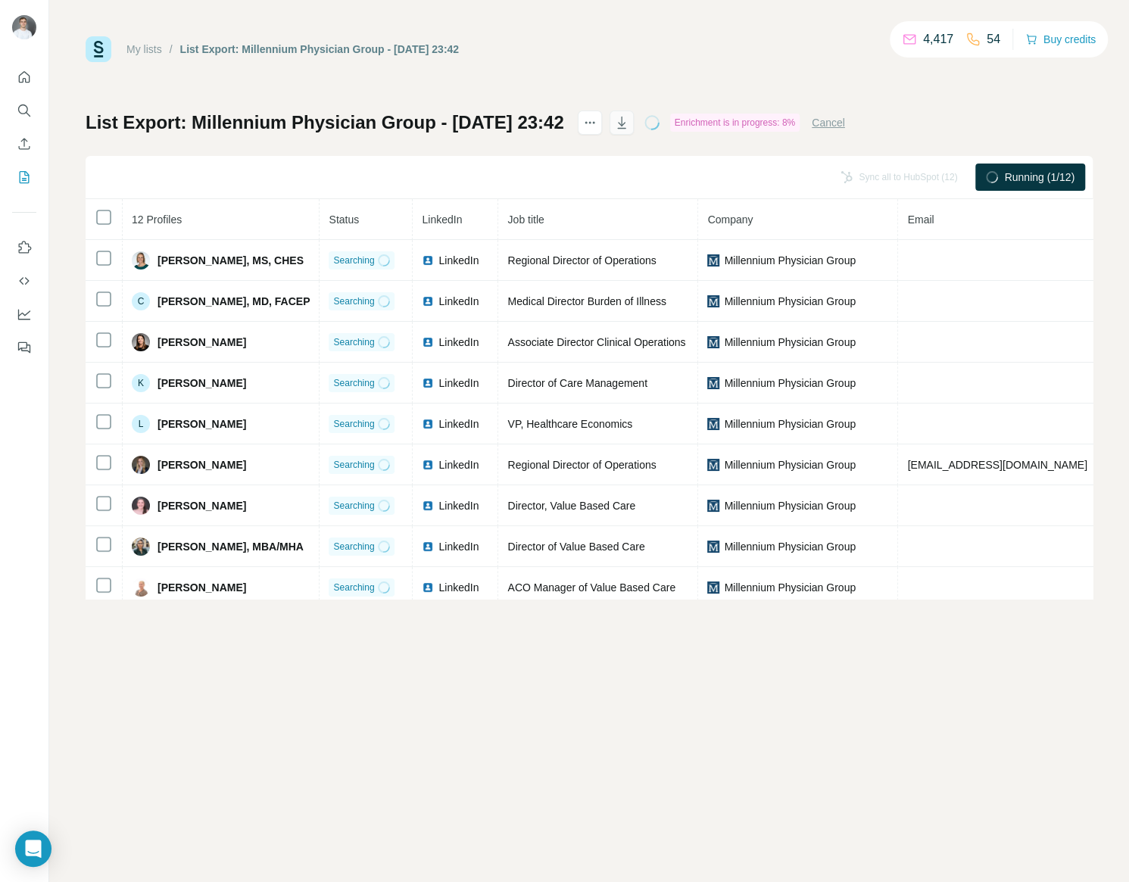
click at [629, 119] on icon "button" at bounding box center [621, 122] width 15 height 15
click at [961, 670] on div "My lists / List Export: Millennium Physician Group - 06/09/2025 23:42 4,415 54 …" at bounding box center [588, 441] width 1079 height 882
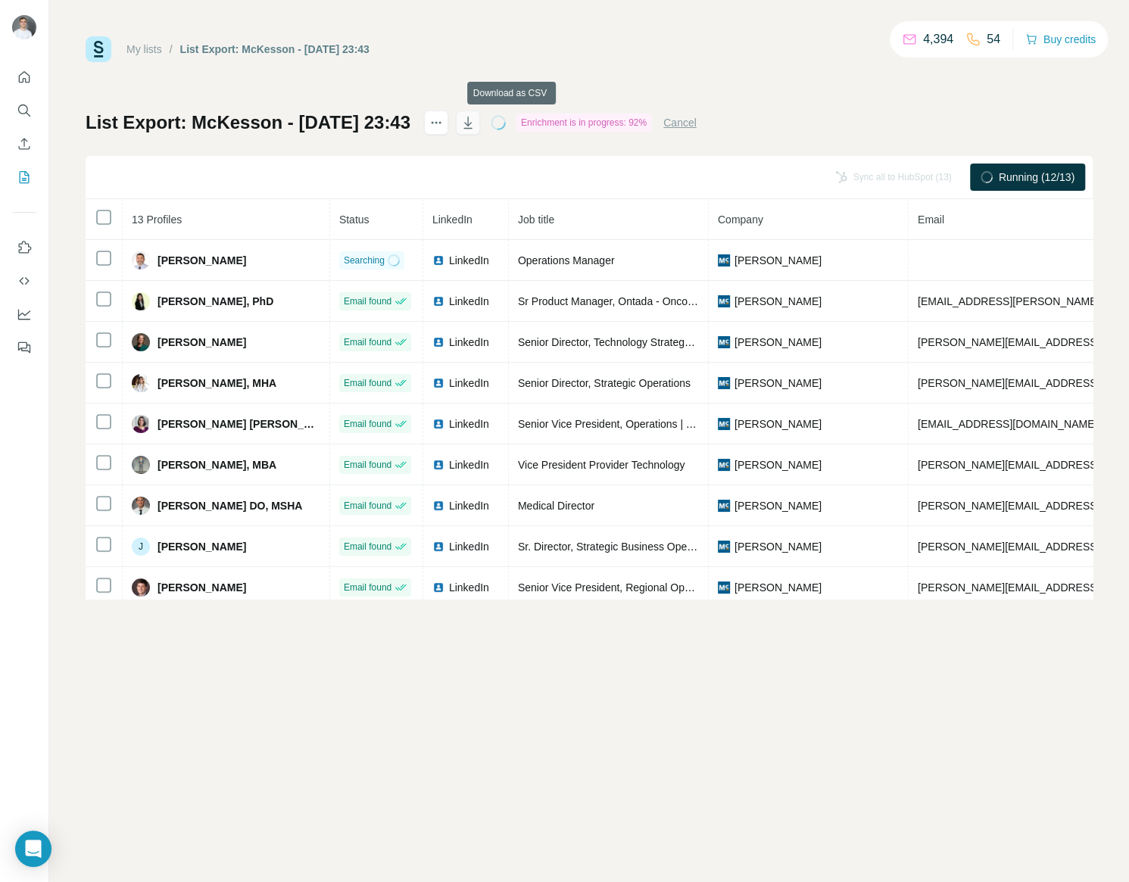
click at [475, 120] on icon "button" at bounding box center [467, 122] width 15 height 15
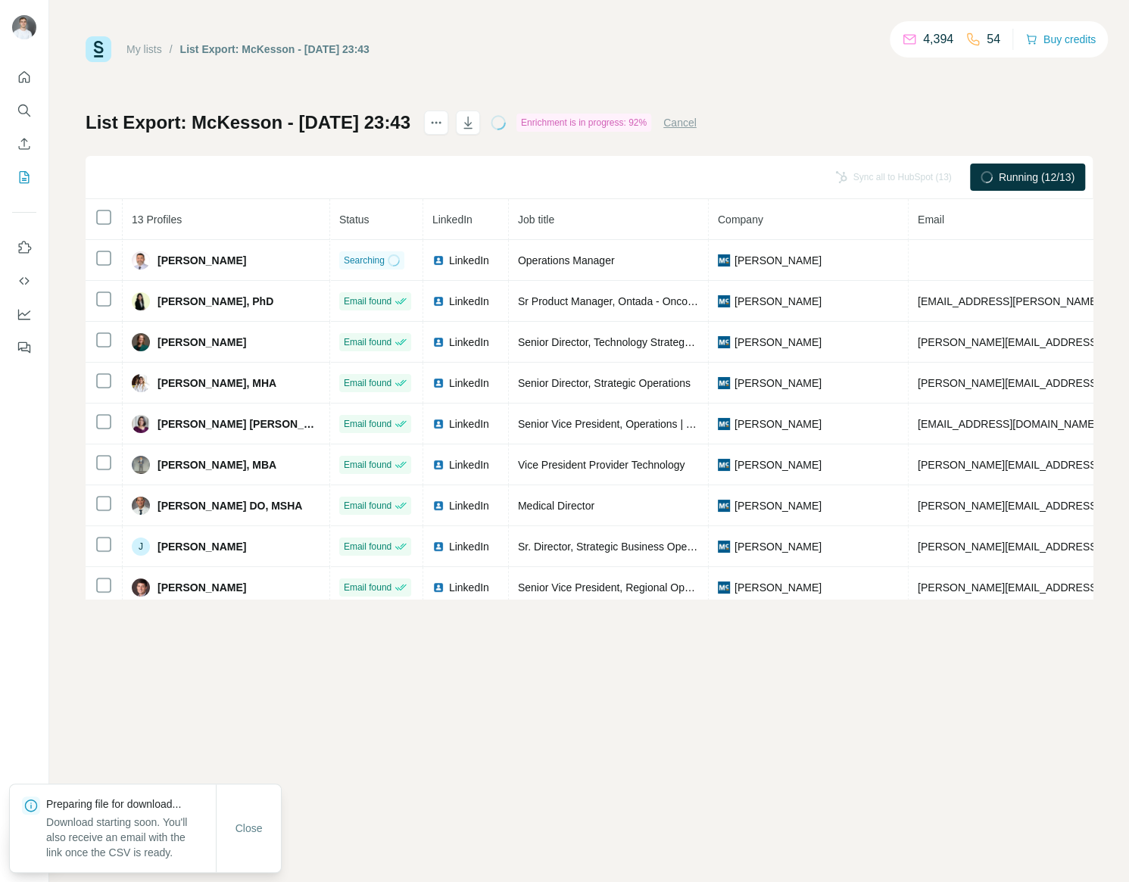
scroll to position [89, 0]
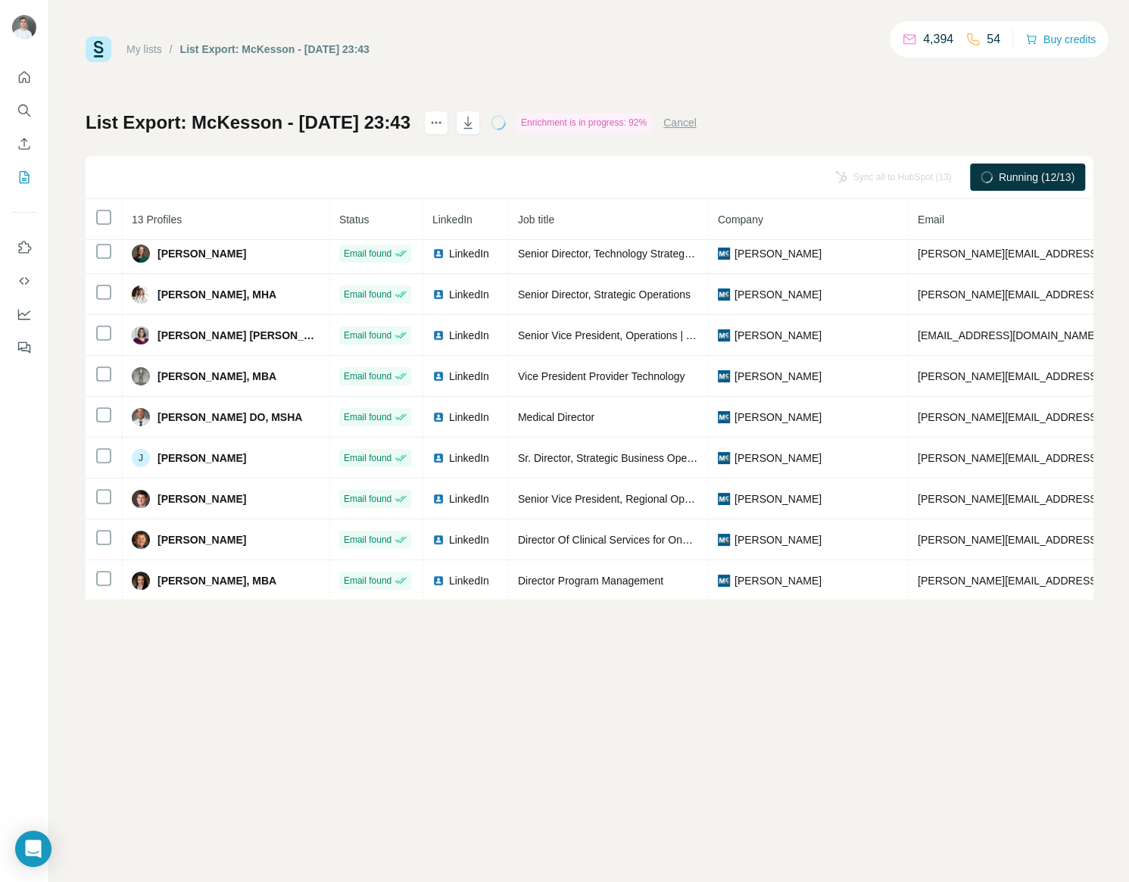
click at [746, 746] on div "My lists / List Export: McKesson - 06/09/2025 23:43 4,394 54 Buy credits List E…" at bounding box center [588, 441] width 1079 height 882
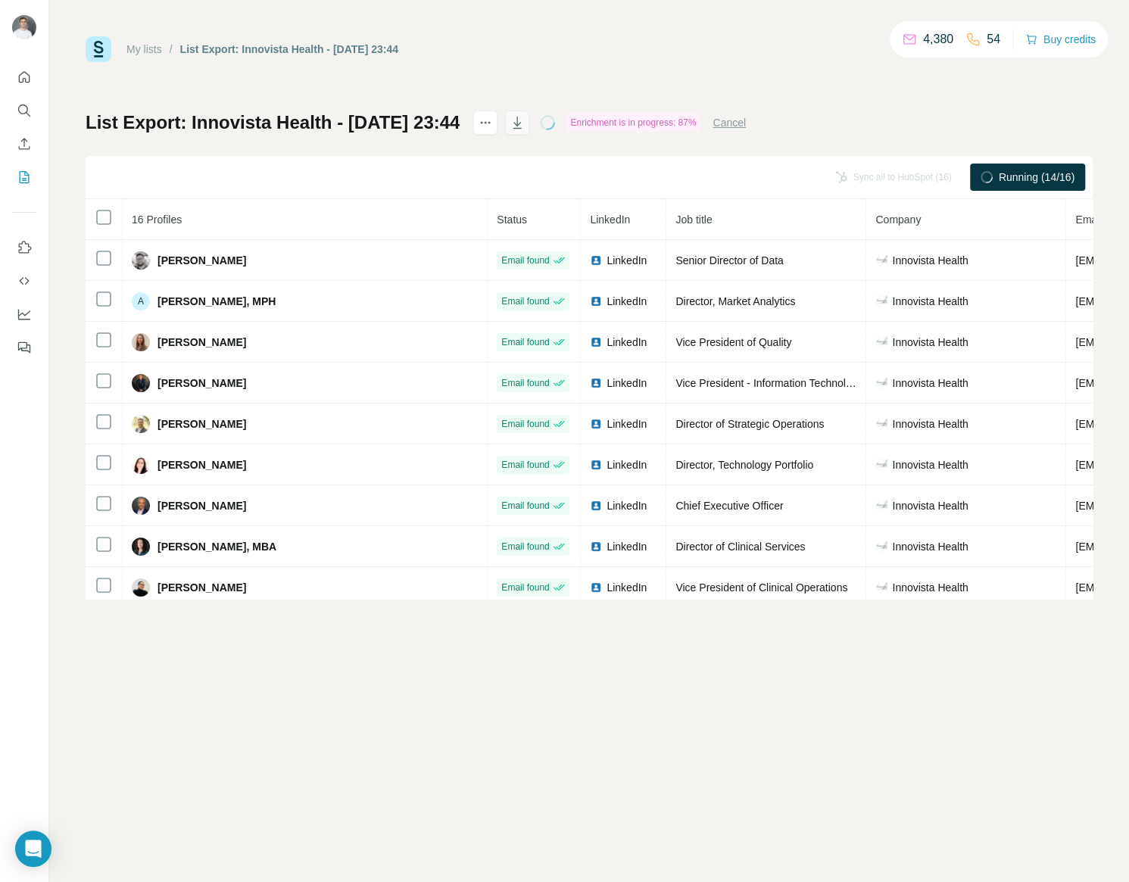
click at [525, 126] on icon "button" at bounding box center [516, 122] width 15 height 15
click at [749, 674] on div "My lists / List Export: Innovista Health - 06/09/2025 23:44 4,380 54 Buy credit…" at bounding box center [588, 441] width 1079 height 882
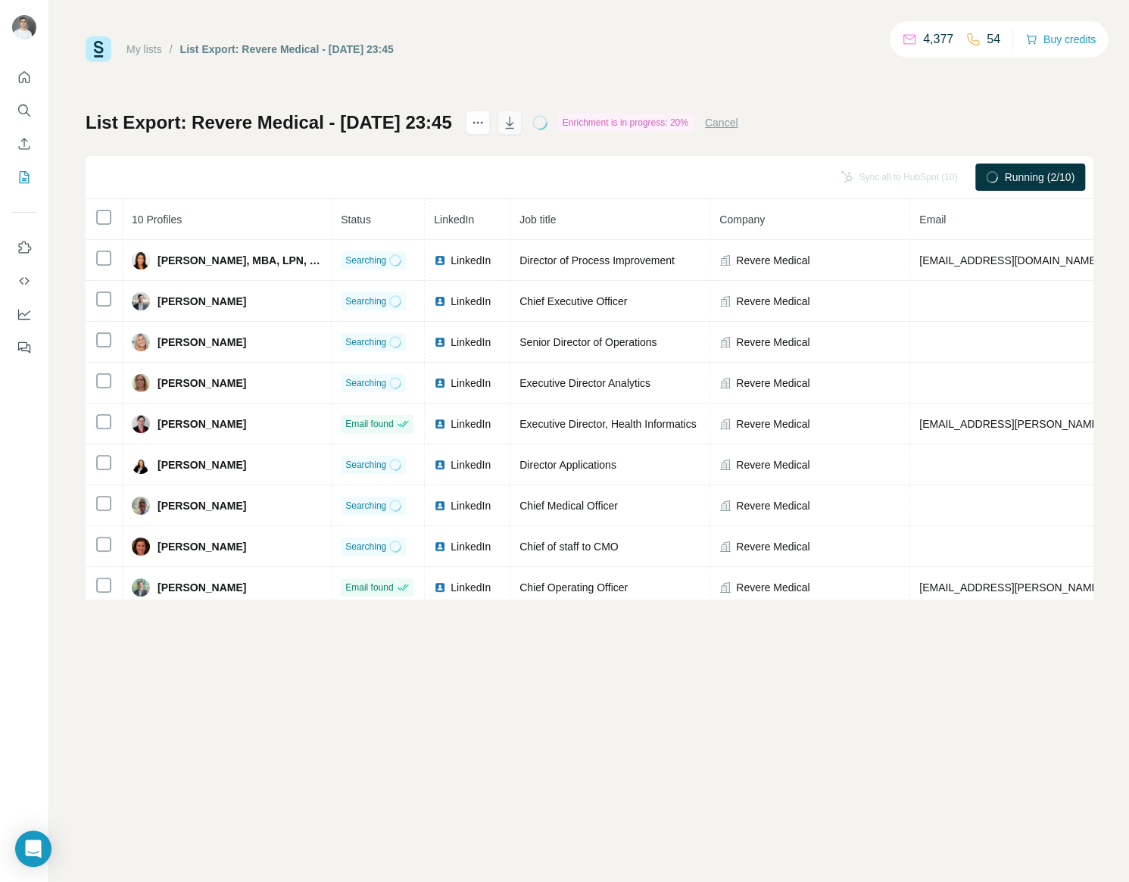
click at [517, 124] on icon "button" at bounding box center [509, 122] width 15 height 15
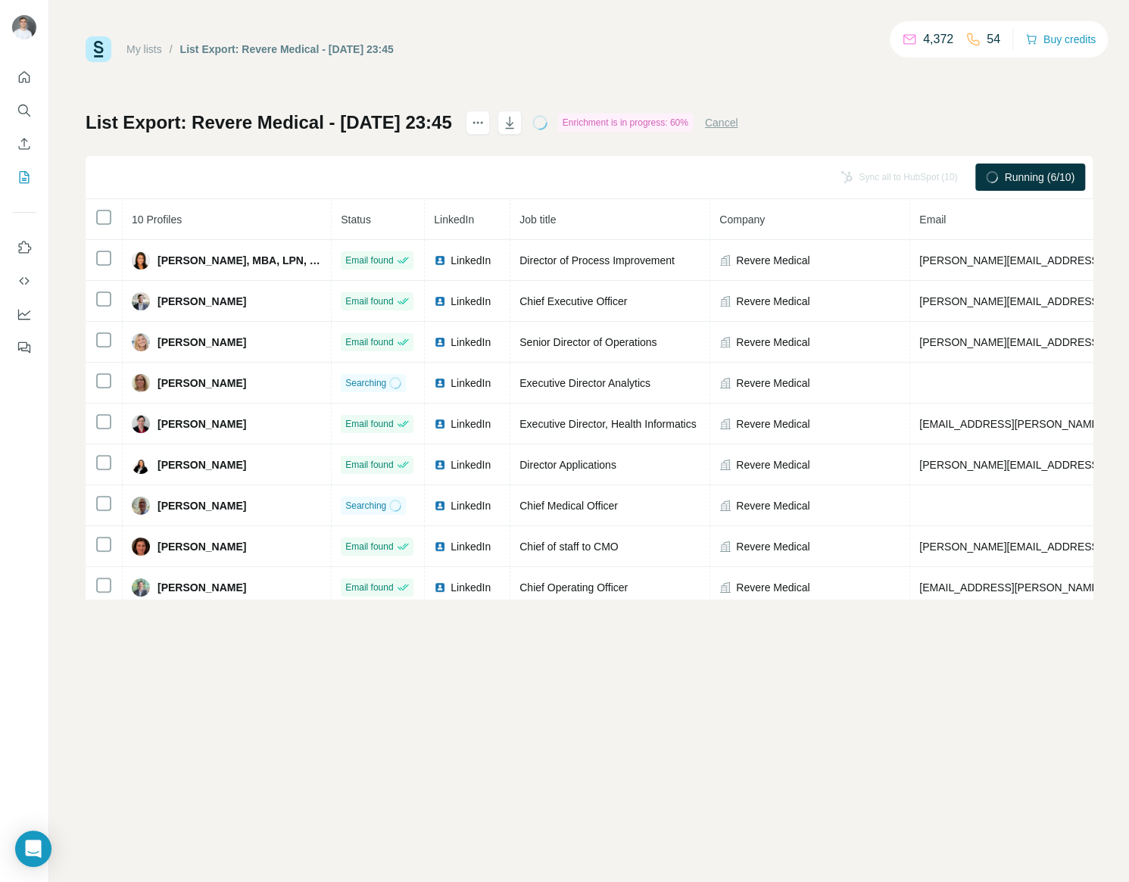
click at [904, 816] on div "My lists / List Export: Revere Medical - 06/09/2025 23:45 4,372 54 Buy credits …" at bounding box center [588, 441] width 1079 height 882
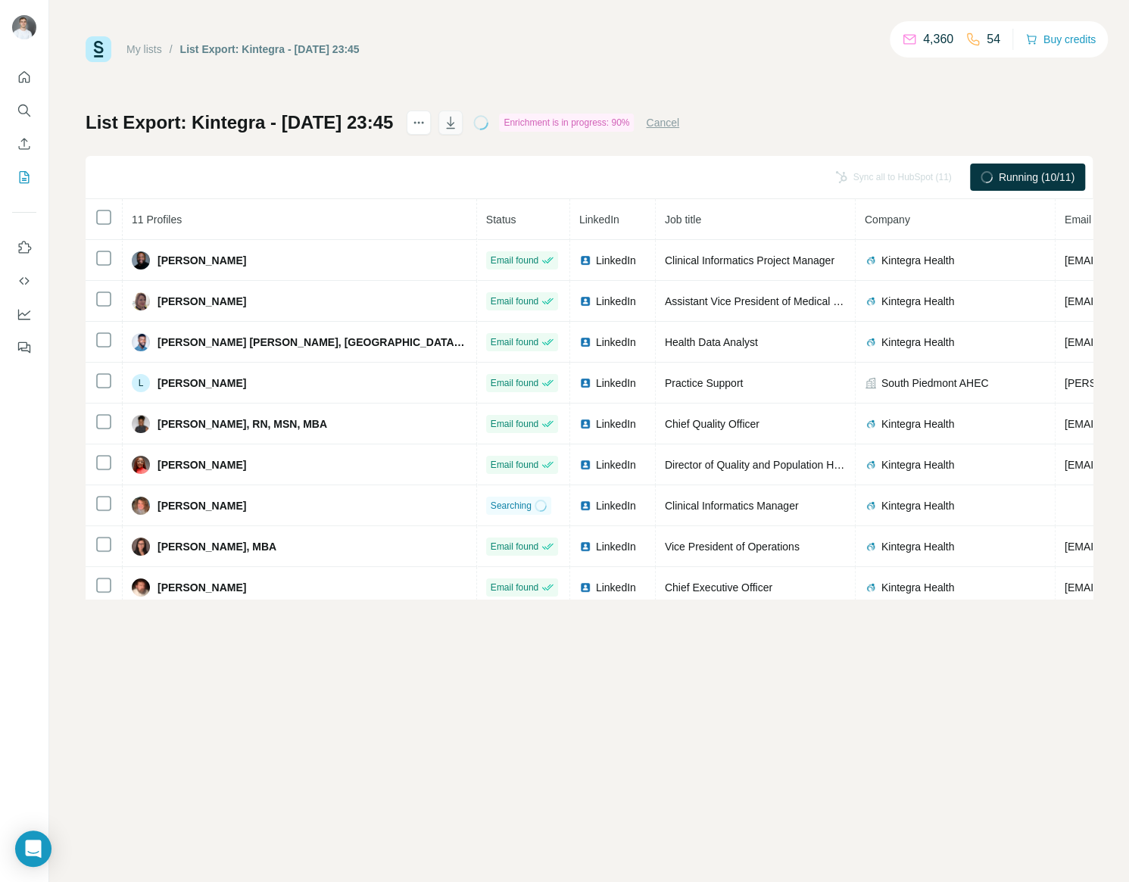
click at [458, 119] on icon "button" at bounding box center [450, 122] width 15 height 15
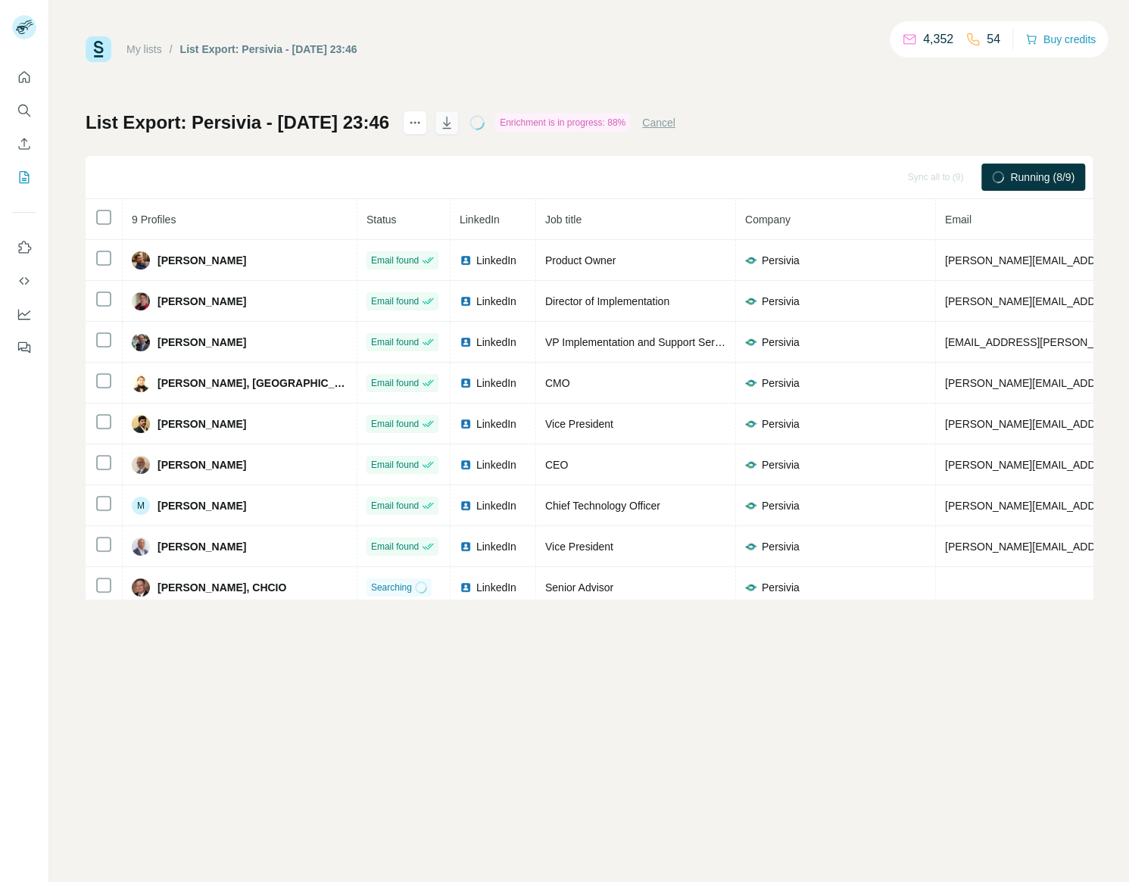
click at [454, 126] on icon "button" at bounding box center [446, 122] width 15 height 15
click at [728, 635] on div "My lists / List Export: Persivia - 06/09/2025 23:46 4,352 54 Buy credits List E…" at bounding box center [588, 441] width 1079 height 882
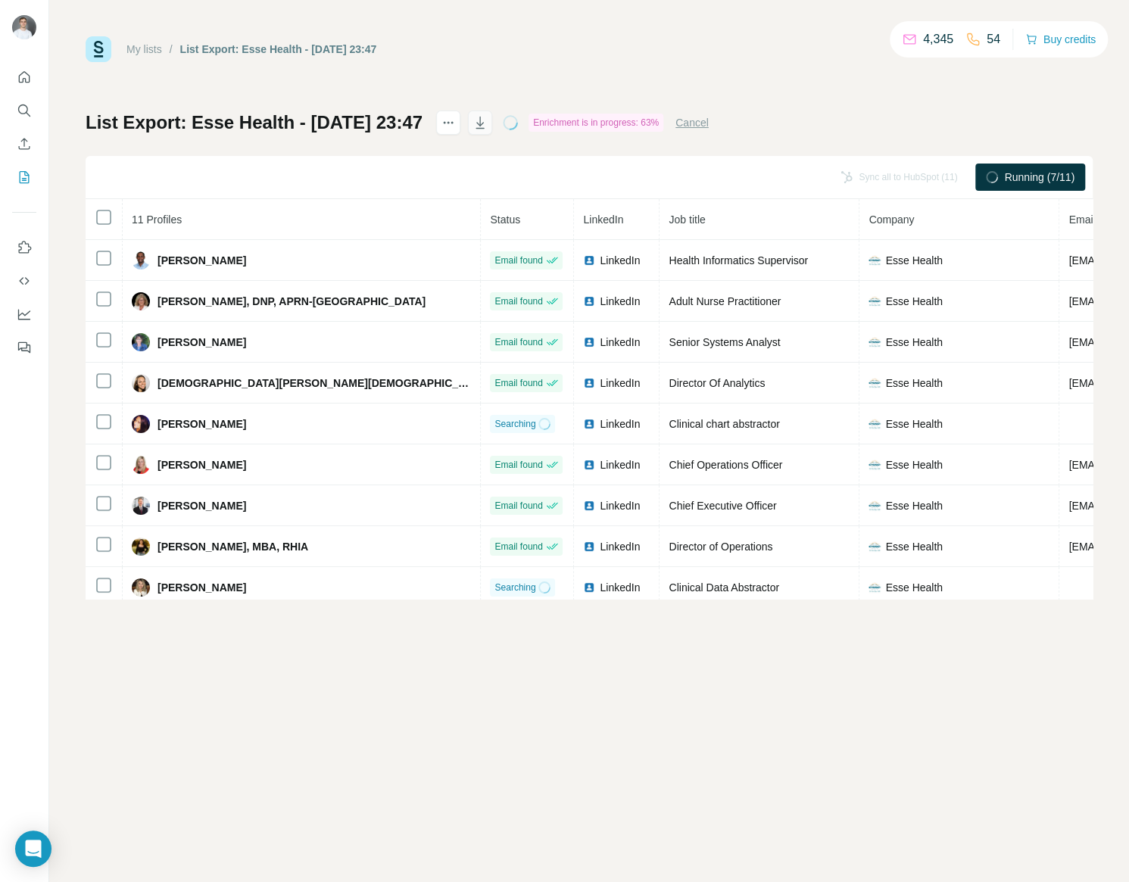
click at [487, 122] on icon "button" at bounding box center [479, 122] width 15 height 15
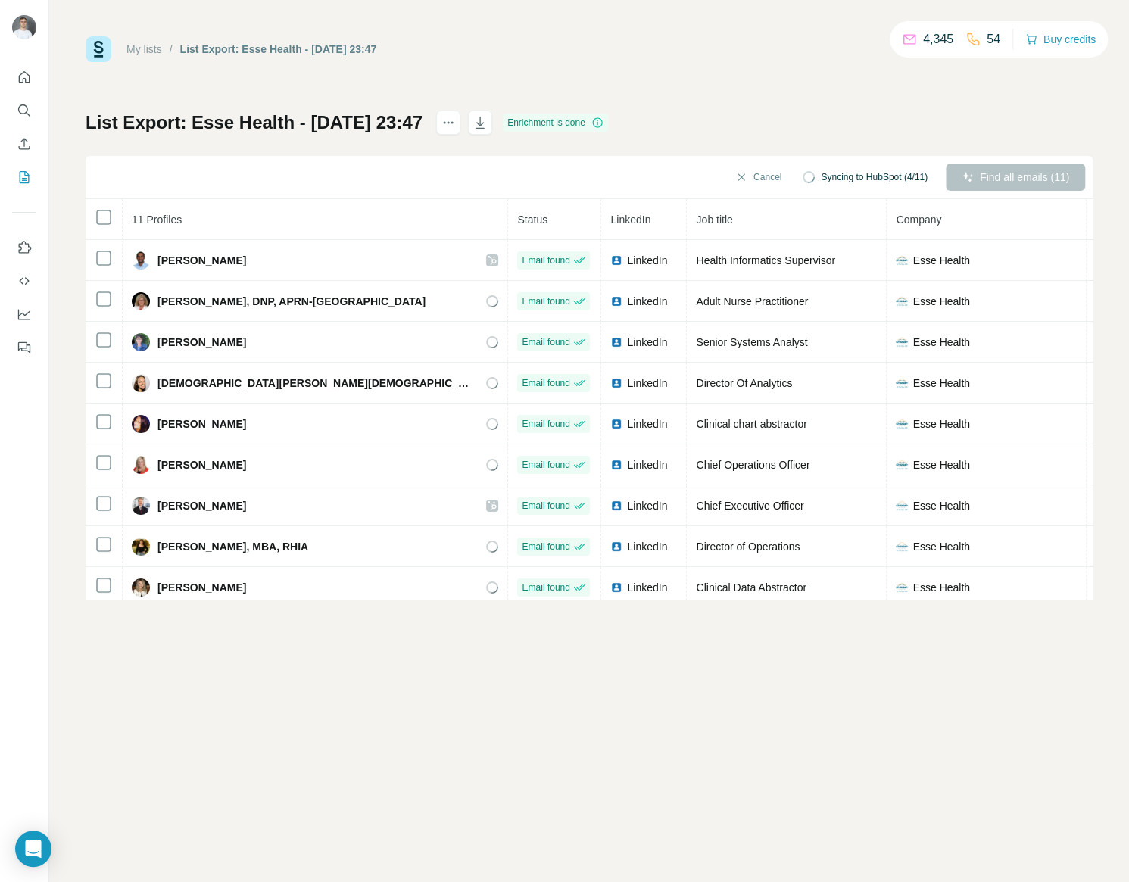
click at [874, 644] on div "My lists / List Export: Esse Health - 06/09/2025 23:47 4,345 54 Buy credits Lis…" at bounding box center [588, 441] width 1079 height 882
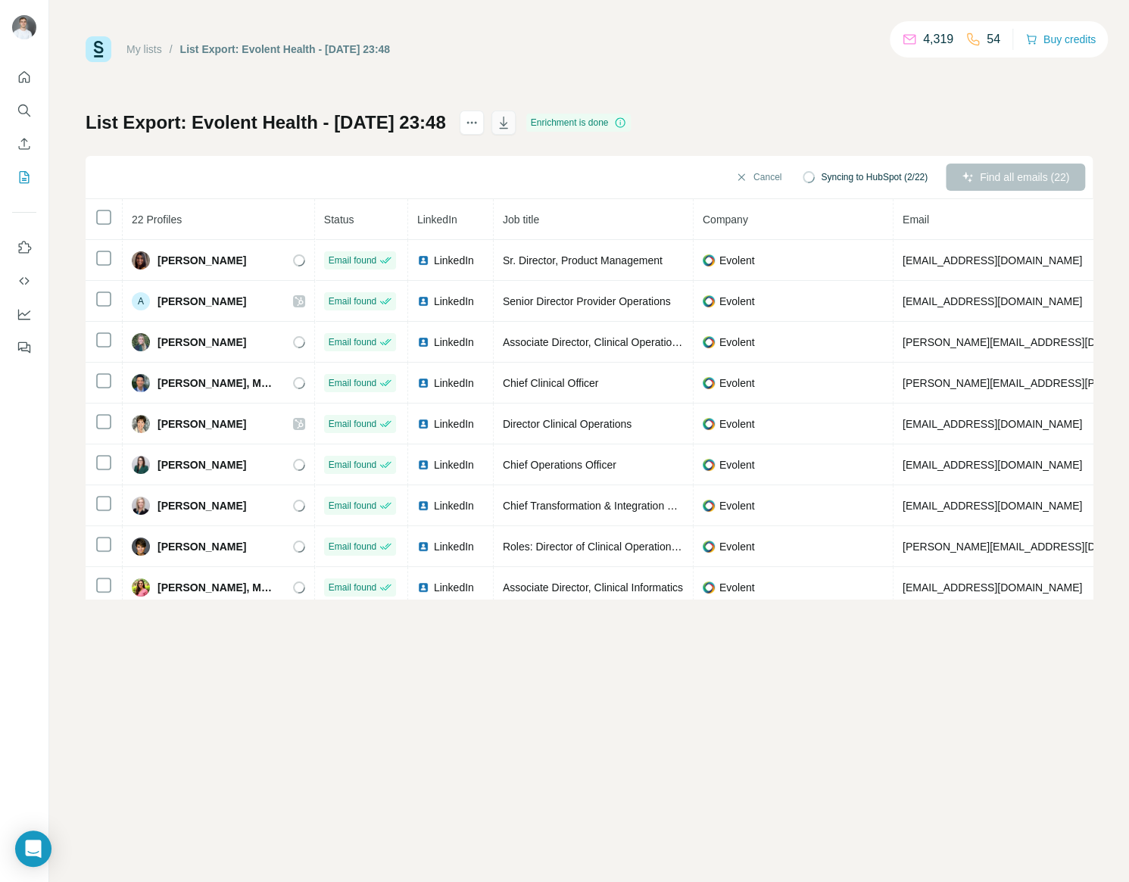
click at [507, 128] on icon "button" at bounding box center [503, 123] width 8 height 12
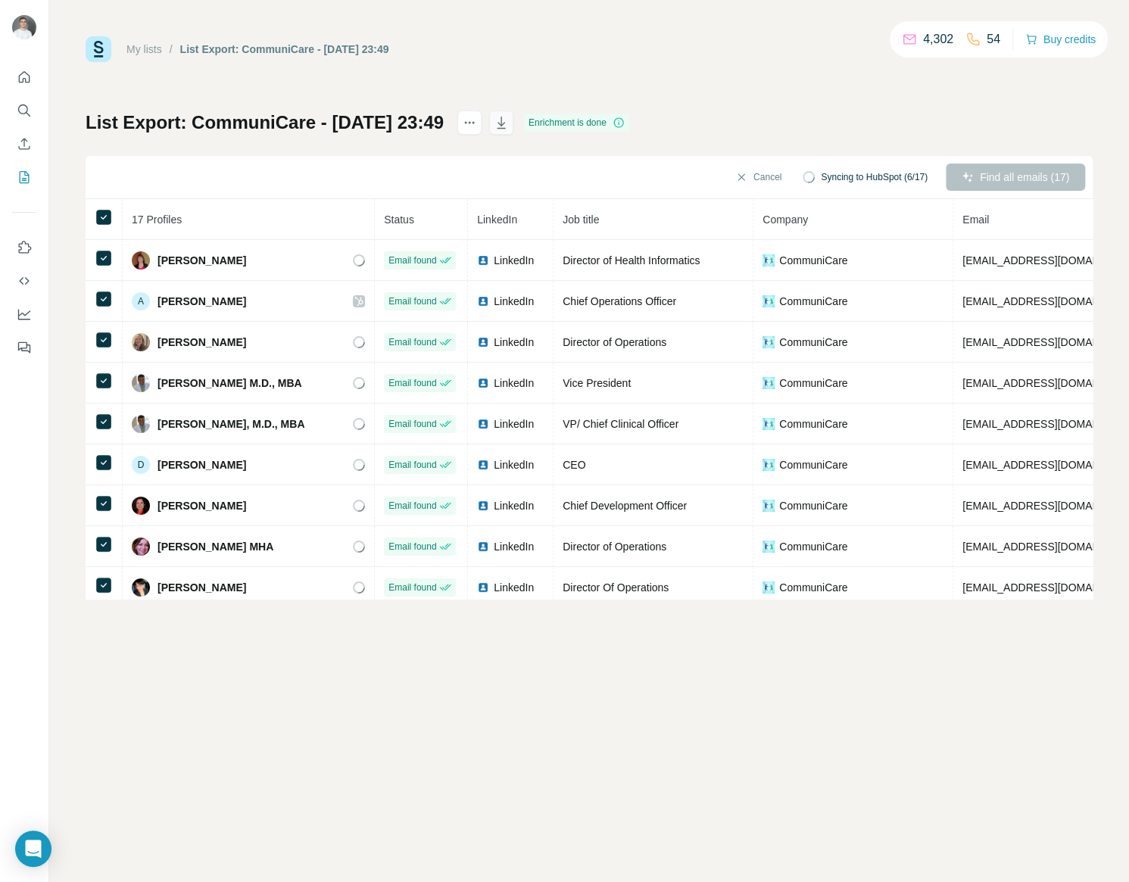
click at [505, 119] on icon "button" at bounding box center [501, 123] width 8 height 12
click at [1033, 762] on div "My lists / List Export: CommuniCare - 06/09/2025 23:49 4,302 54 Buy credits Lis…" at bounding box center [588, 441] width 1079 height 882
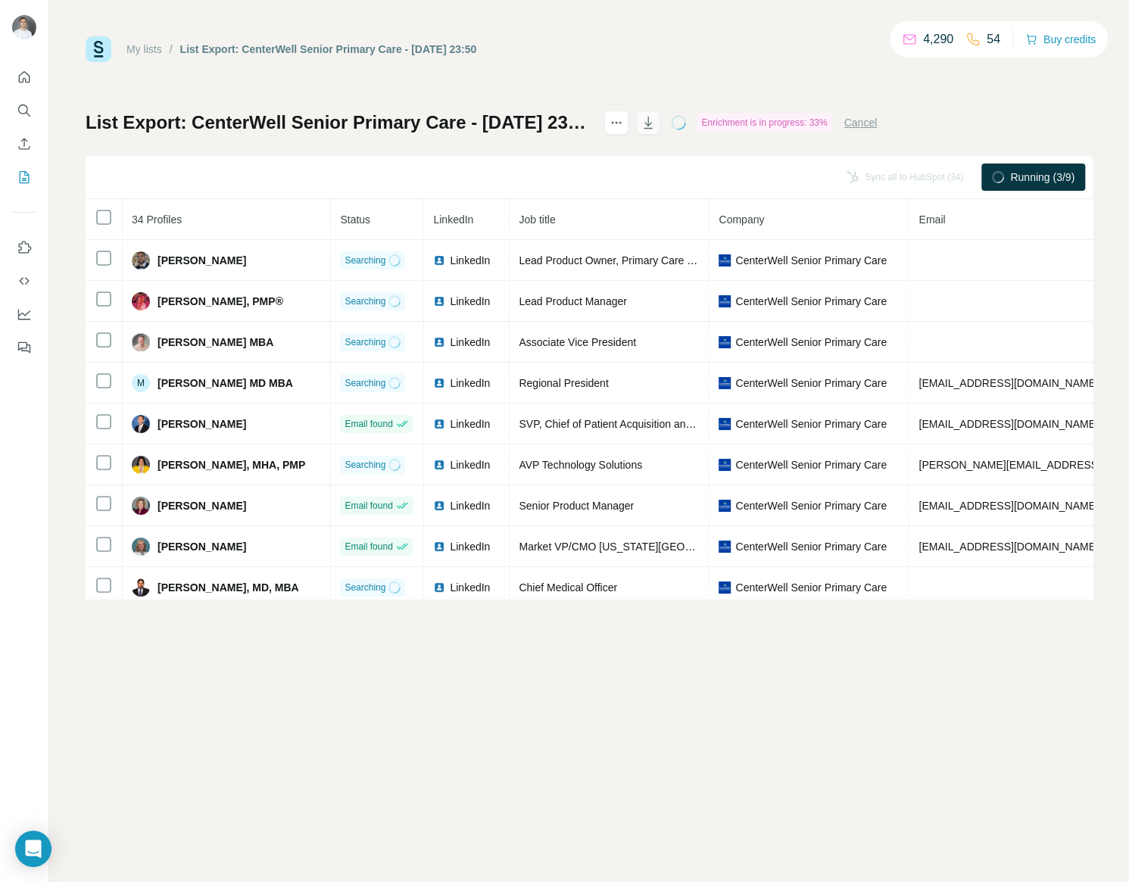
click at [656, 126] on icon "button" at bounding box center [647, 122] width 15 height 15
click at [595, 606] on div "My lists / List Export: CenterWell Senior Primary Care - 06/09/2025 23:50 4,290…" at bounding box center [588, 441] width 1079 height 882
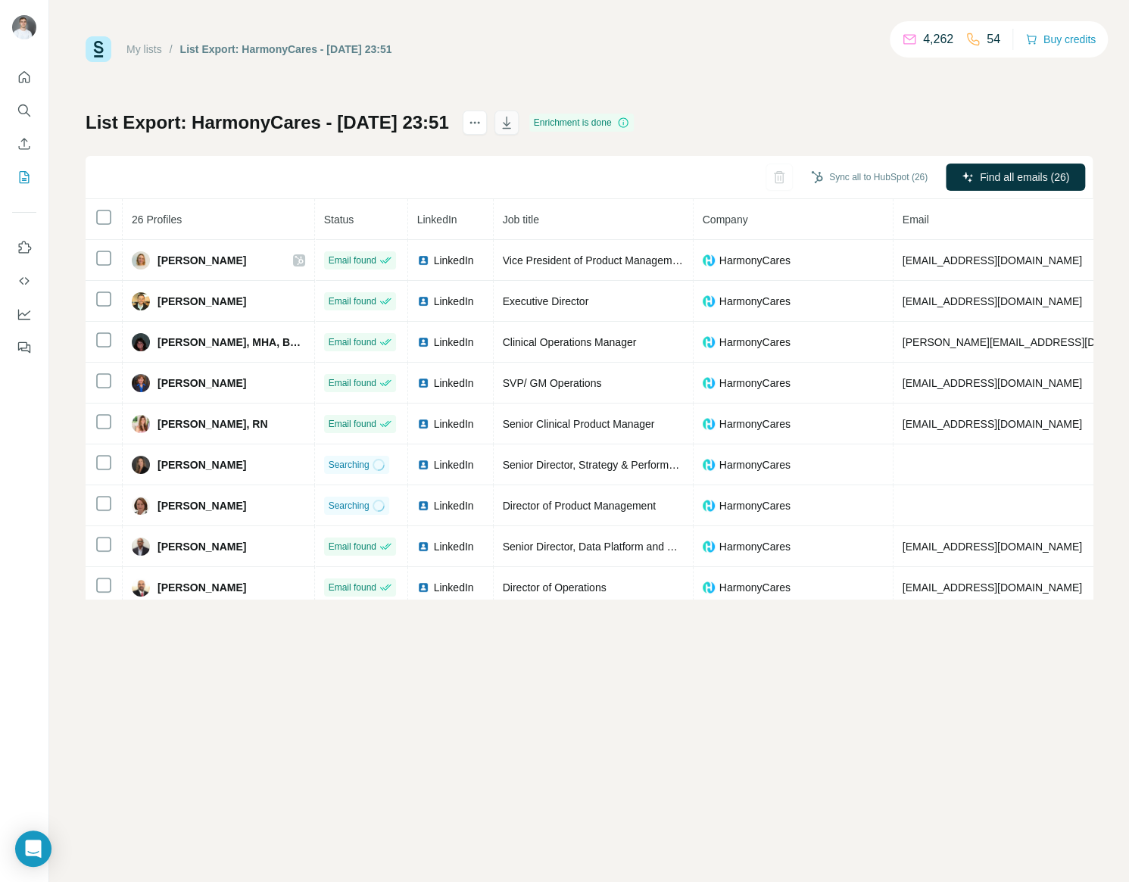
click at [514, 116] on icon "button" at bounding box center [506, 122] width 15 height 15
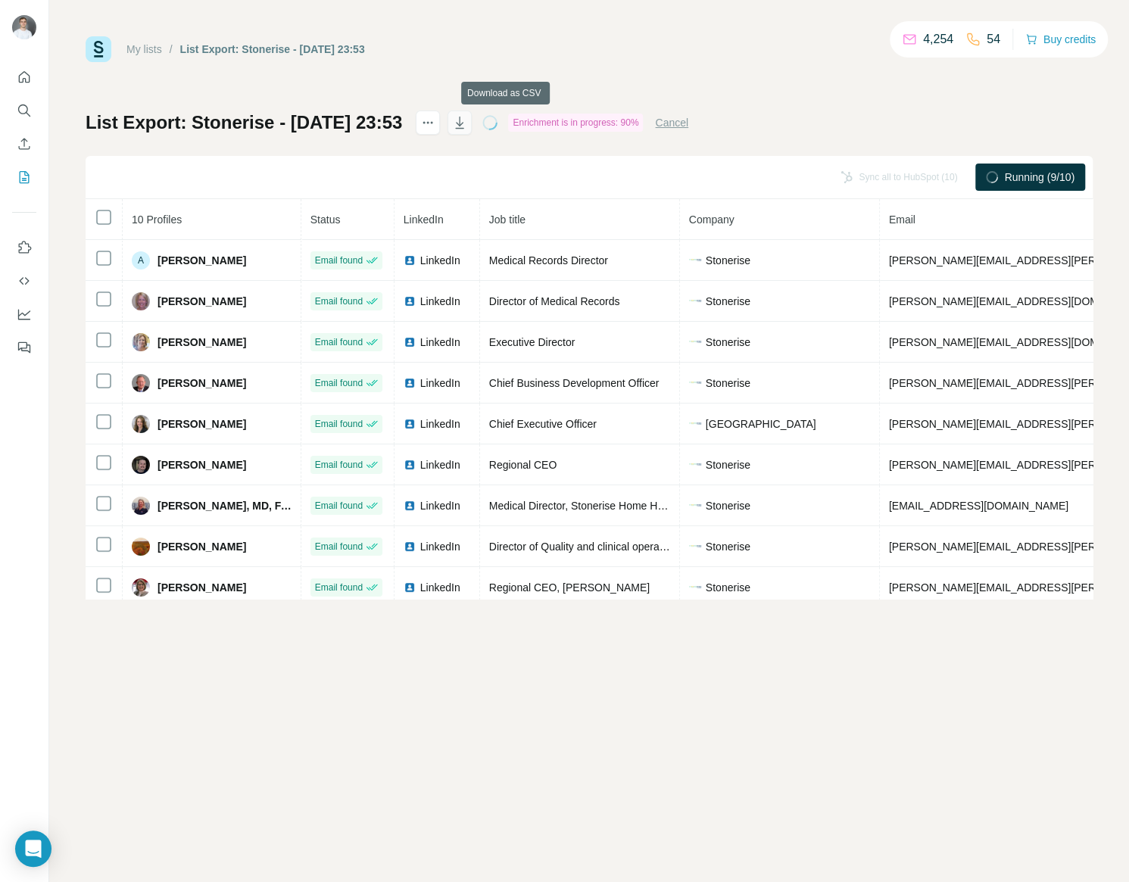
click at [463, 125] on icon "button" at bounding box center [460, 124] width 8 height 5
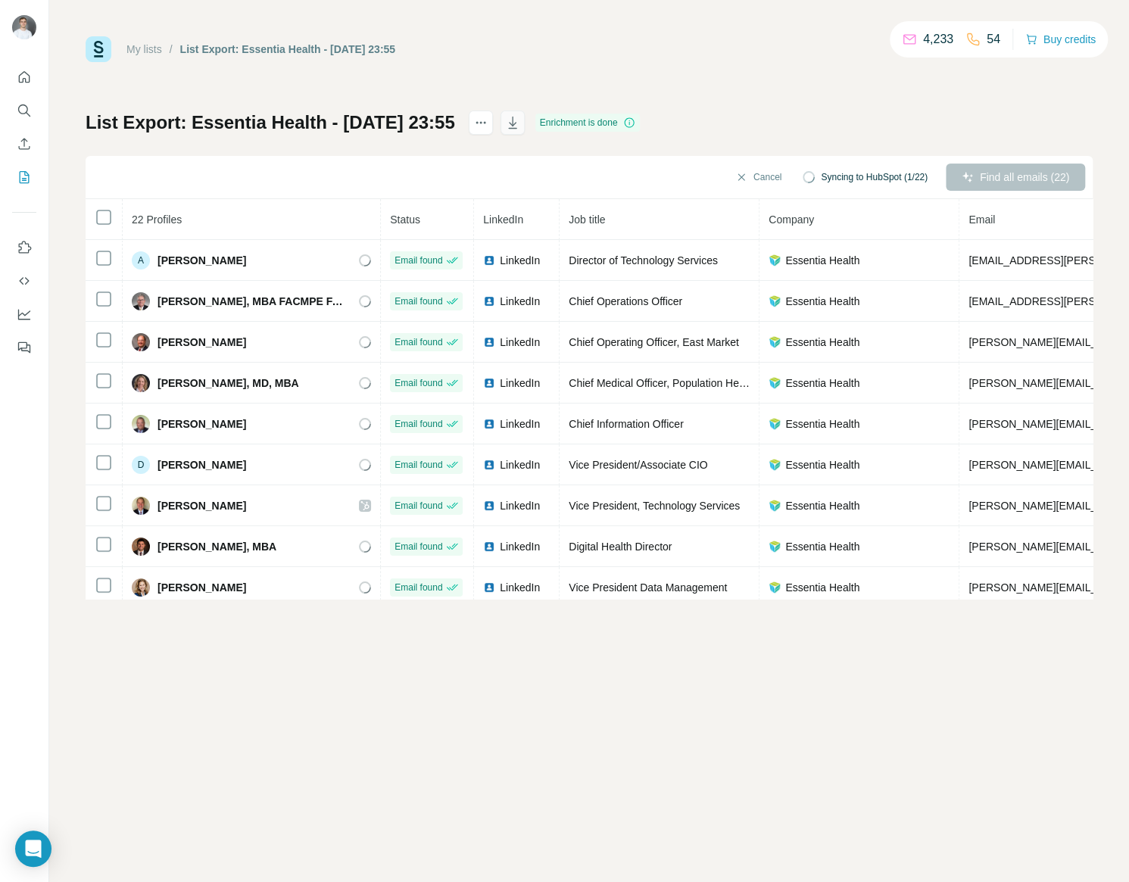
click at [520, 129] on icon "button" at bounding box center [512, 122] width 15 height 15
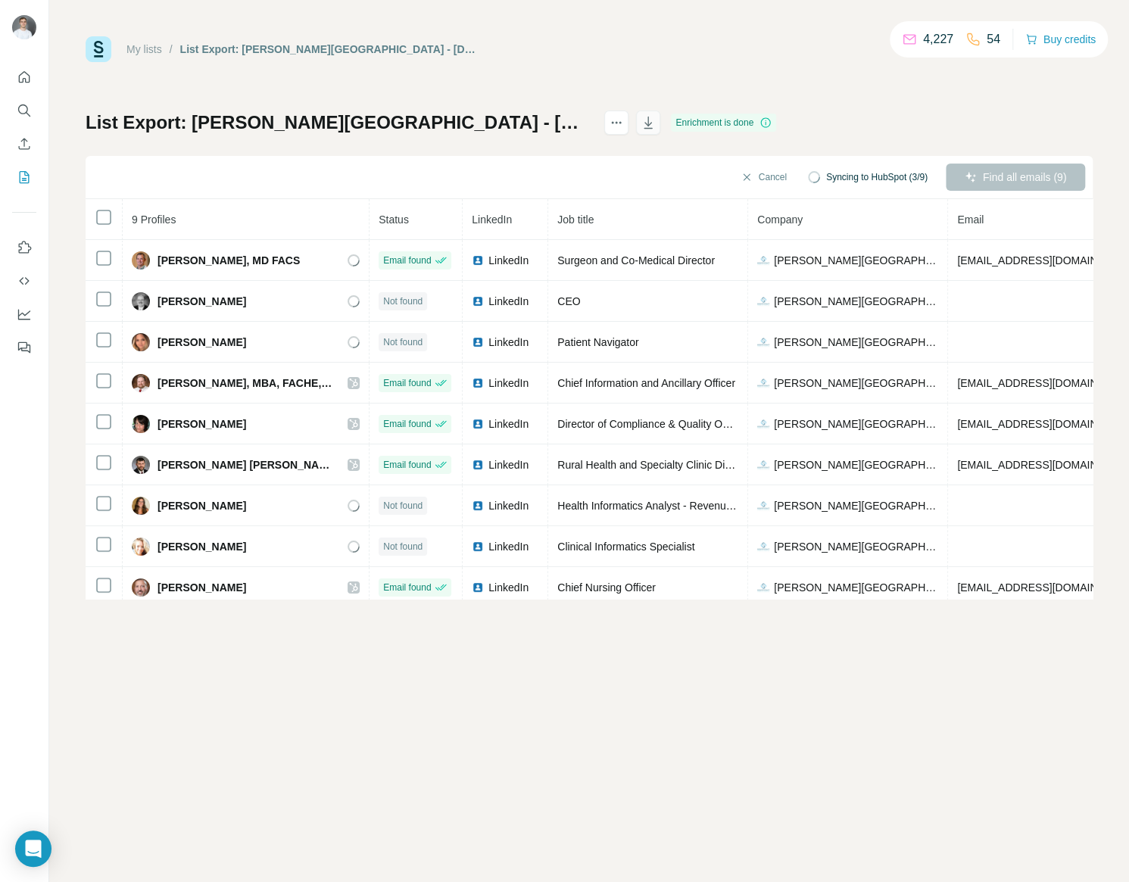
click at [656, 121] on icon "button" at bounding box center [647, 122] width 15 height 15
click at [858, 815] on div "My lists / List Export: Schoolcraft Memorial Hospital - 06/09/2025 23:56 4,227 …" at bounding box center [588, 441] width 1079 height 882
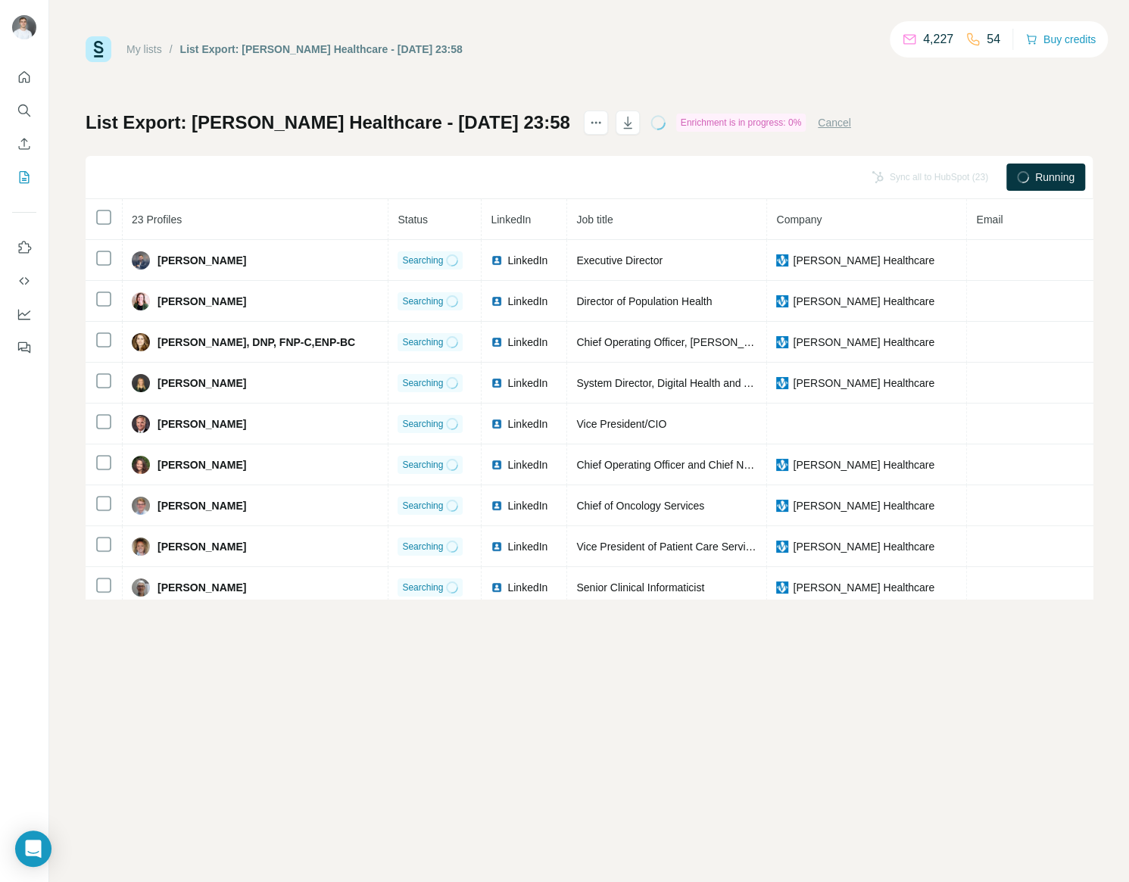
click at [584, 117] on div at bounding box center [612, 123] width 56 height 24
click at [620, 120] on icon "button" at bounding box center [627, 122] width 15 height 15
click at [922, 696] on div "My lists / List Export: Munson Healthcare - 06/09/2025 23:58 4,226 54 Buy credi…" at bounding box center [588, 441] width 1079 height 882
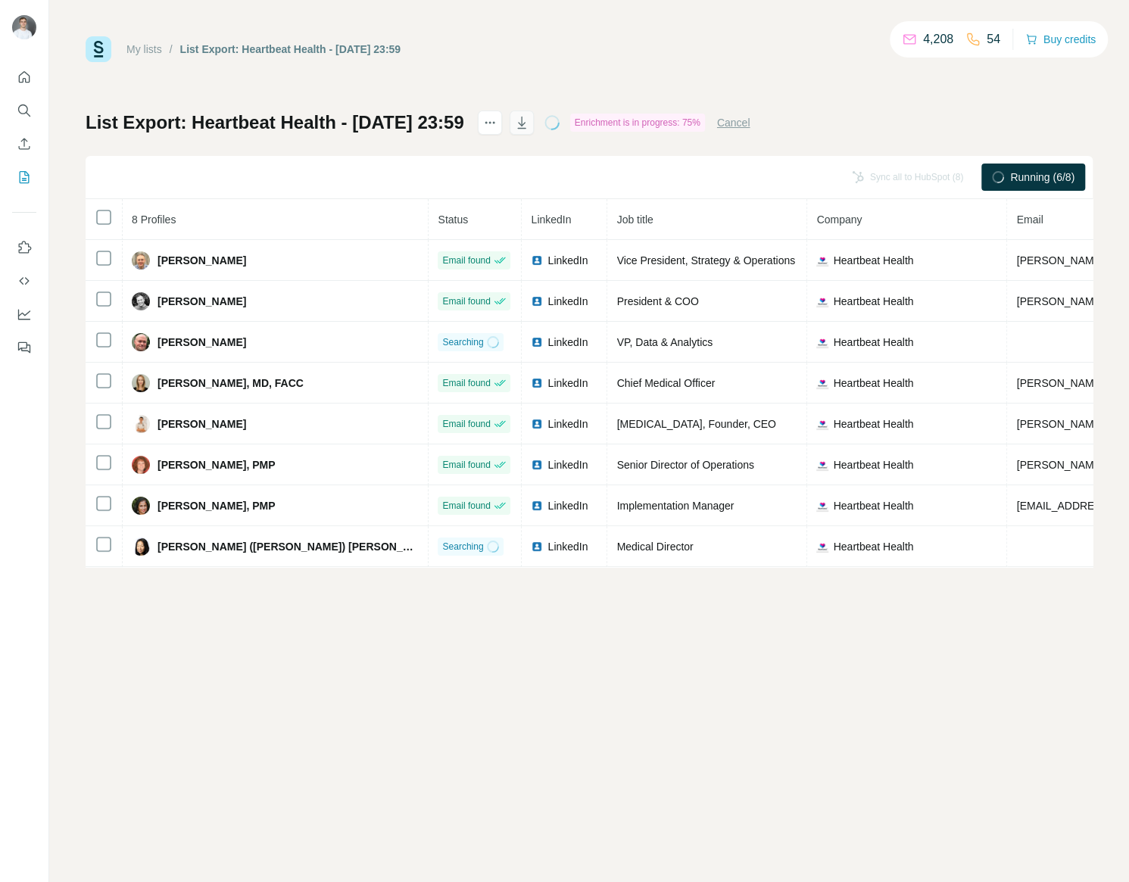
click at [529, 120] on icon "button" at bounding box center [521, 122] width 15 height 15
click at [874, 771] on div "My lists / List Export: Heartbeat Health - 06/09/2025 23:59 4,208 54 Buy credit…" at bounding box center [588, 441] width 1079 height 882
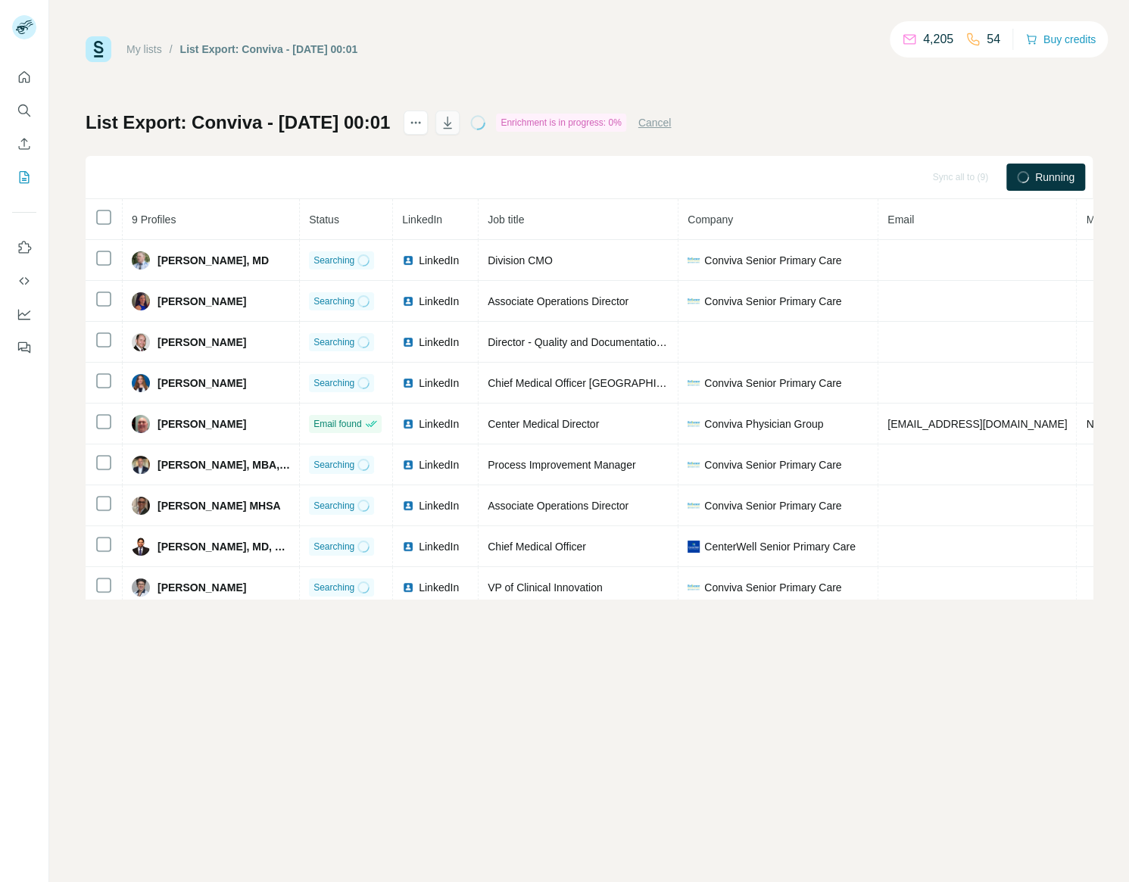
click at [455, 124] on icon "button" at bounding box center [447, 122] width 15 height 15
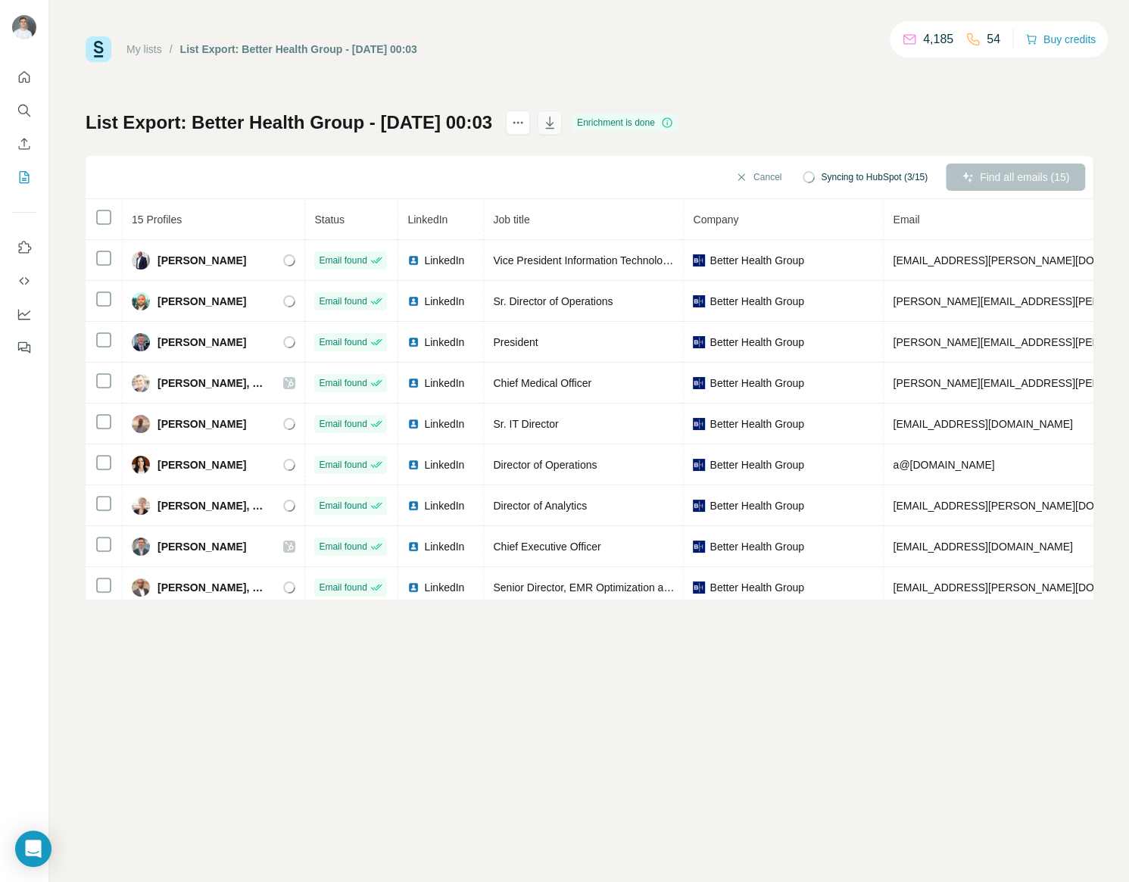
click at [557, 118] on icon "button" at bounding box center [549, 122] width 15 height 15
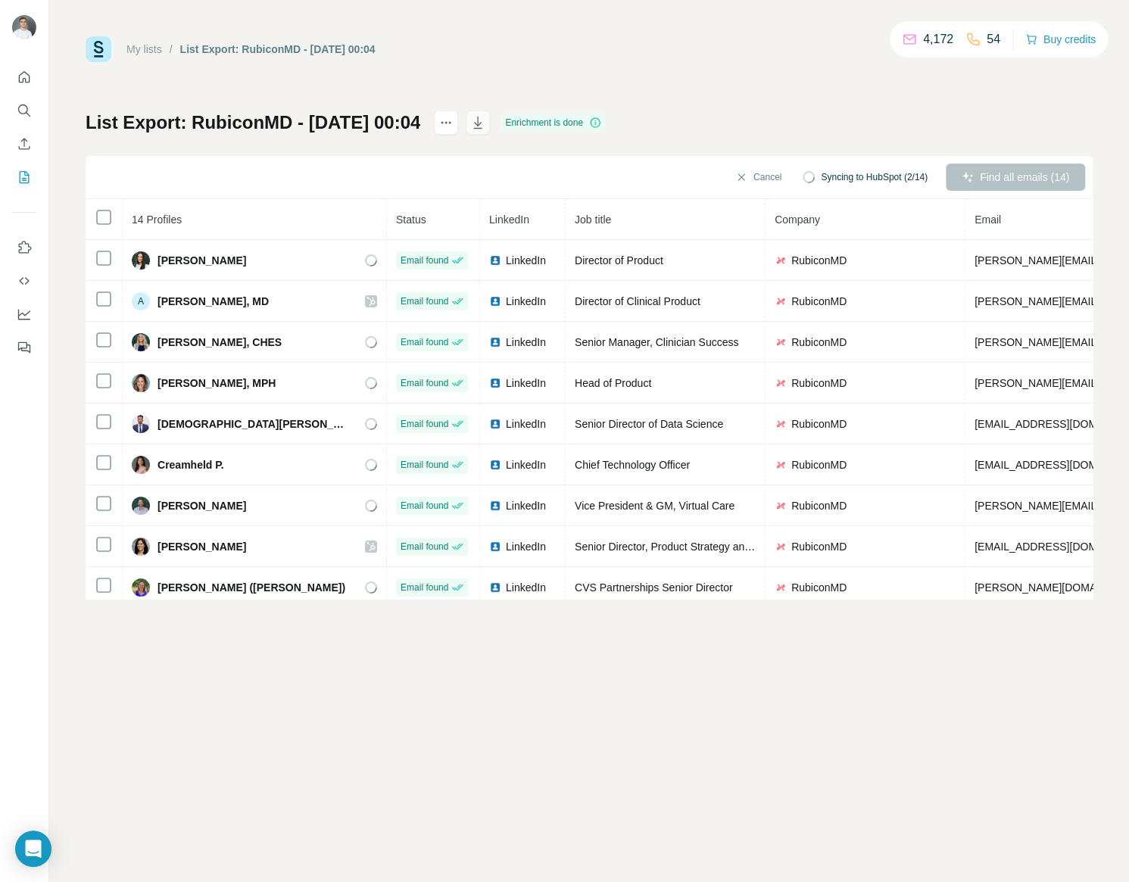
click at [485, 123] on icon "button" at bounding box center [477, 122] width 15 height 15
